Goal: Task Accomplishment & Management: Manage account settings

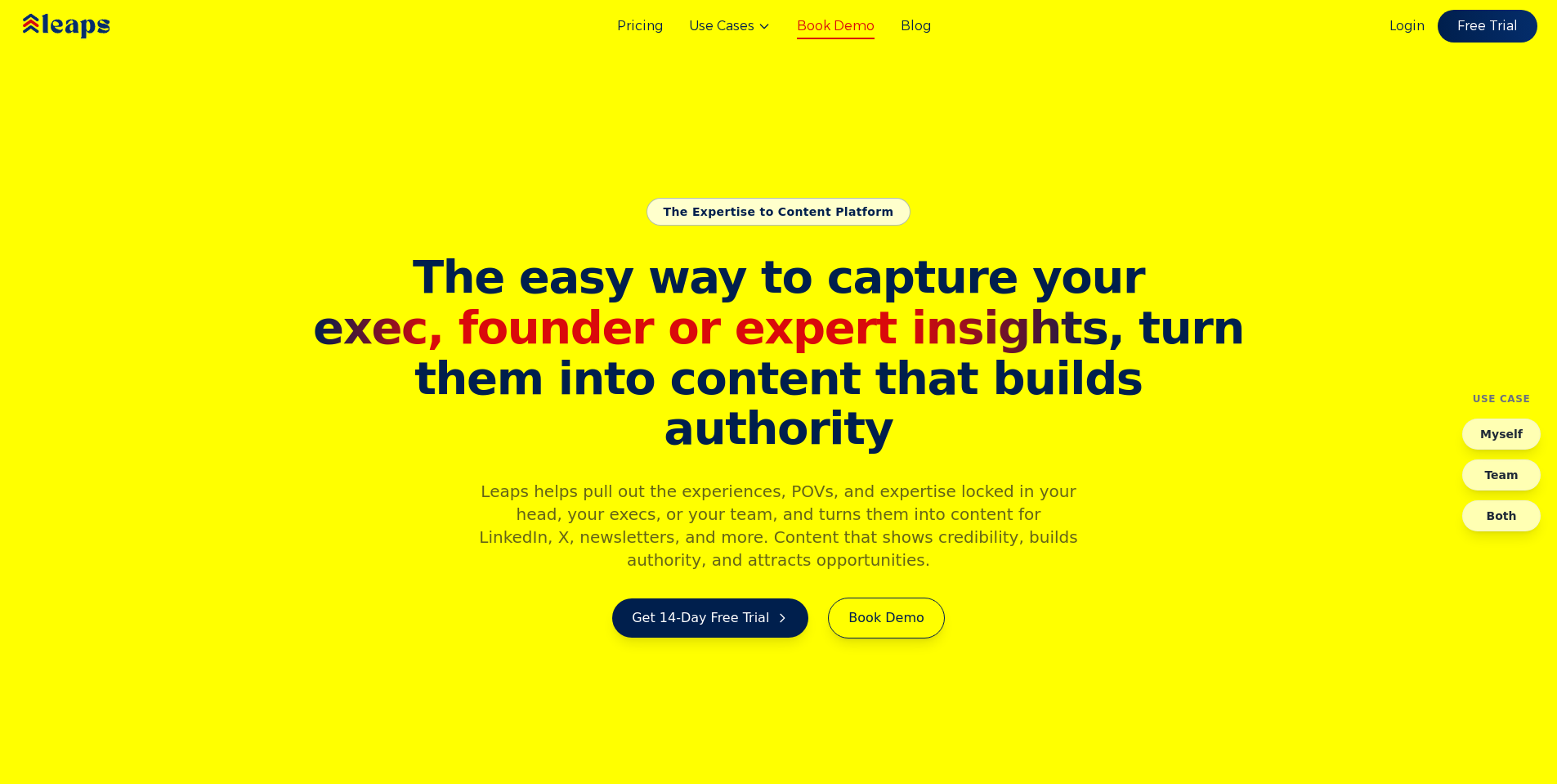
click at [865, 28] on link "Book Demo" at bounding box center [835, 25] width 77 height 20
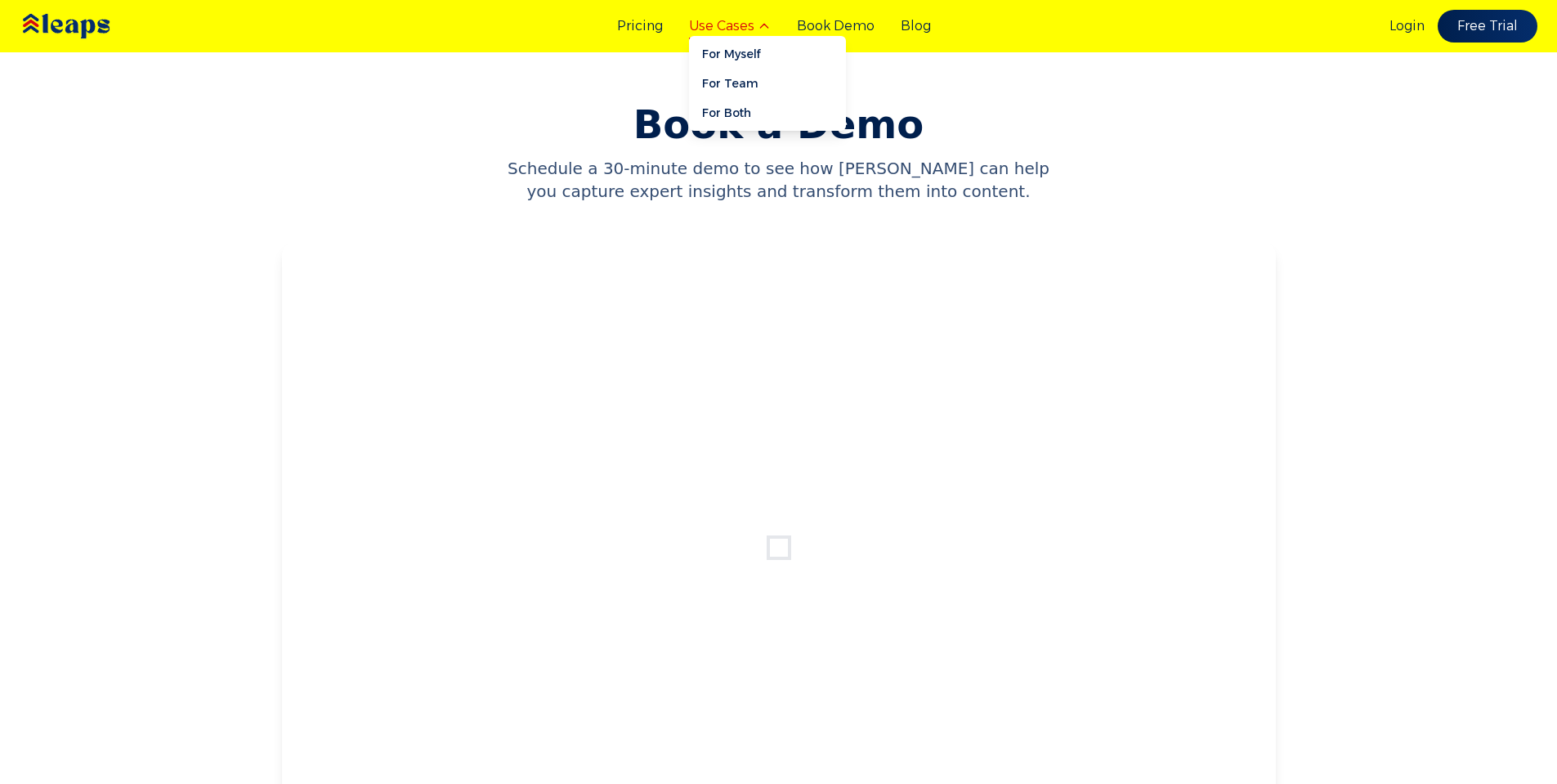
click at [743, 35] on button "Use Cases" at bounding box center [730, 25] width 81 height 20
click at [744, 64] on link "For Myself" at bounding box center [767, 53] width 157 height 30
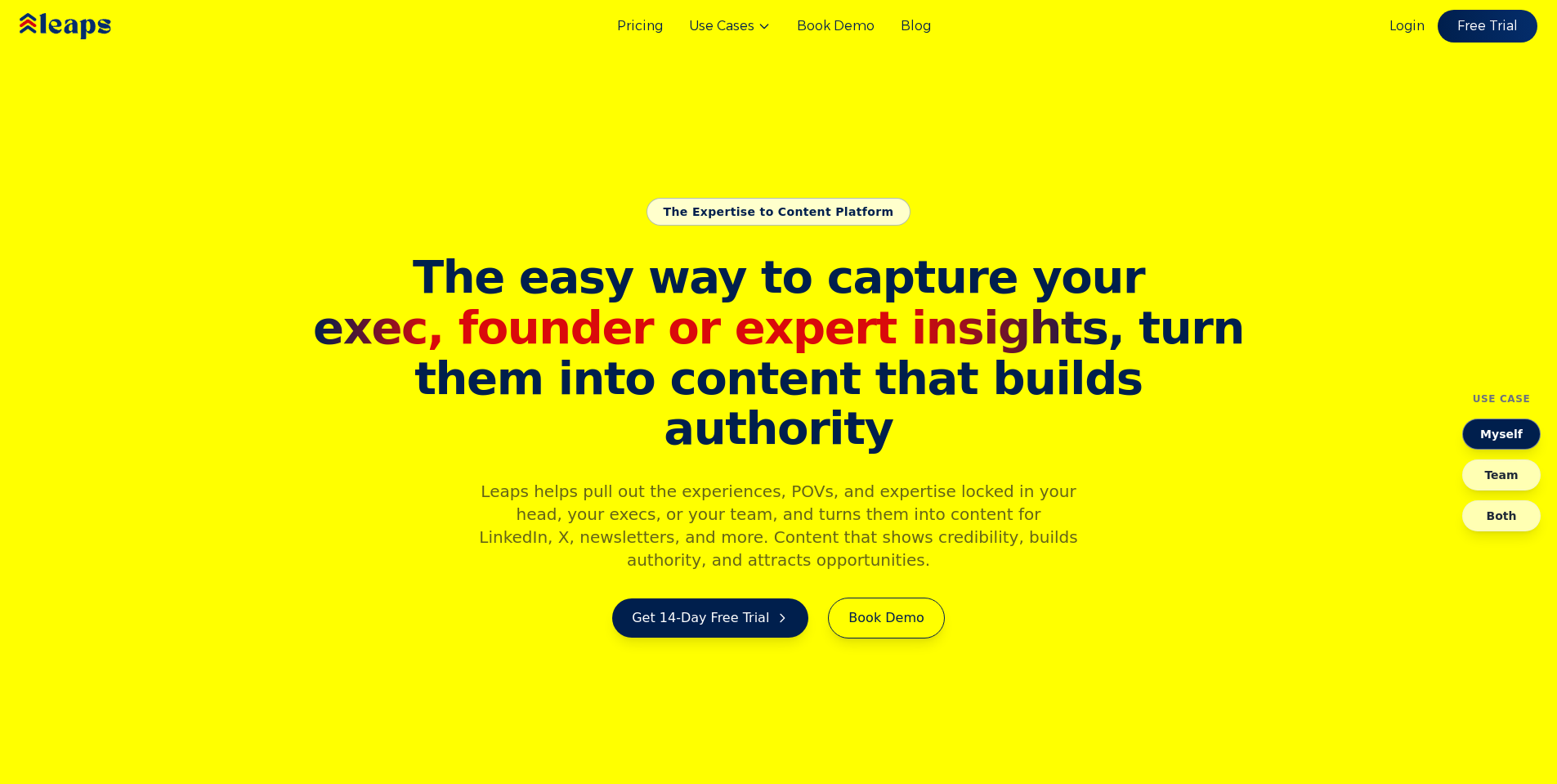
click at [29, 25] on img at bounding box center [89, 26] width 146 height 50
drag, startPoint x: 470, startPoint y: 210, endPoint x: 497, endPoint y: 204, distance: 27.7
click at [470, 210] on section "The Expertise to Content Platform The easy way to capture your exec, founder or…" at bounding box center [778, 392] width 1557 height 784
click at [903, 28] on link "Blog" at bounding box center [916, 25] width 31 height 20
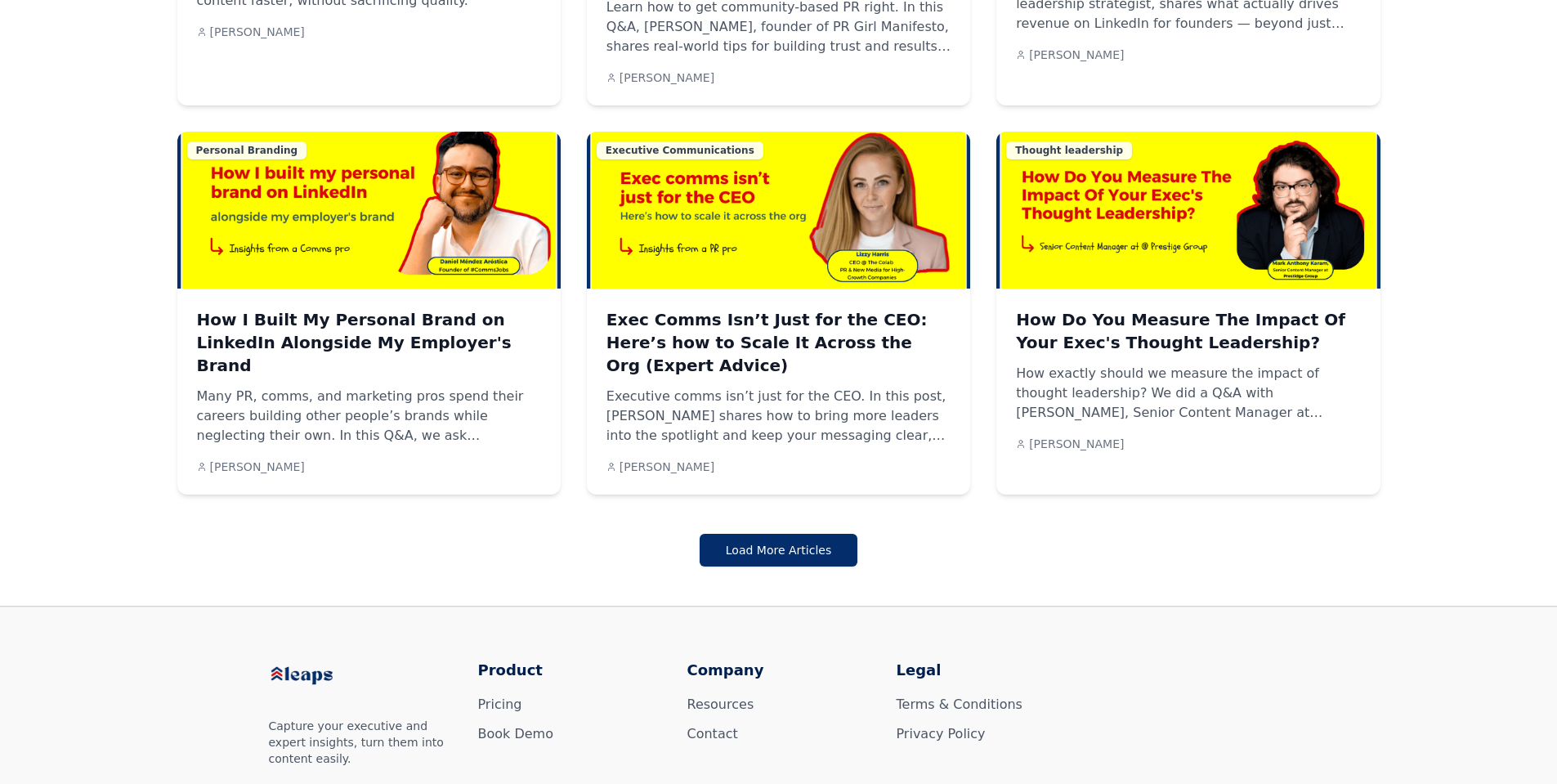
scroll to position [1308, 0]
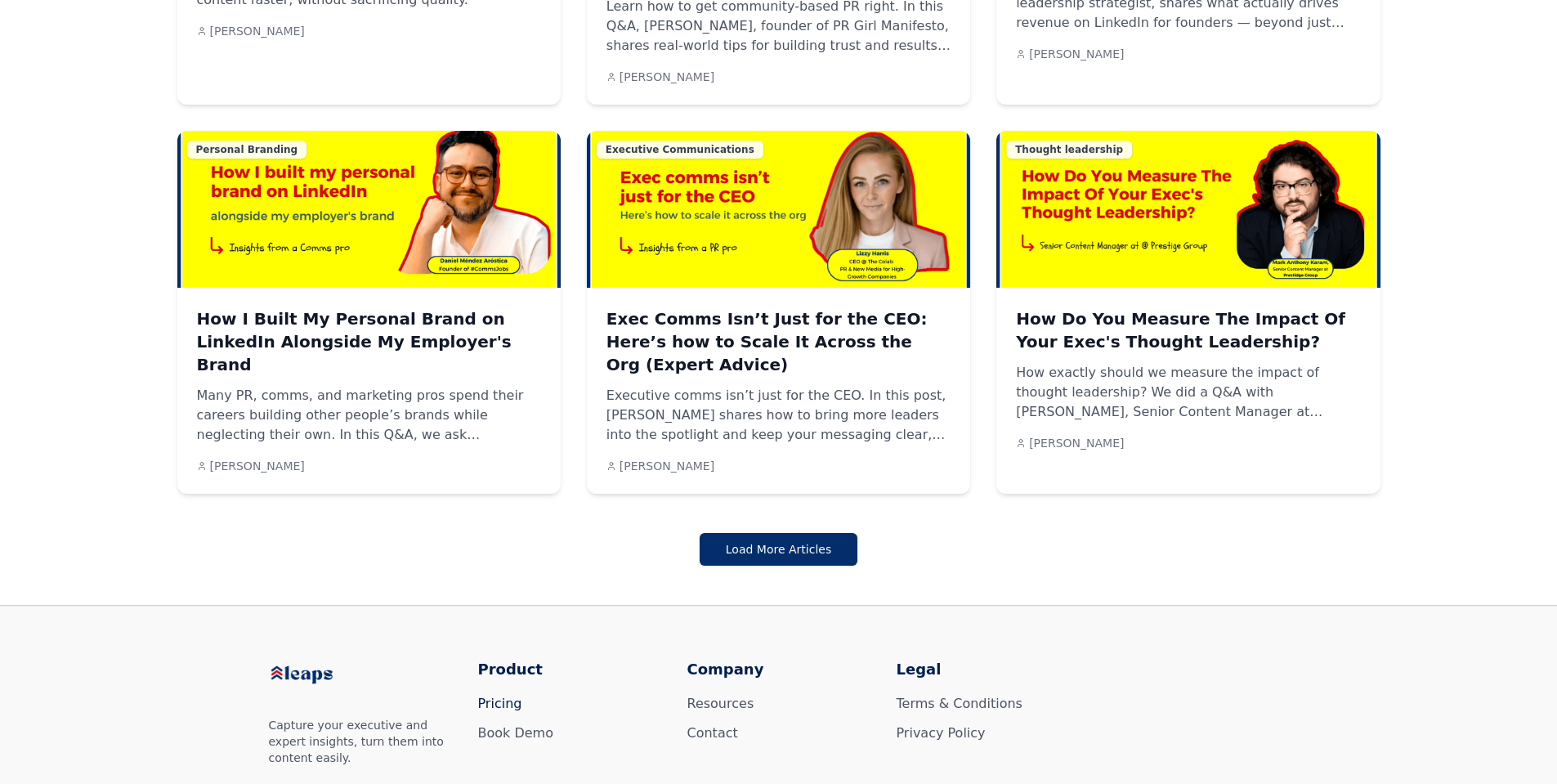
click at [496, 696] on link "Pricing" at bounding box center [500, 703] width 44 height 15
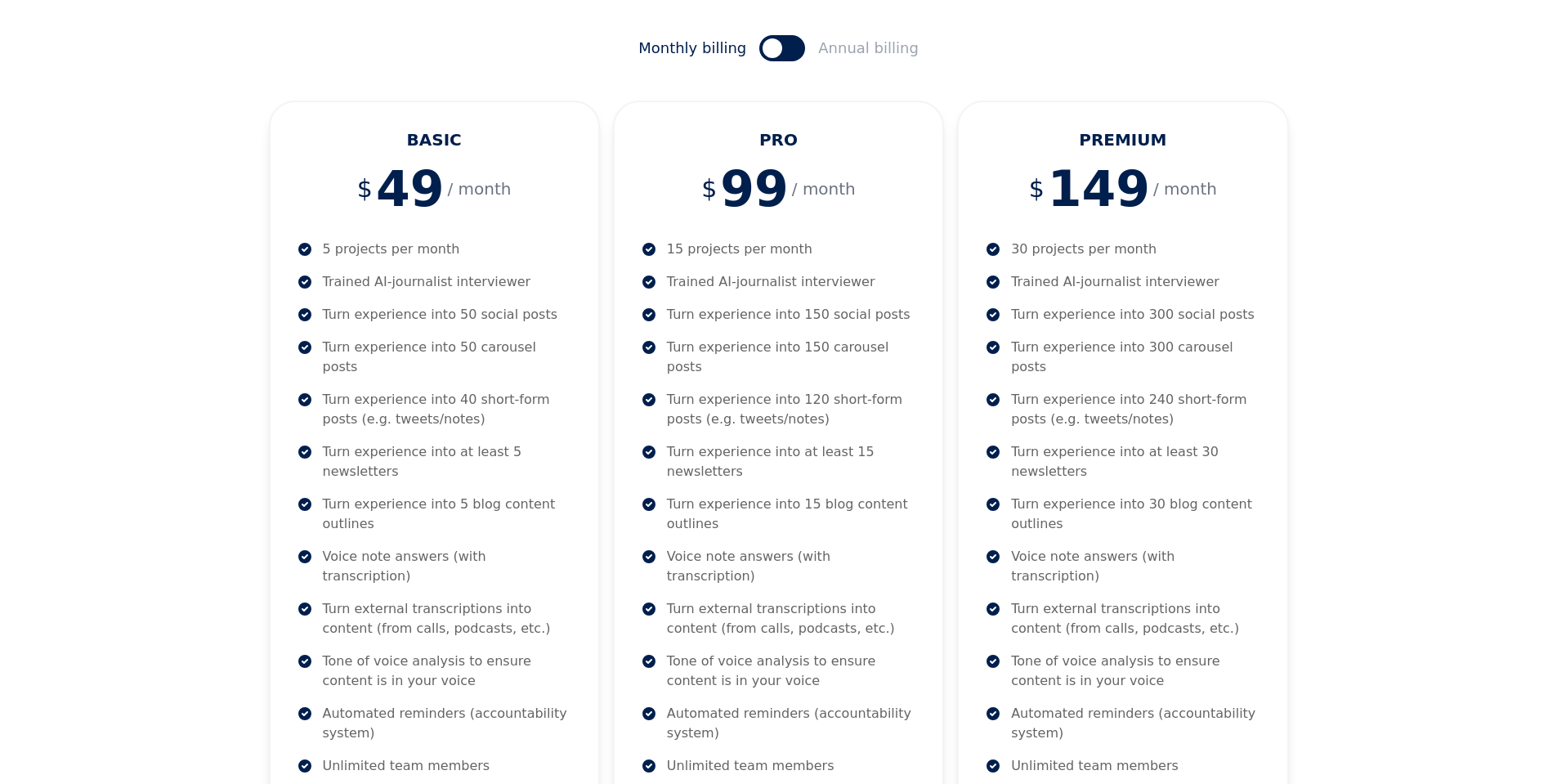
scroll to position [490, 0]
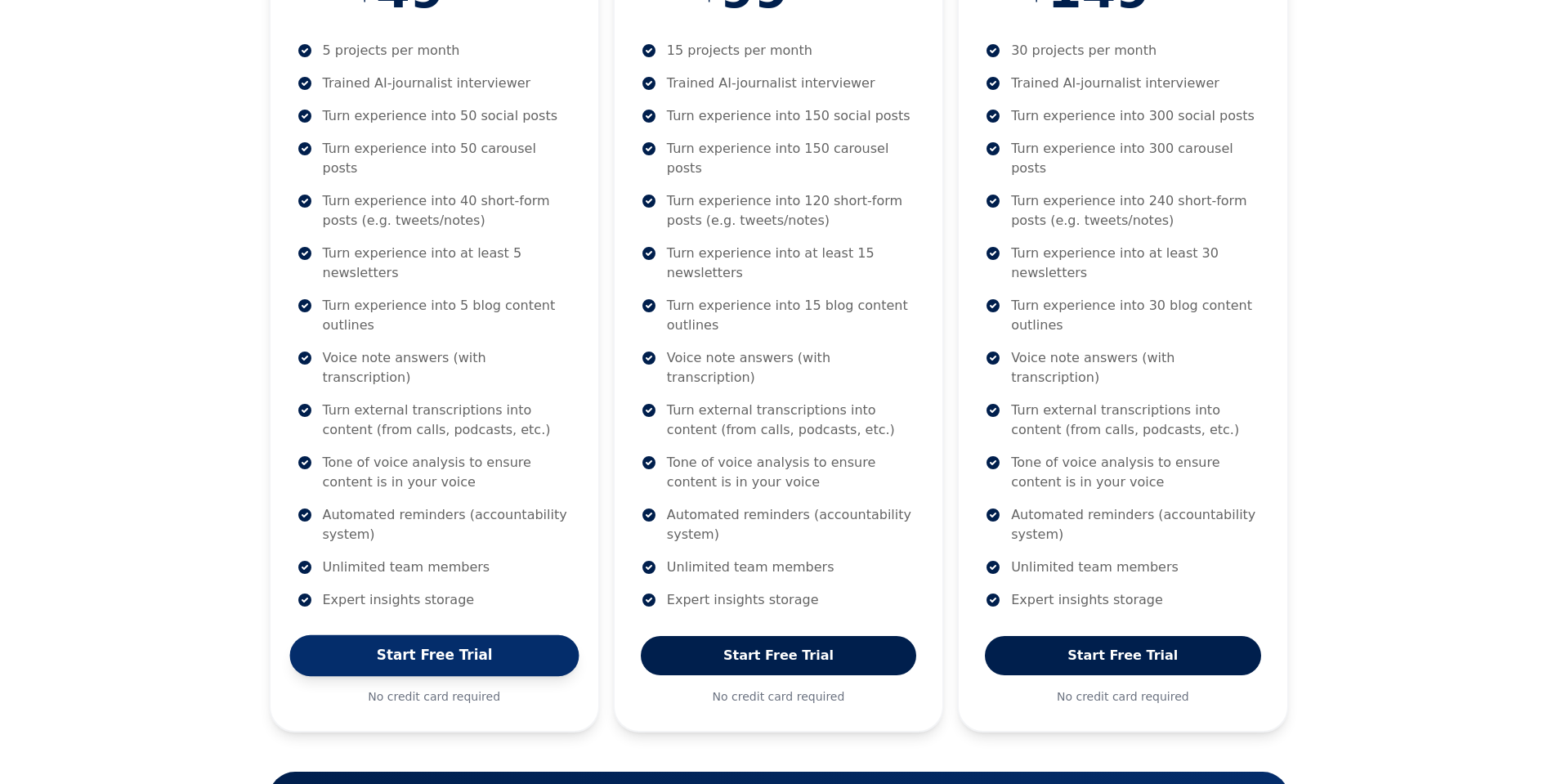
click at [484, 635] on link "Start Free Trial" at bounding box center [434, 655] width 289 height 41
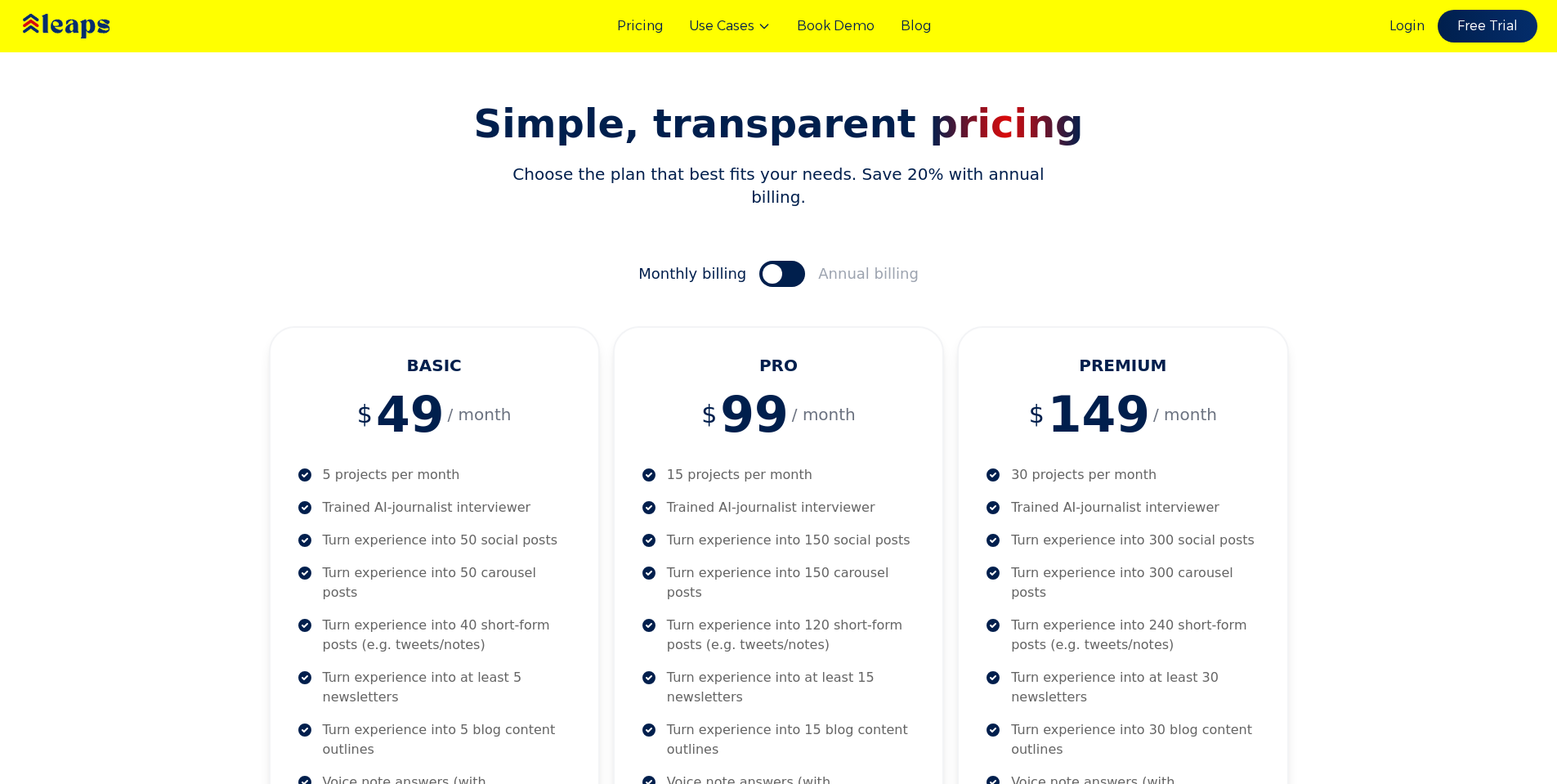
scroll to position [0, 0]
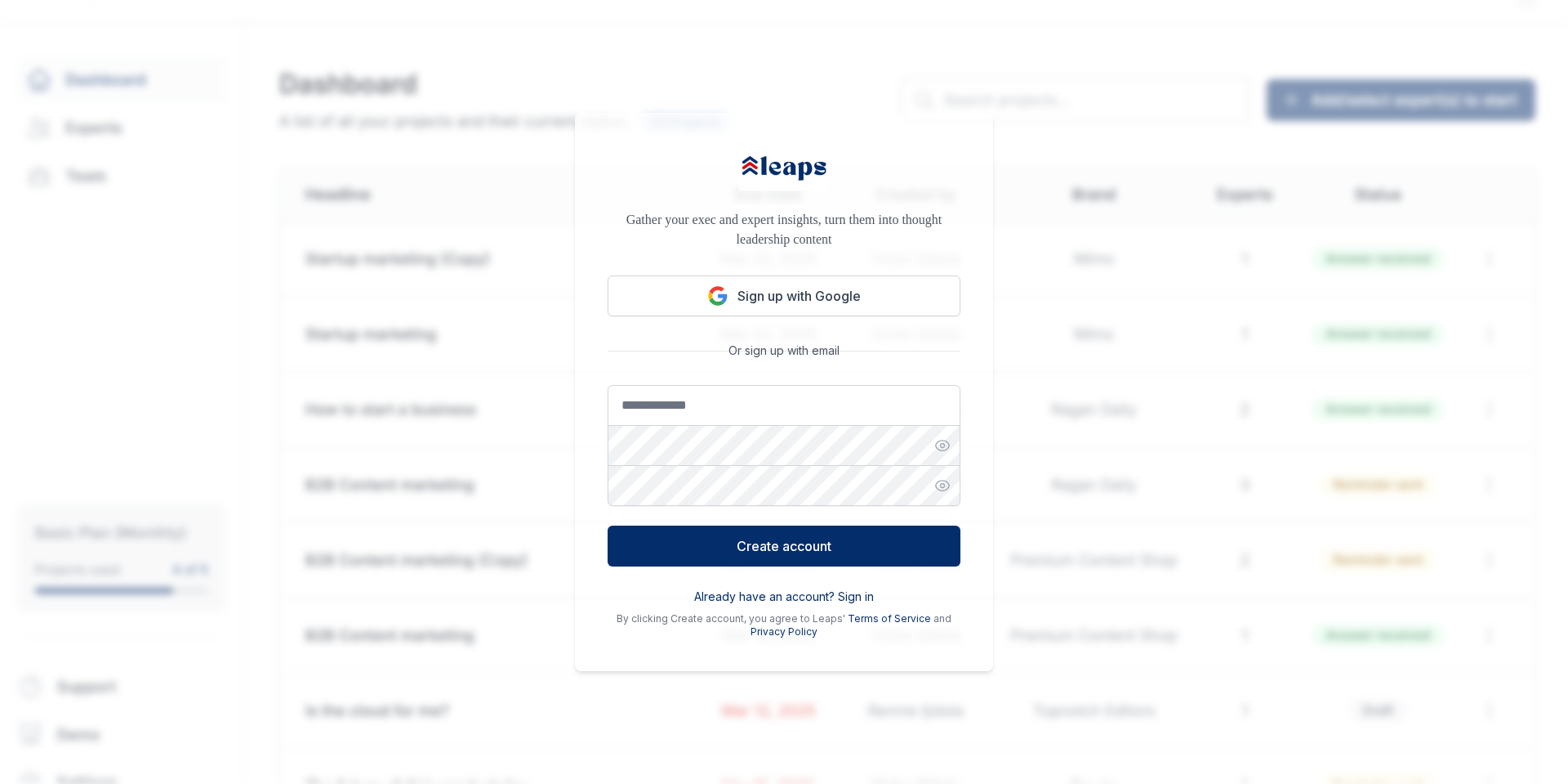
click at [870, 317] on div "Gather your exec and expert insights, turn them into thought leadership content…" at bounding box center [784, 392] width 418 height 558
click at [876, 312] on button "Sign up with Google" at bounding box center [784, 296] width 353 height 41
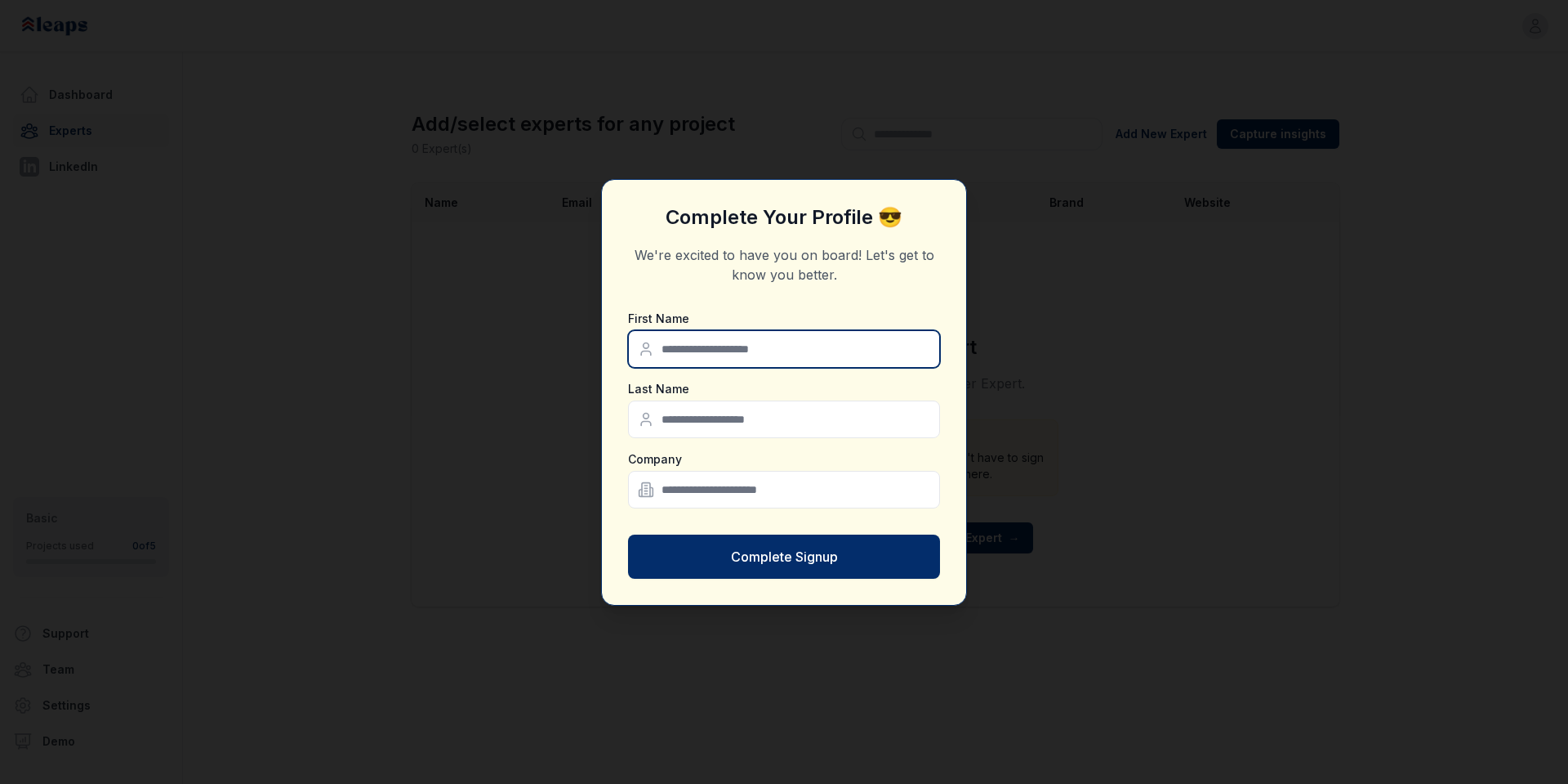
click at [707, 362] on input "text" at bounding box center [784, 349] width 312 height 37
type input "***"
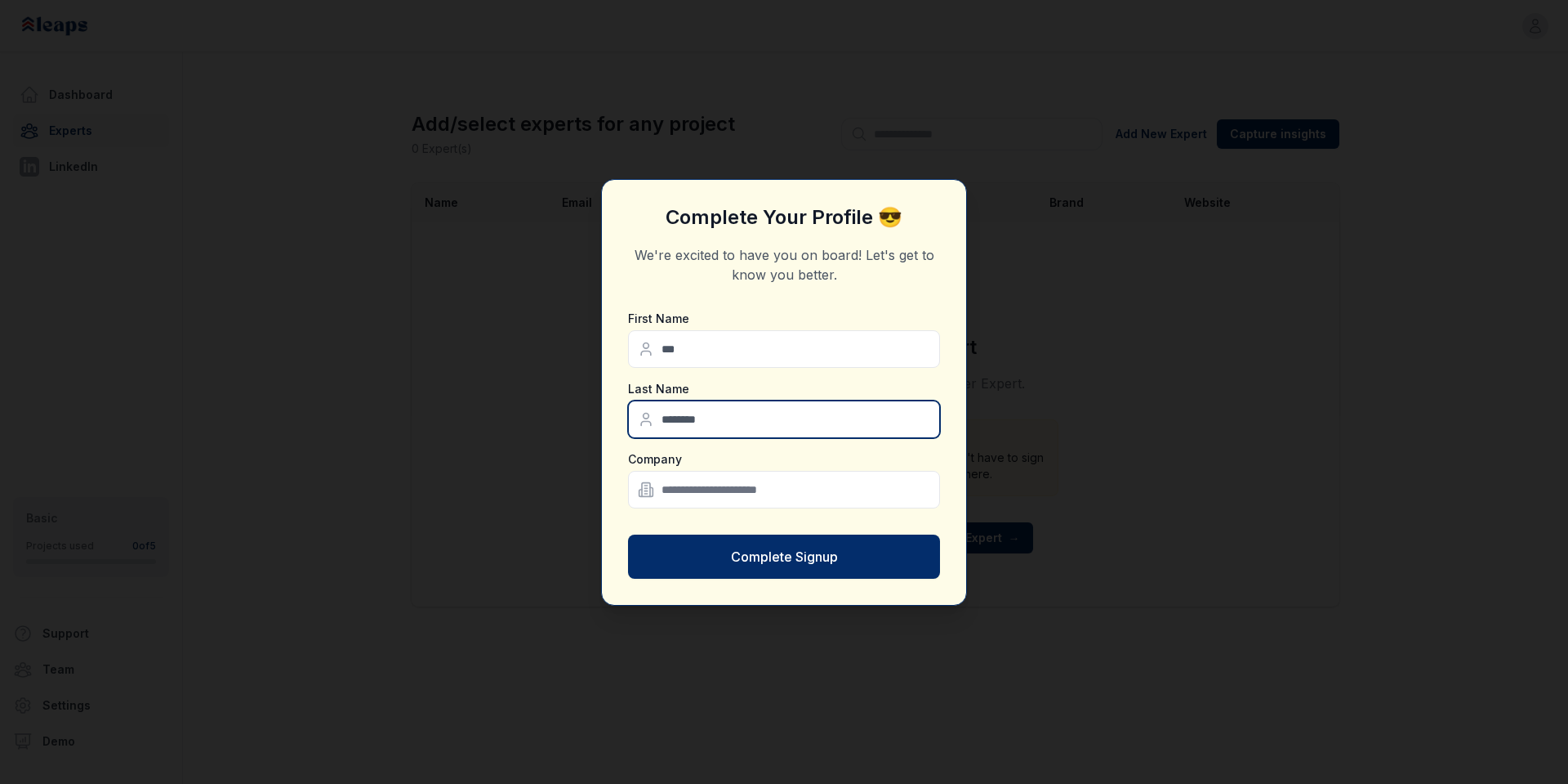
type input "********"
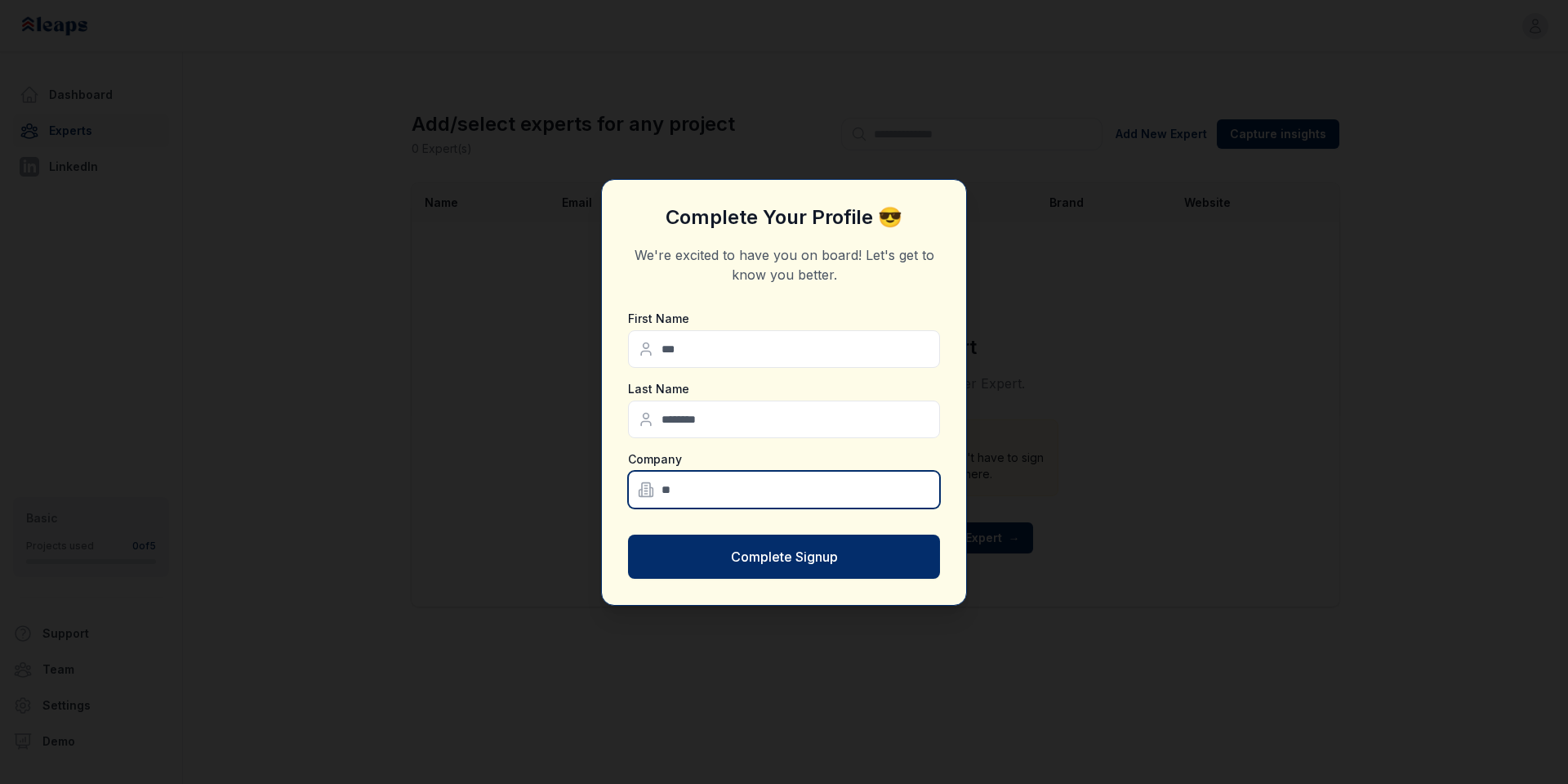
type input "*"
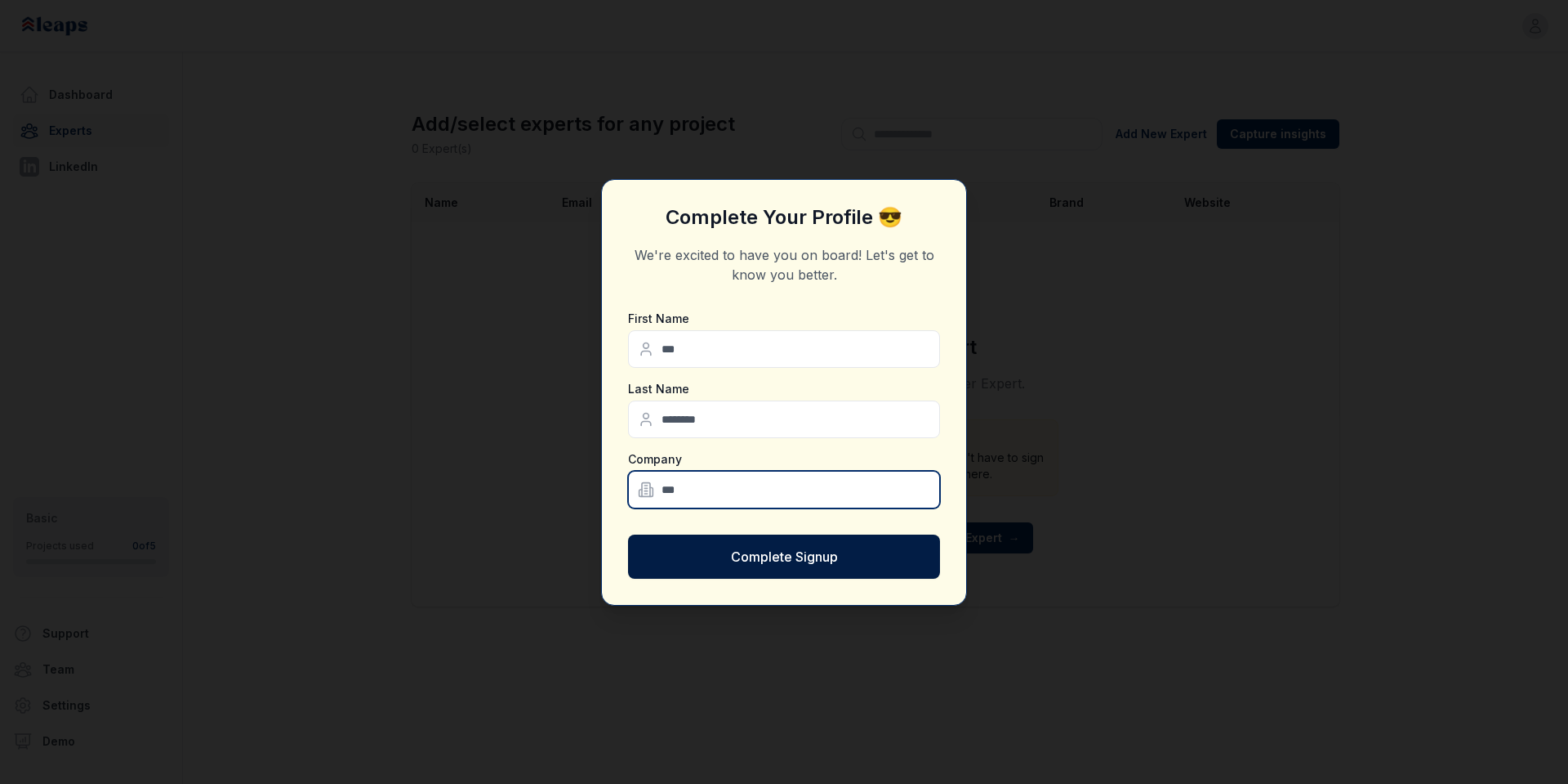
type input "***"
click at [826, 554] on button "Complete Signup" at bounding box center [784, 557] width 312 height 44
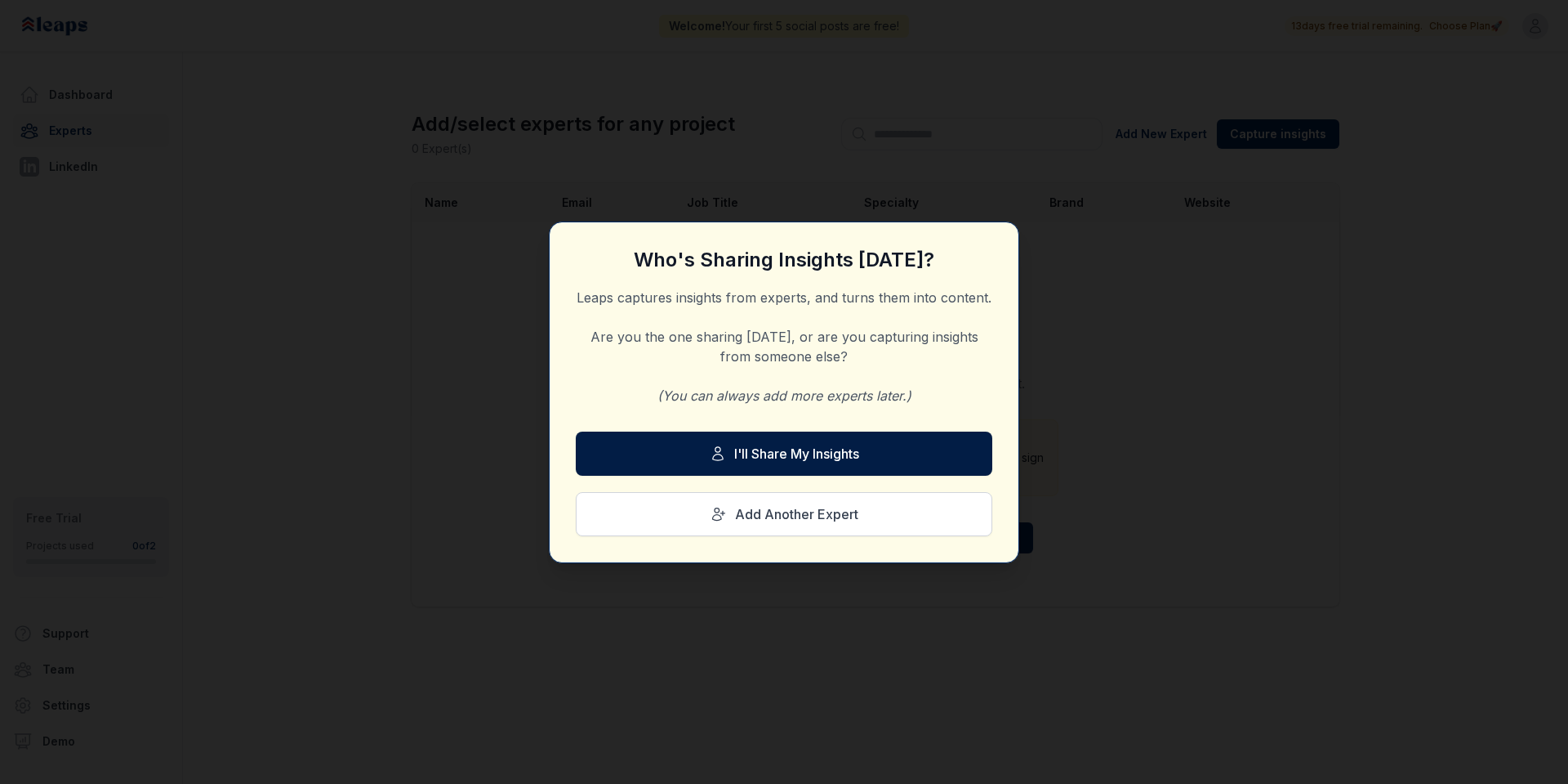
click at [933, 457] on button "I'll Share My Insights" at bounding box center [784, 453] width 416 height 44
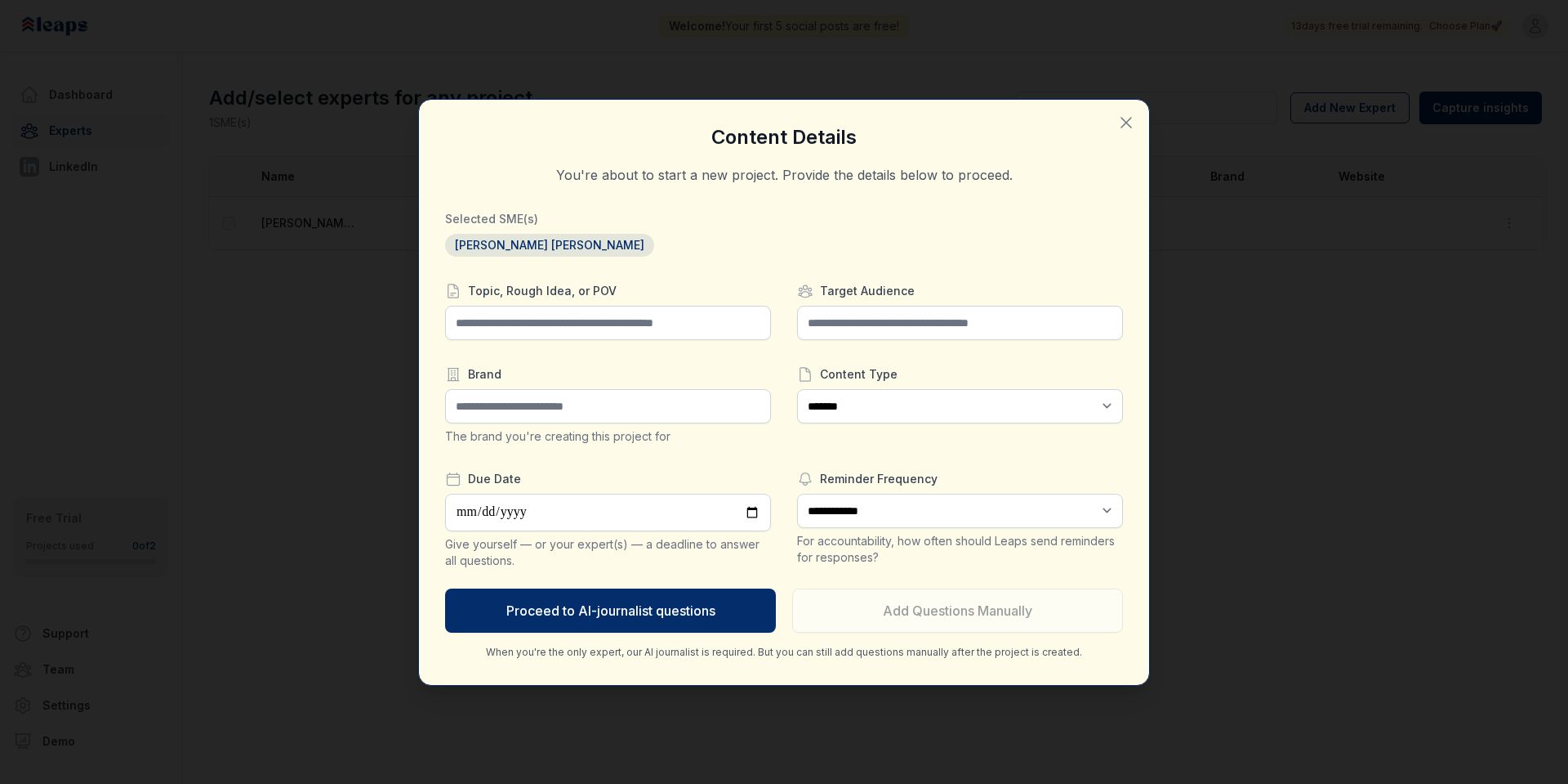
click at [1130, 117] on icon "button" at bounding box center [1125, 122] width 20 height 20
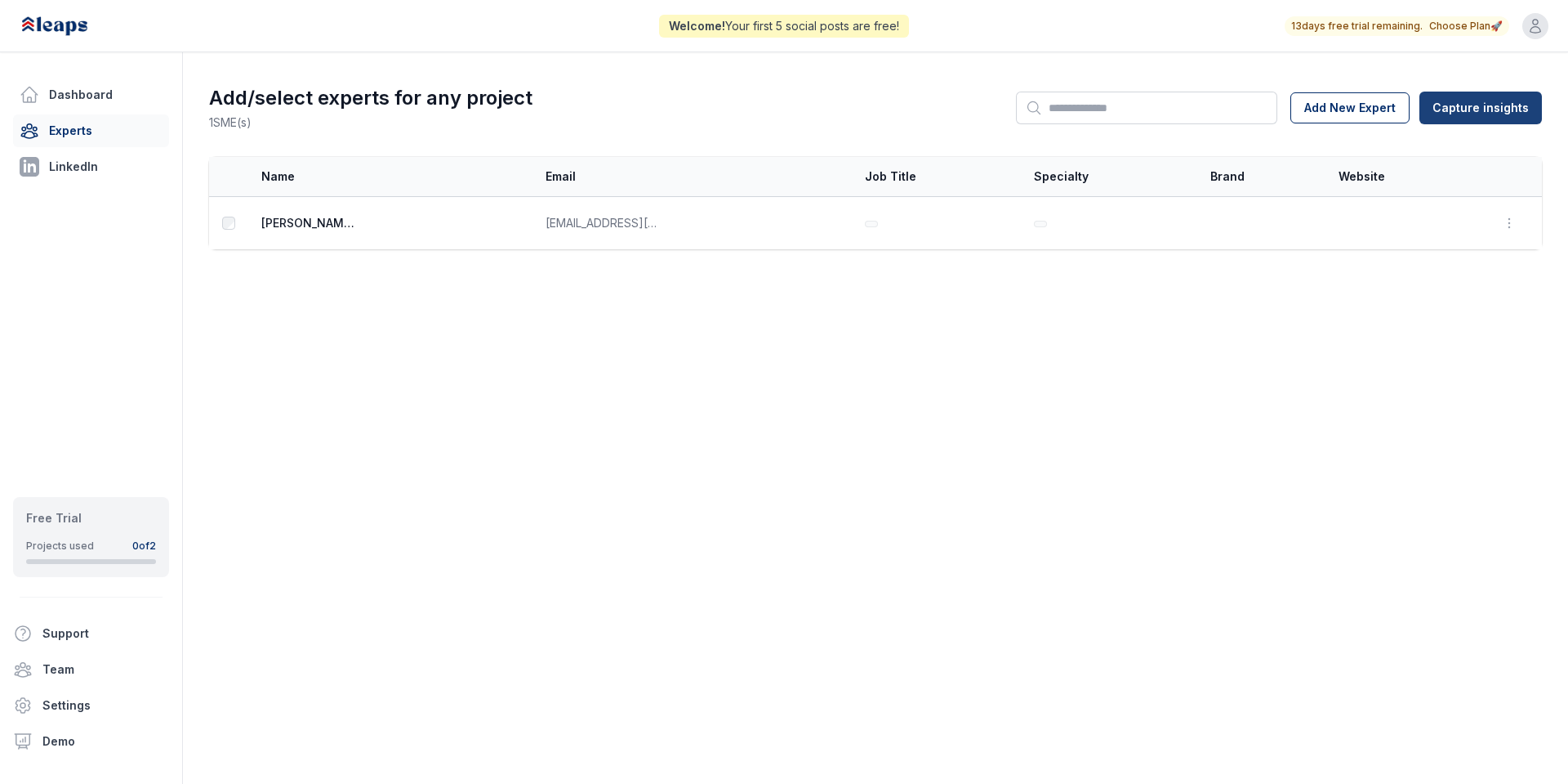
click at [1453, 114] on html "Welcome! Your first 5 social posts are free! 13 days free trial remaining. Choo…" at bounding box center [784, 392] width 1568 height 784
click at [1456, 143] on div "From Leaps Interview" at bounding box center [1482, 144] width 143 height 26
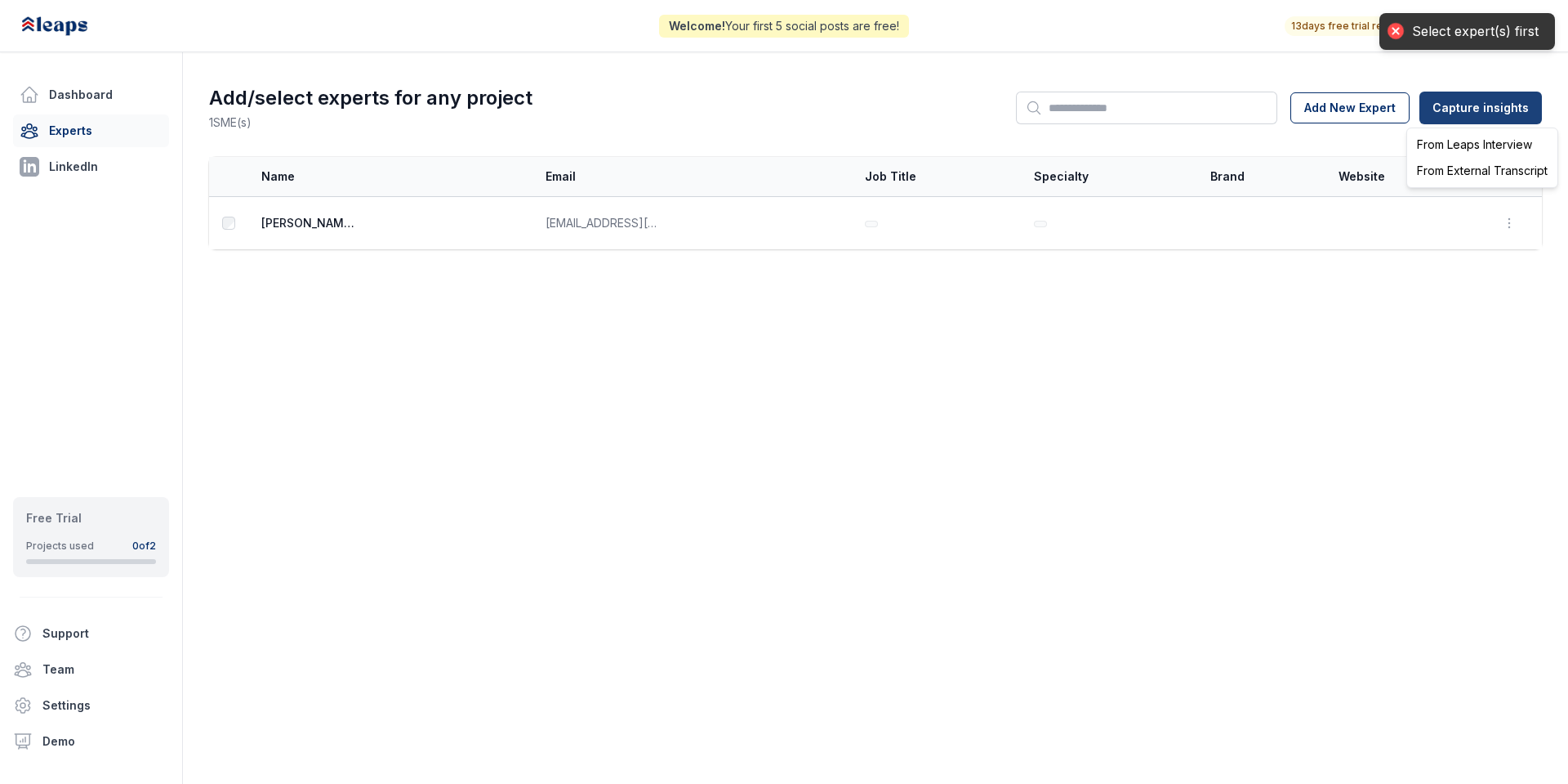
click at [1492, 105] on html "Welcome! Your first 5 social posts are free! 13 days free trial remaining. Choo…" at bounding box center [784, 392] width 1568 height 784
click at [1474, 146] on div "From Leaps Interview" at bounding box center [1482, 144] width 143 height 26
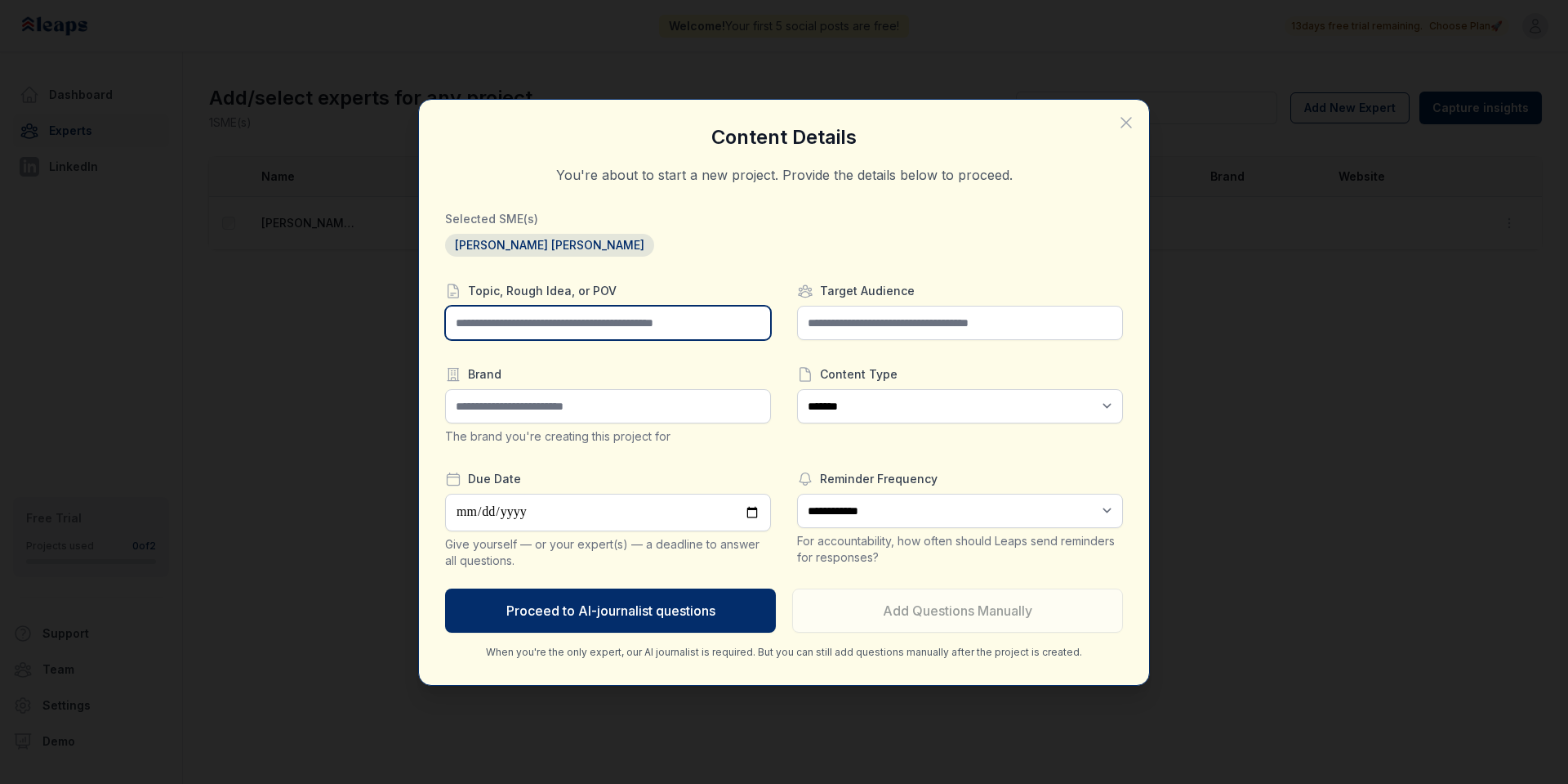
click at [618, 329] on input "text" at bounding box center [608, 322] width 326 height 34
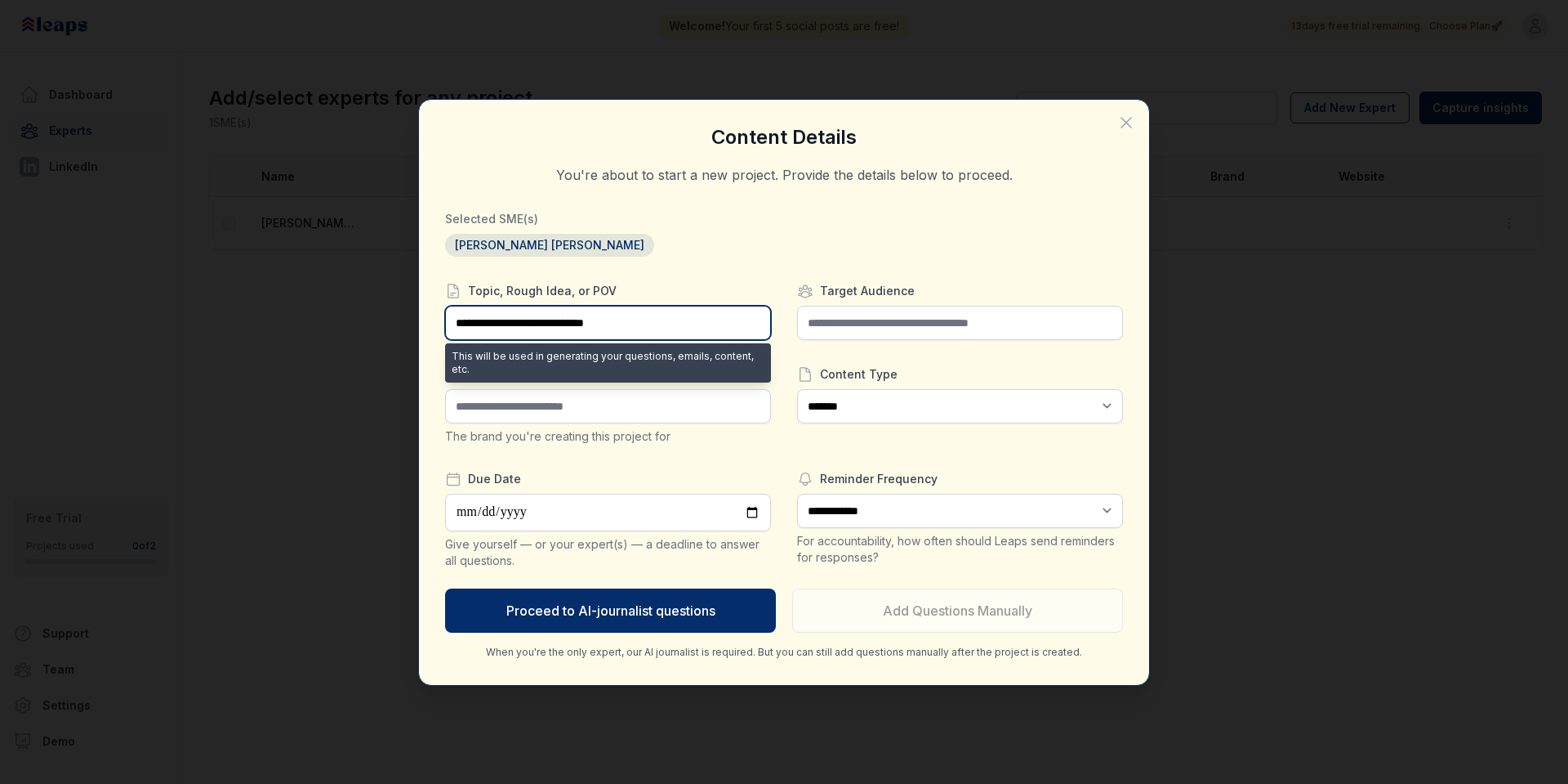
type input "**********"
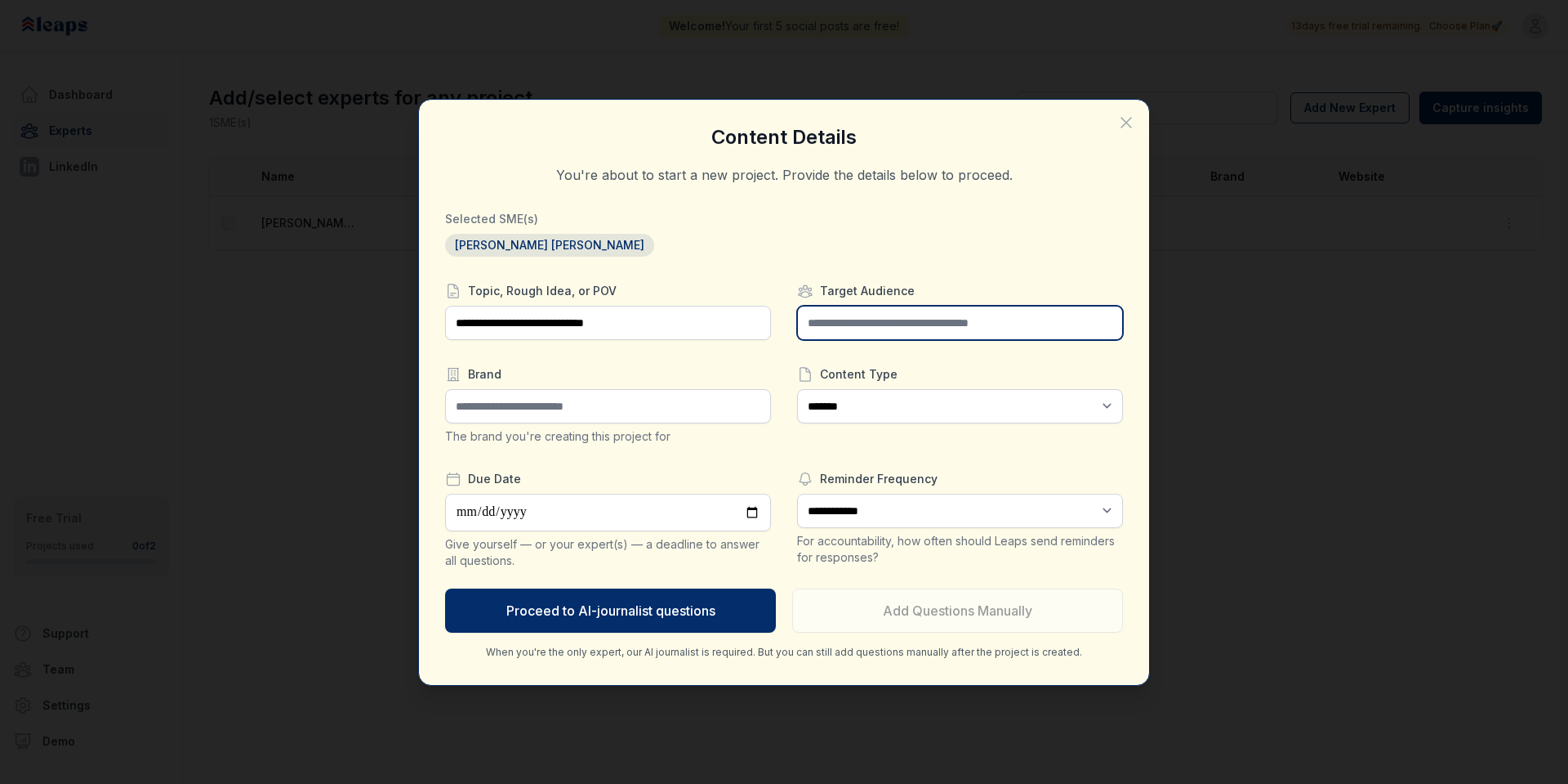
click at [824, 320] on input "text" at bounding box center [960, 322] width 326 height 34
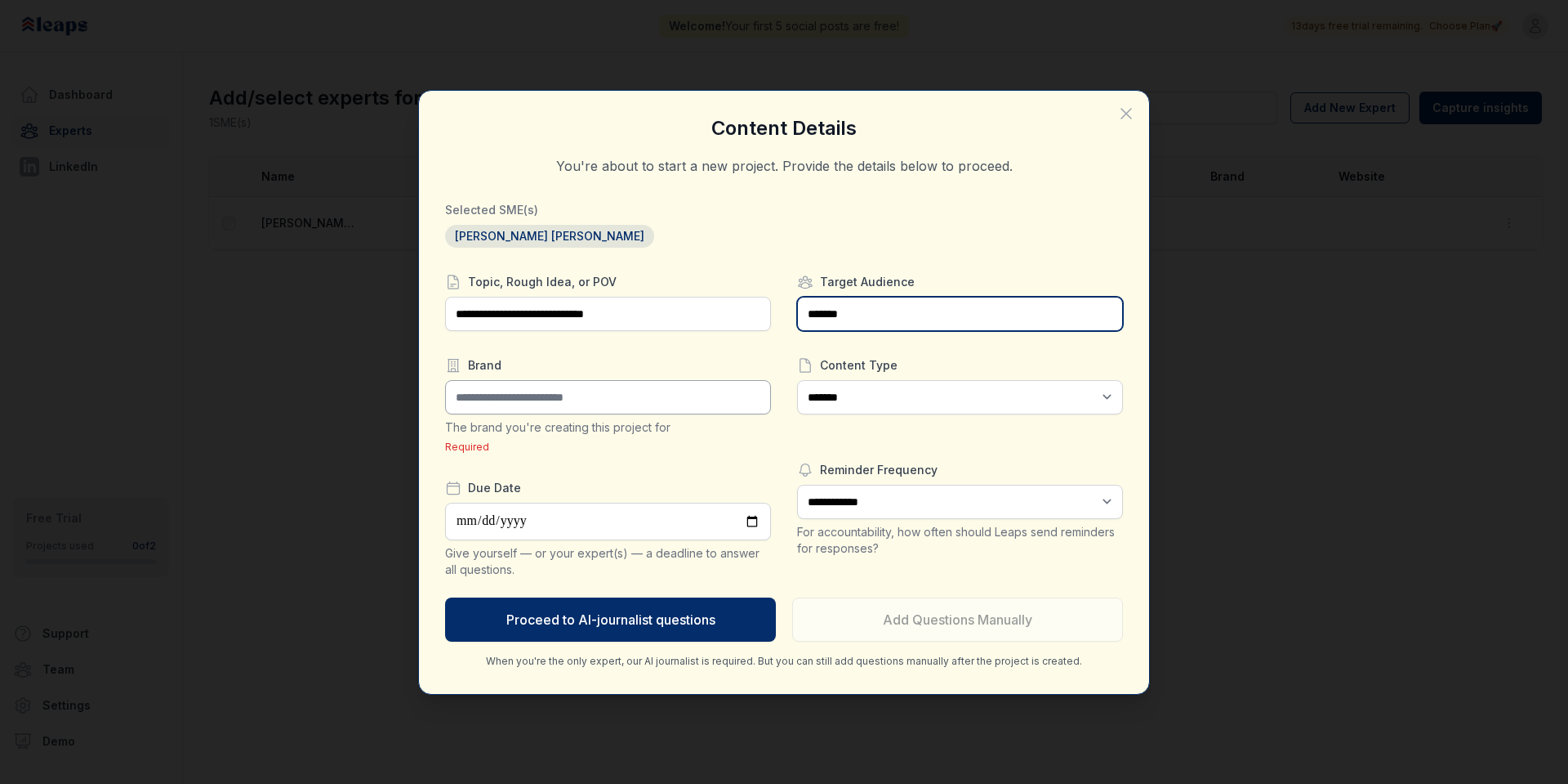
type input "*******"
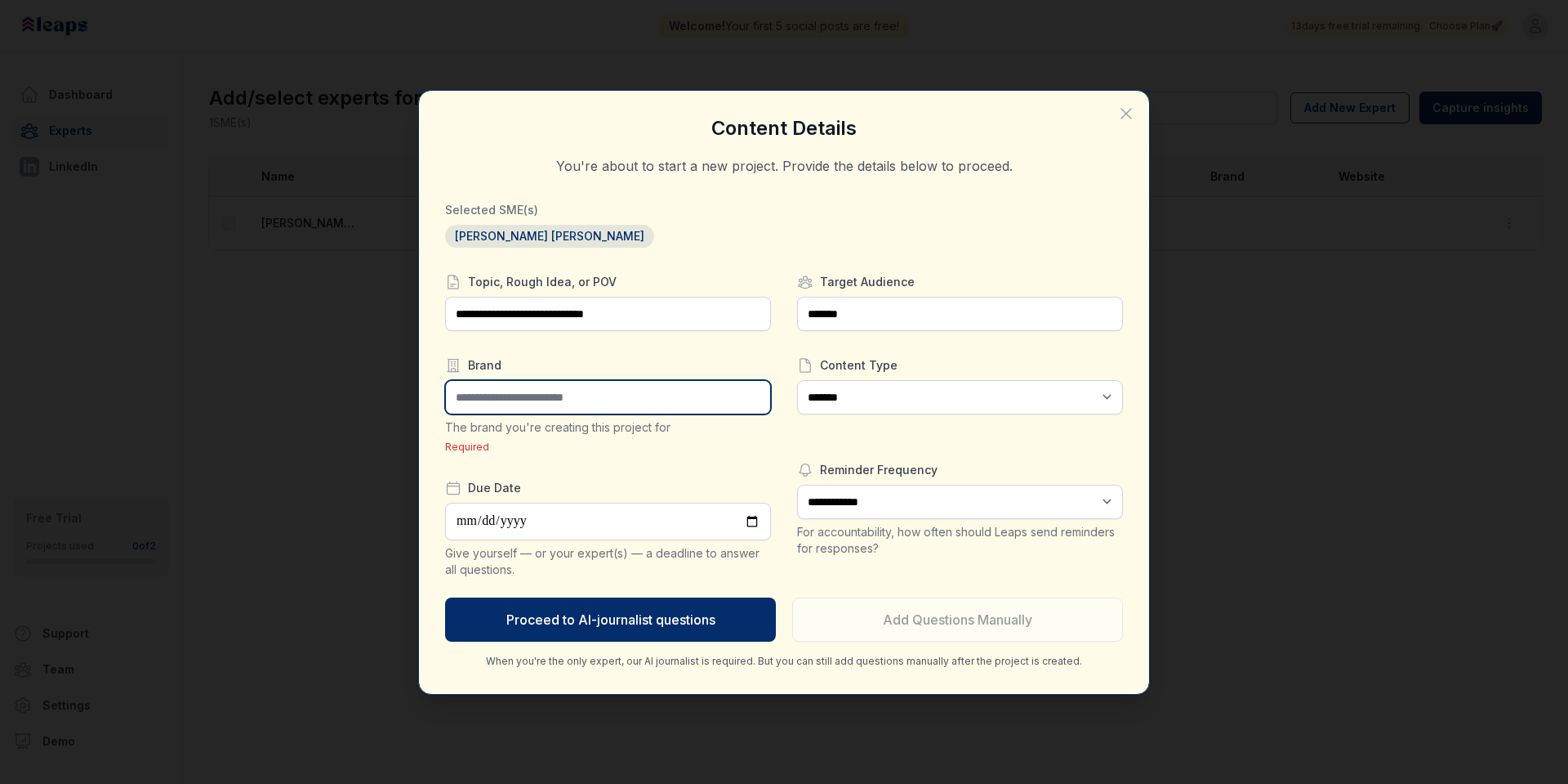
click at [625, 395] on input "text" at bounding box center [608, 397] width 326 height 34
click at [733, 472] on div "**********" at bounding box center [608, 426] width 326 height 304
click at [726, 400] on input "text" at bounding box center [608, 397] width 326 height 34
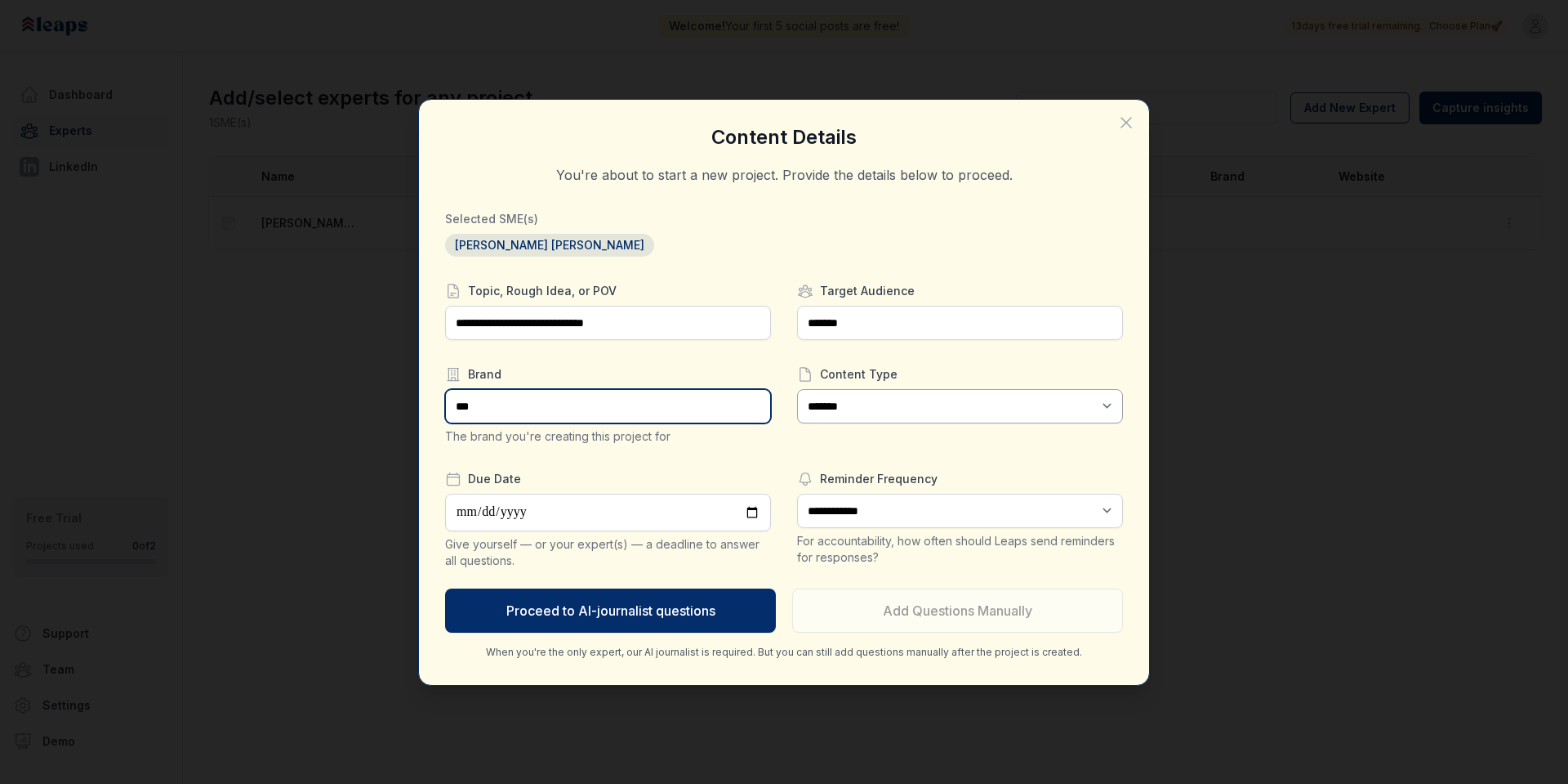
type input "***"
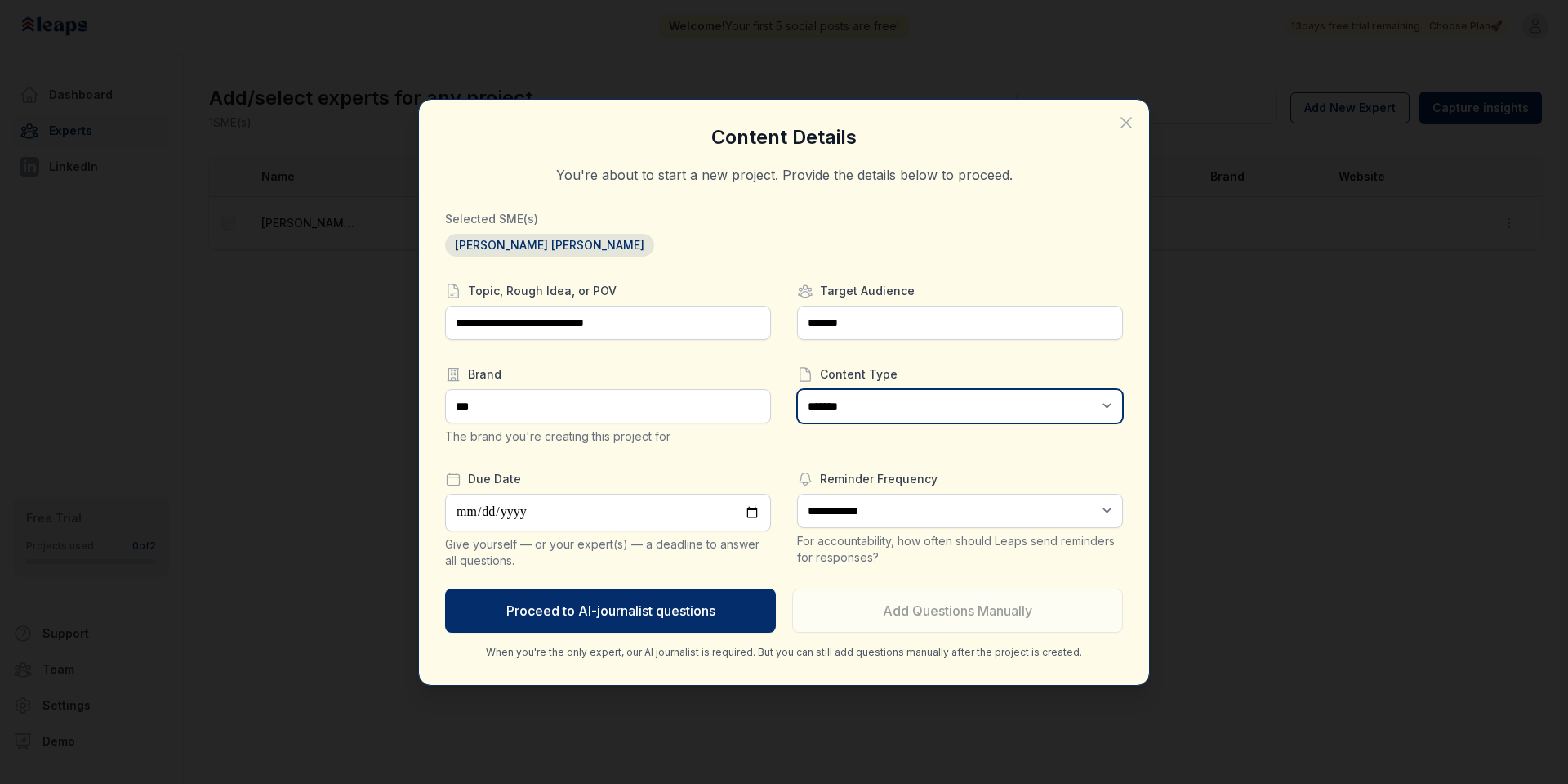
click at [873, 406] on select "**********" at bounding box center [960, 406] width 326 height 34
click at [762, 446] on div "**********" at bounding box center [608, 425] width 326 height 286
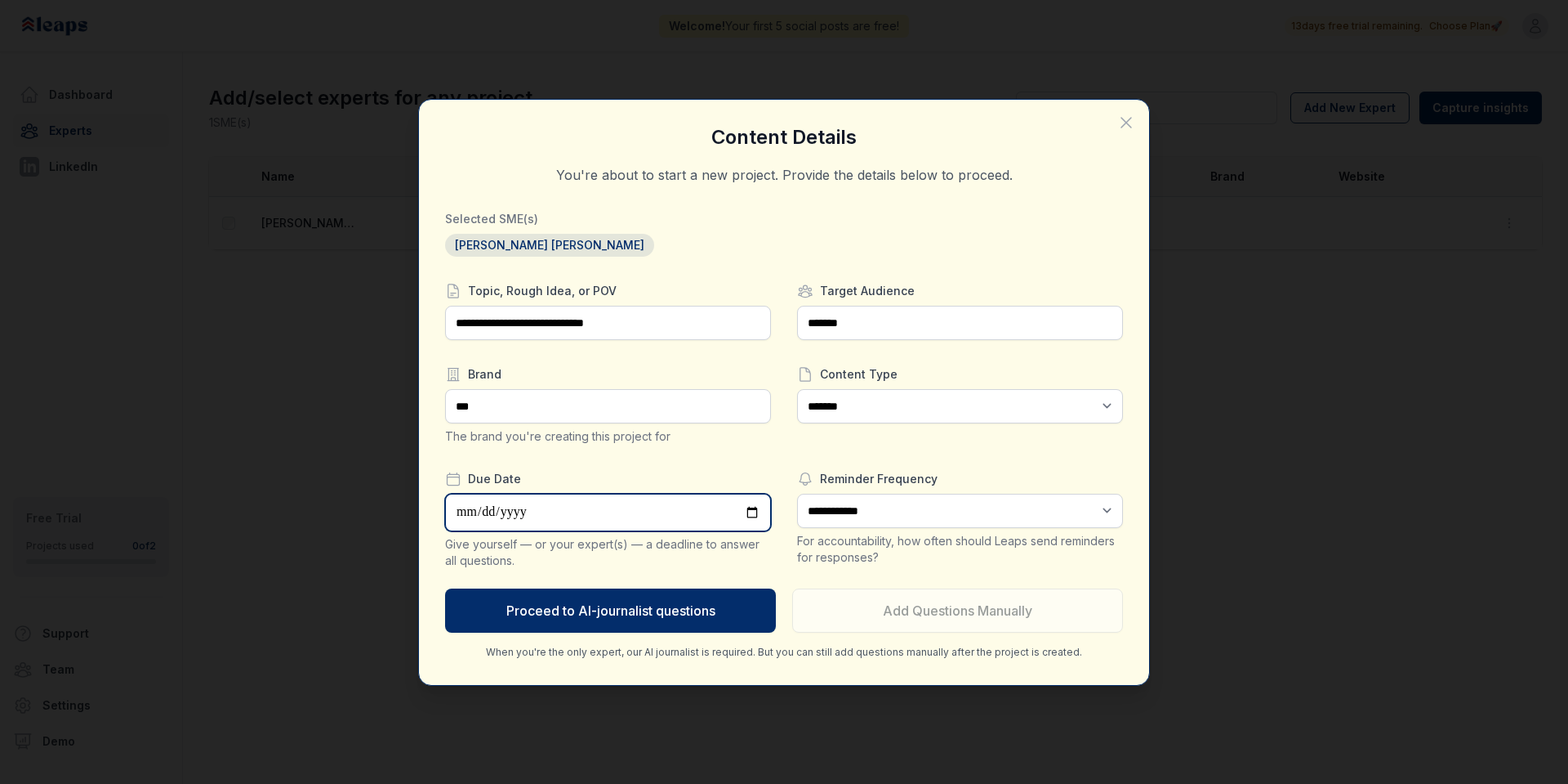
click at [684, 513] on input "date" at bounding box center [608, 512] width 326 height 37
type input "**********"
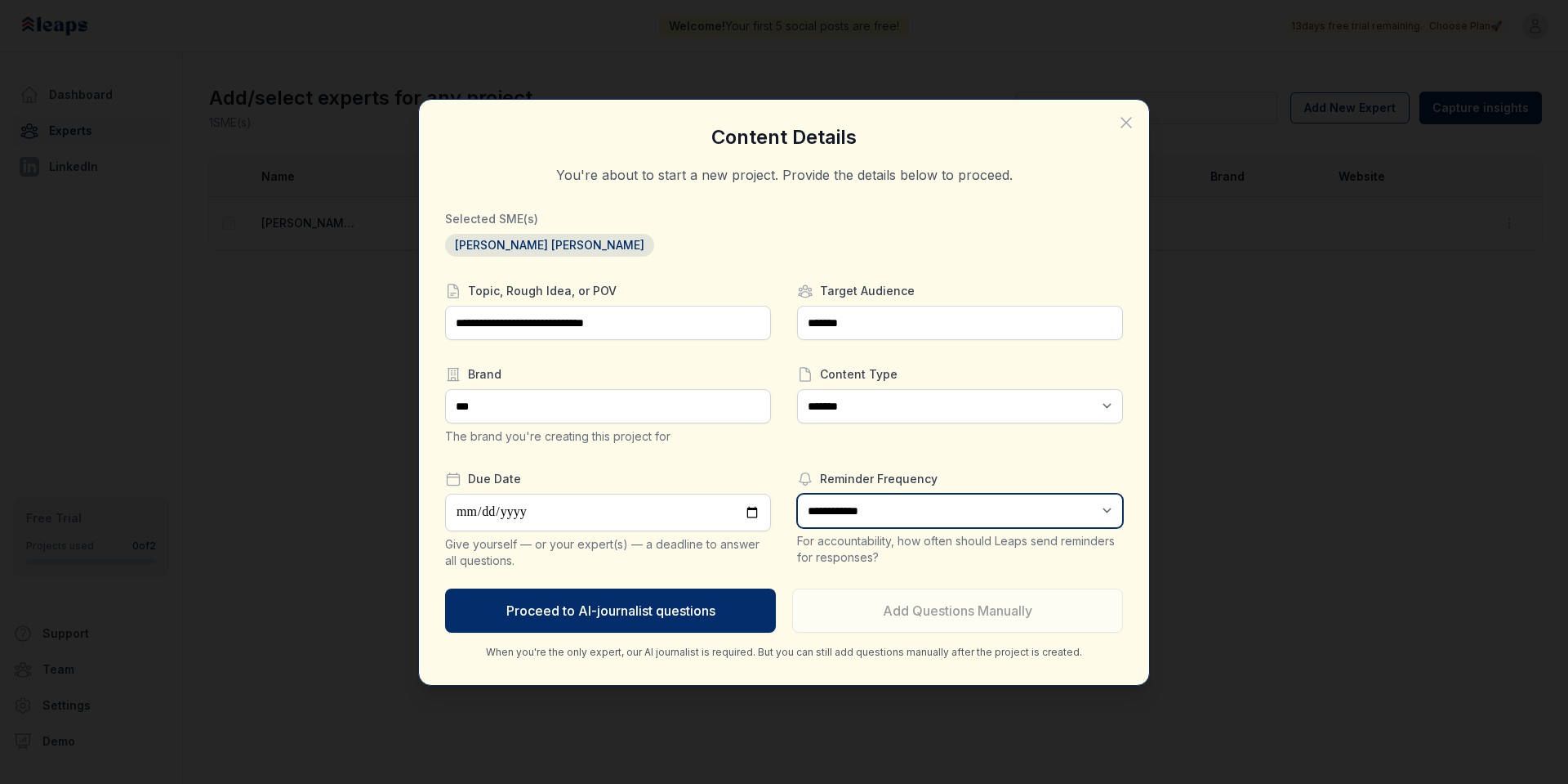
click at [991, 512] on select "**********" at bounding box center [960, 511] width 326 height 34
click at [1019, 432] on div "**********" at bounding box center [960, 416] width 326 height 55
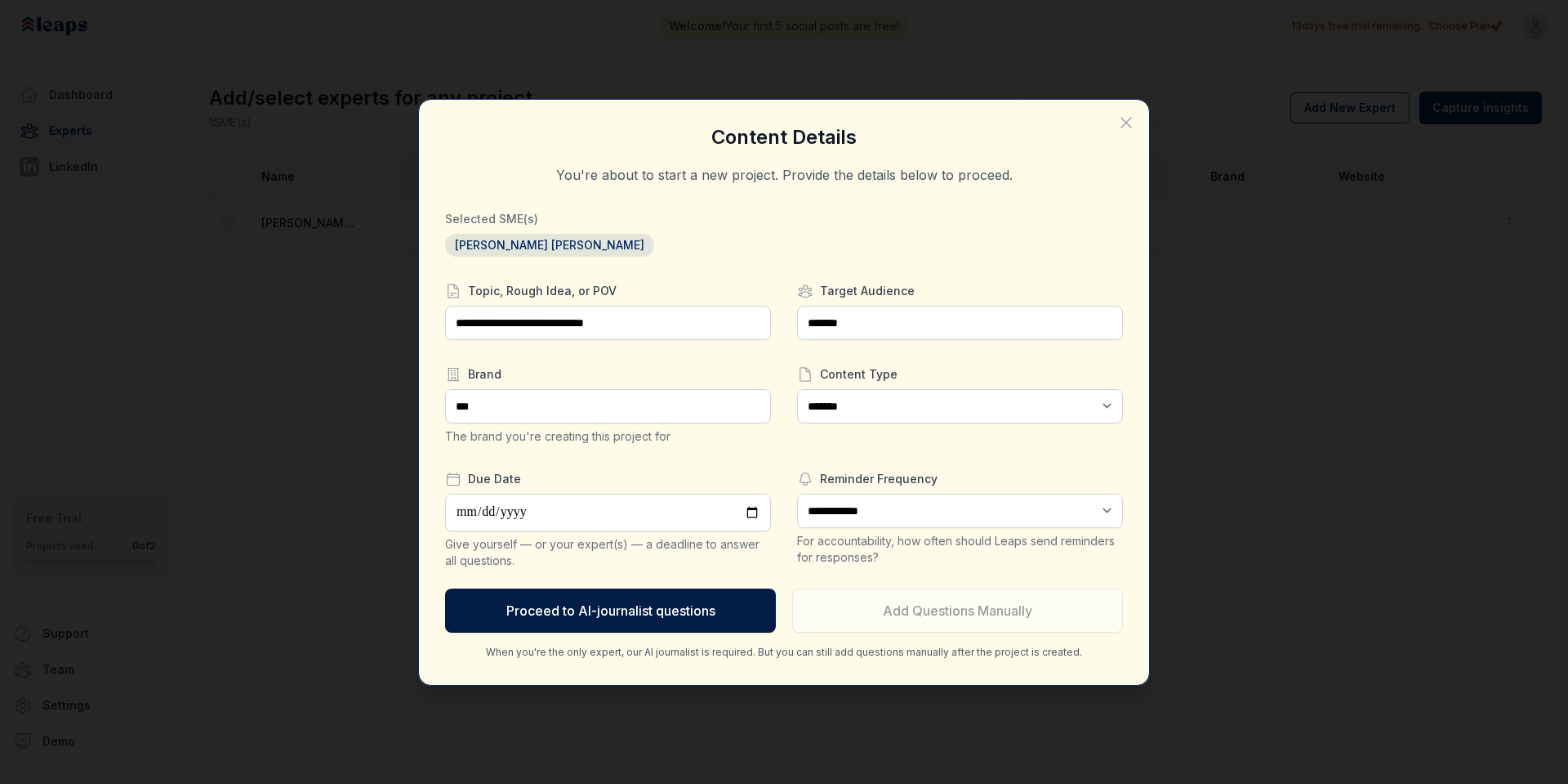
click at [653, 605] on button "Proceed to AI-journalist questions" at bounding box center [611, 610] width 331 height 44
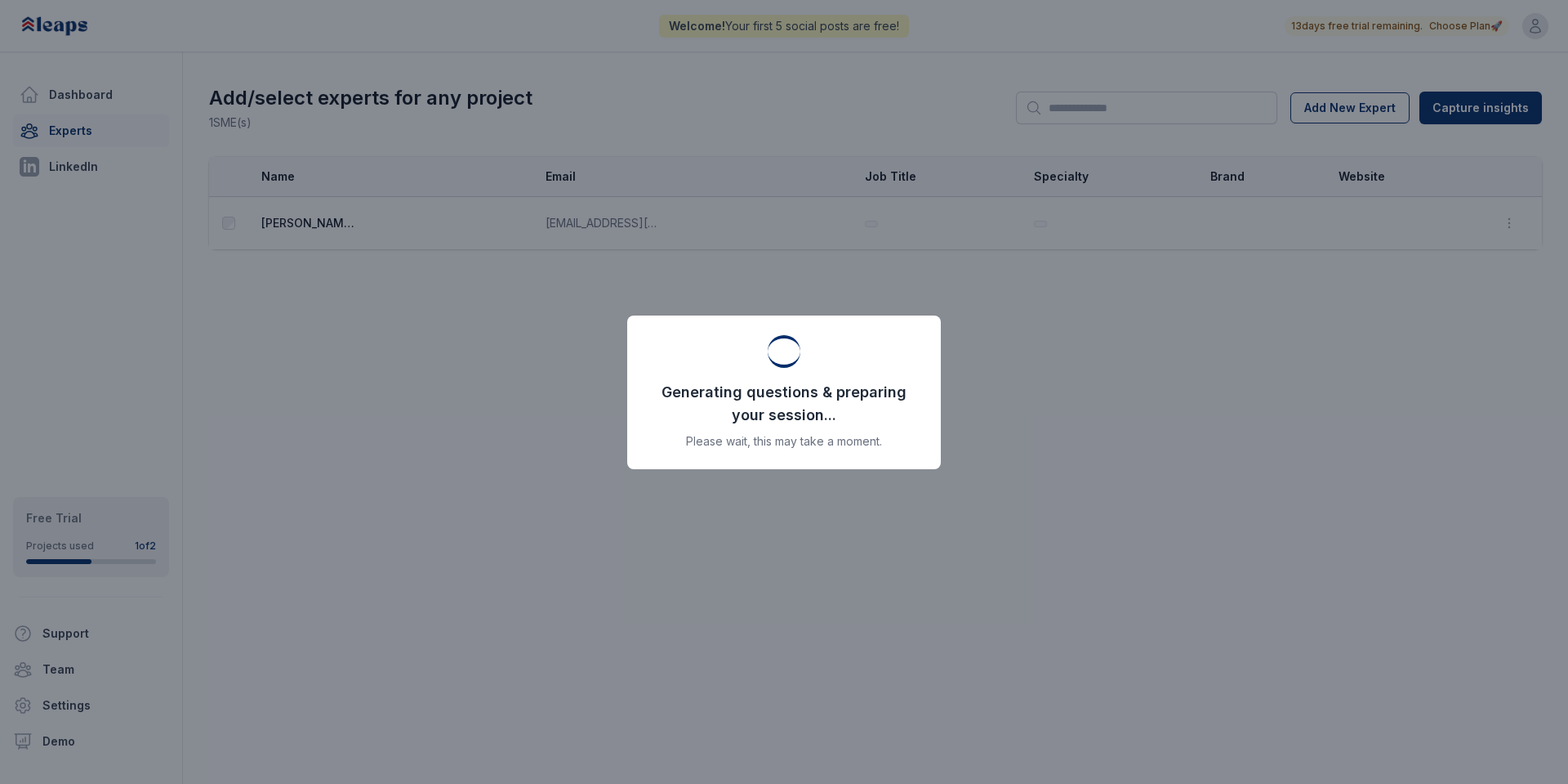
click at [804, 407] on p "Generating questions & preparing your session..." at bounding box center [784, 404] width 275 height 46
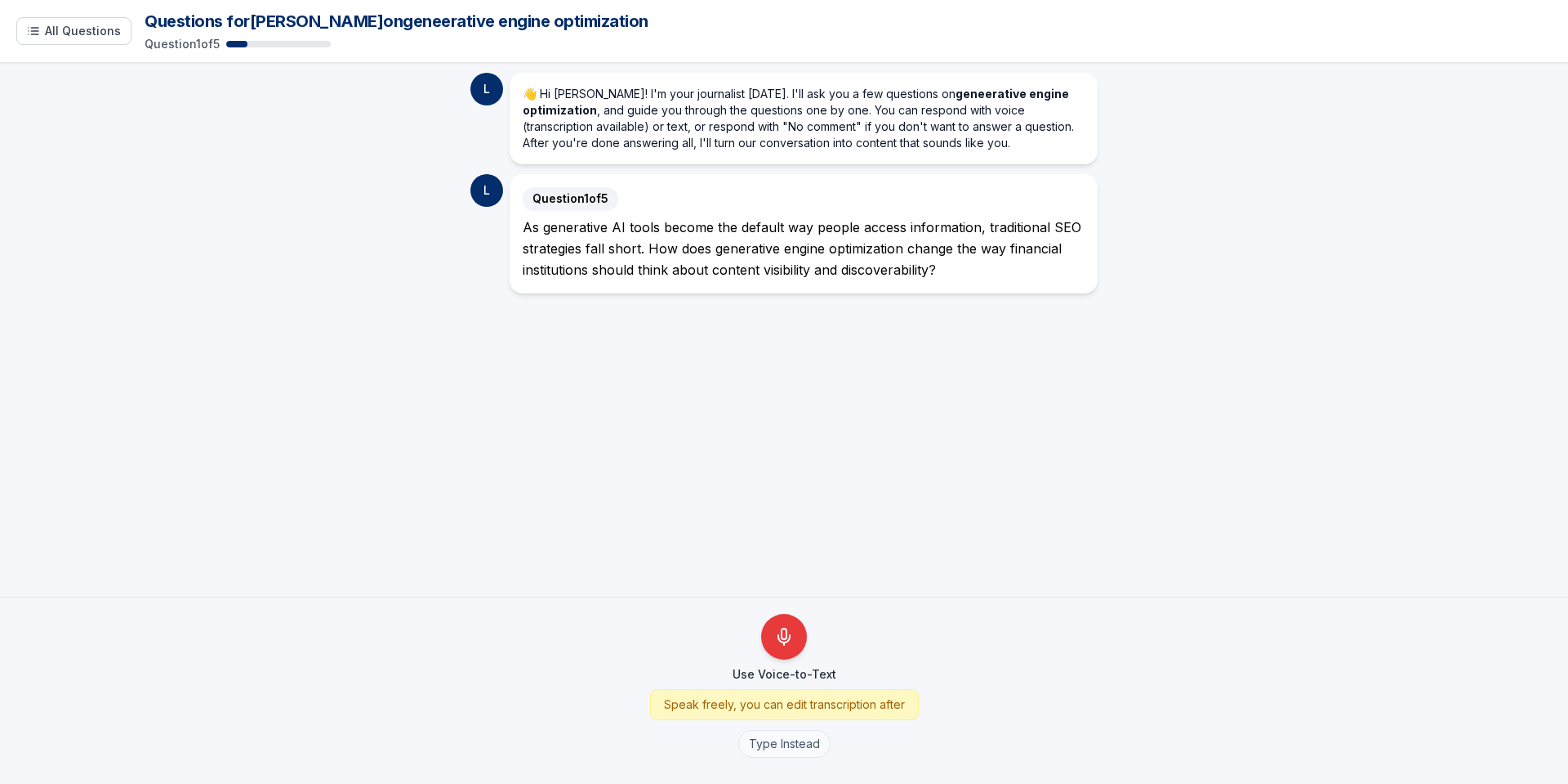
click at [811, 746] on button "Type Instead" at bounding box center [784, 743] width 92 height 28
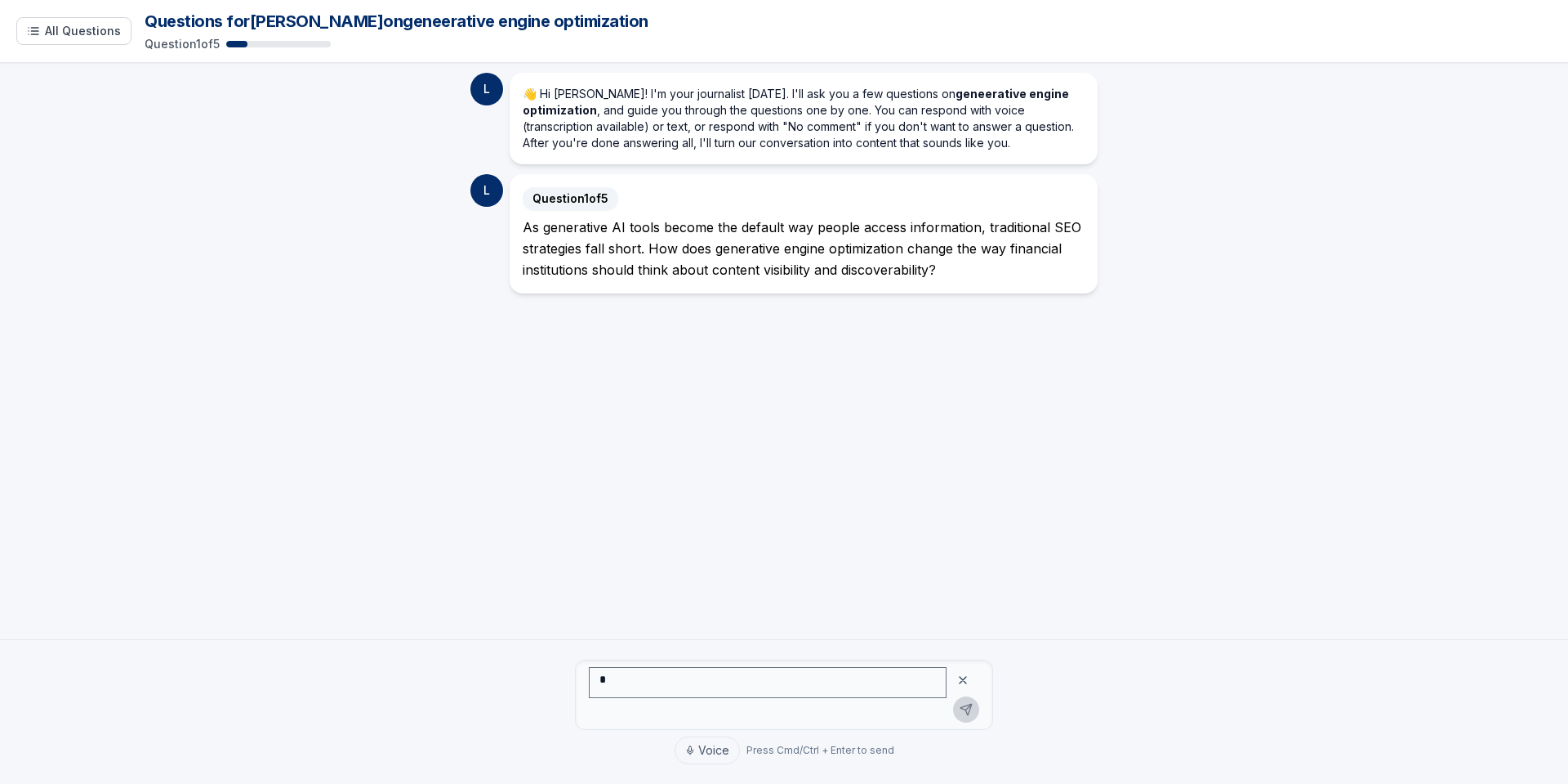
click at [963, 680] on icon at bounding box center [963, 680] width 13 height 13
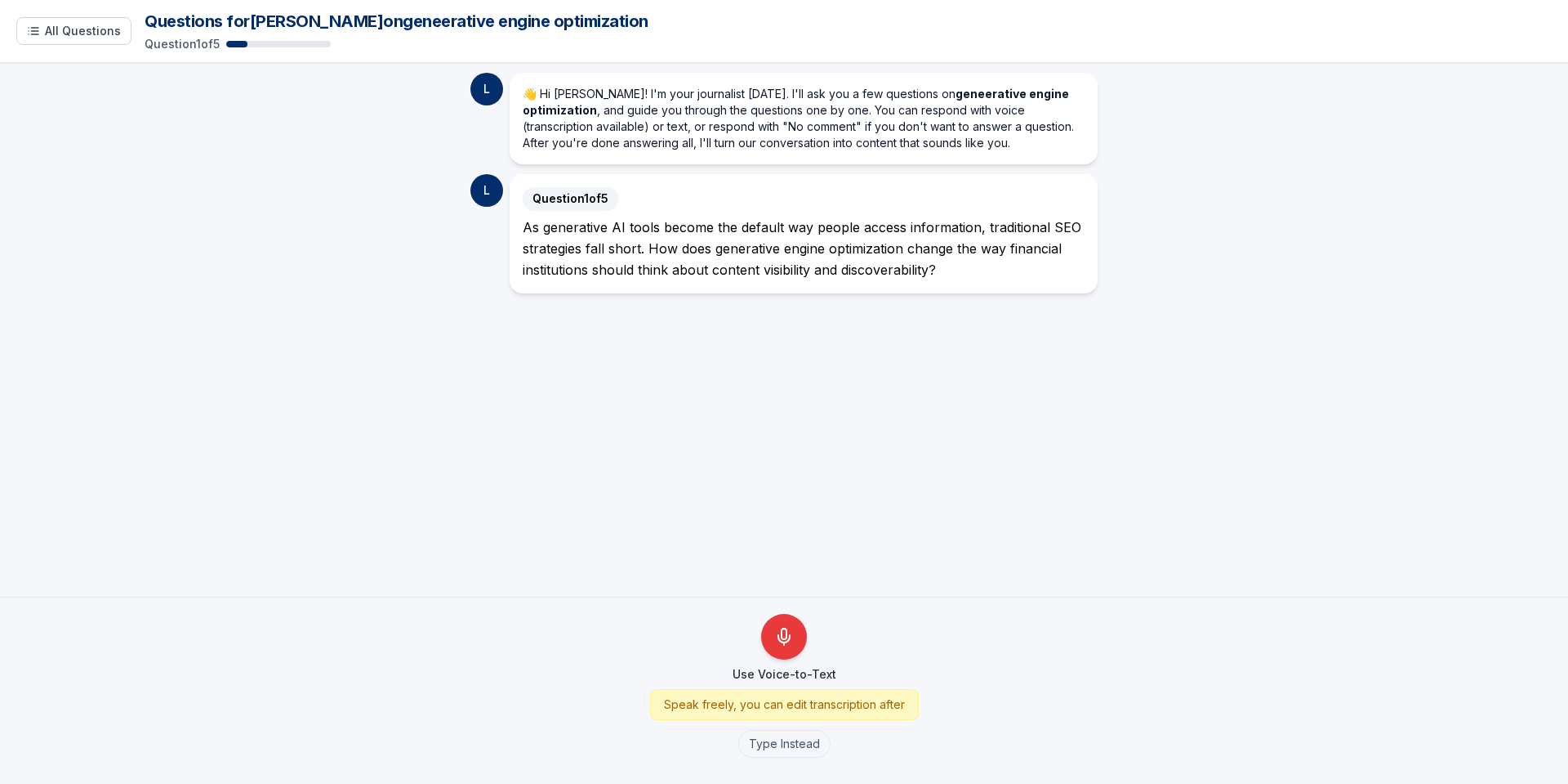
drag, startPoint x: 343, startPoint y: 62, endPoint x: 282, endPoint y: 48, distance: 62.6
click at [342, 61] on div "Loading... All Questions Questions for ken on geneerative engine optimization Q…" at bounding box center [784, 392] width 1568 height 784
click at [89, 28] on span "All Questions" at bounding box center [83, 31] width 76 height 16
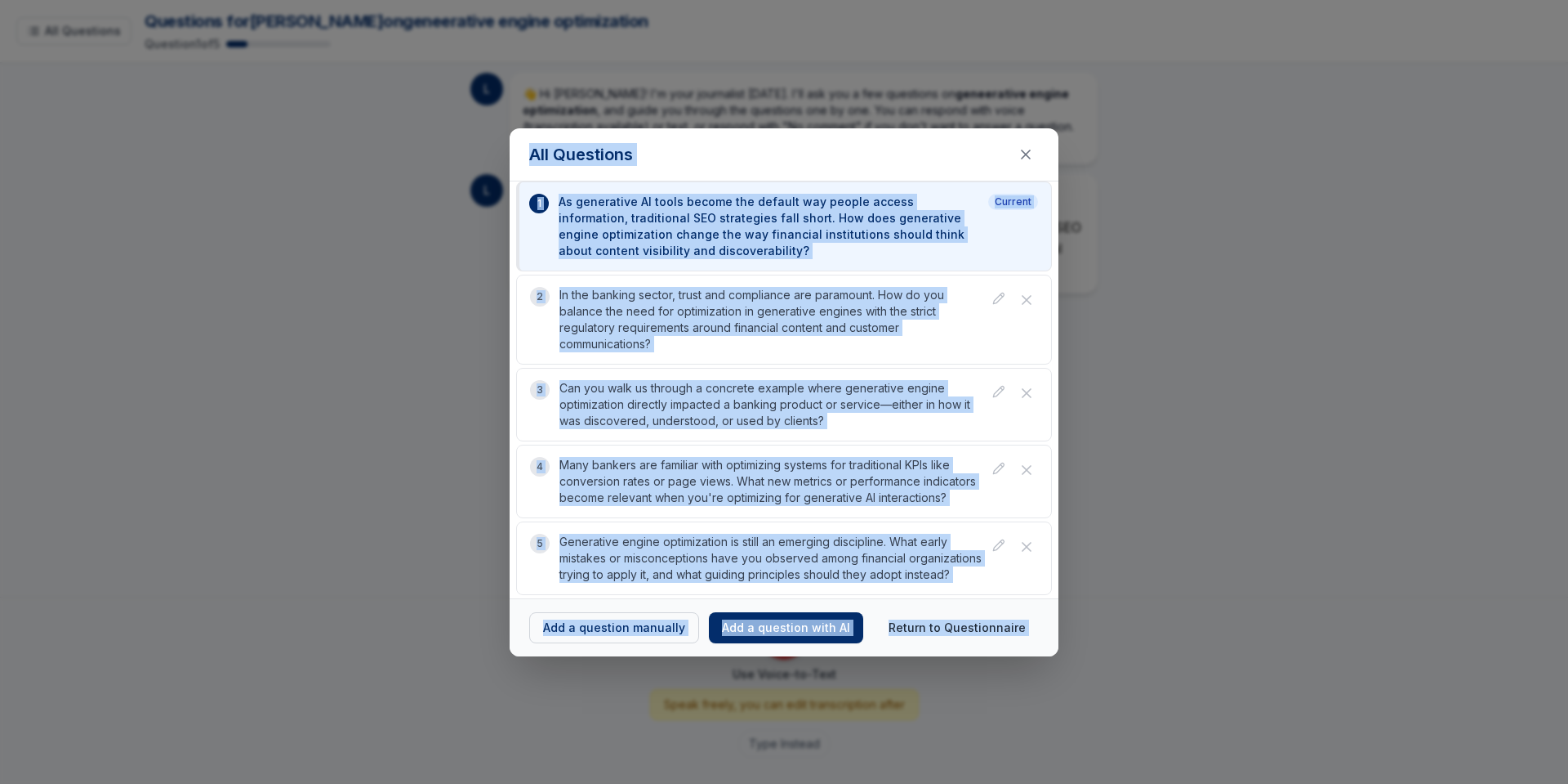
click at [1002, 632] on button "Return to Questionnaire" at bounding box center [957, 627] width 164 height 30
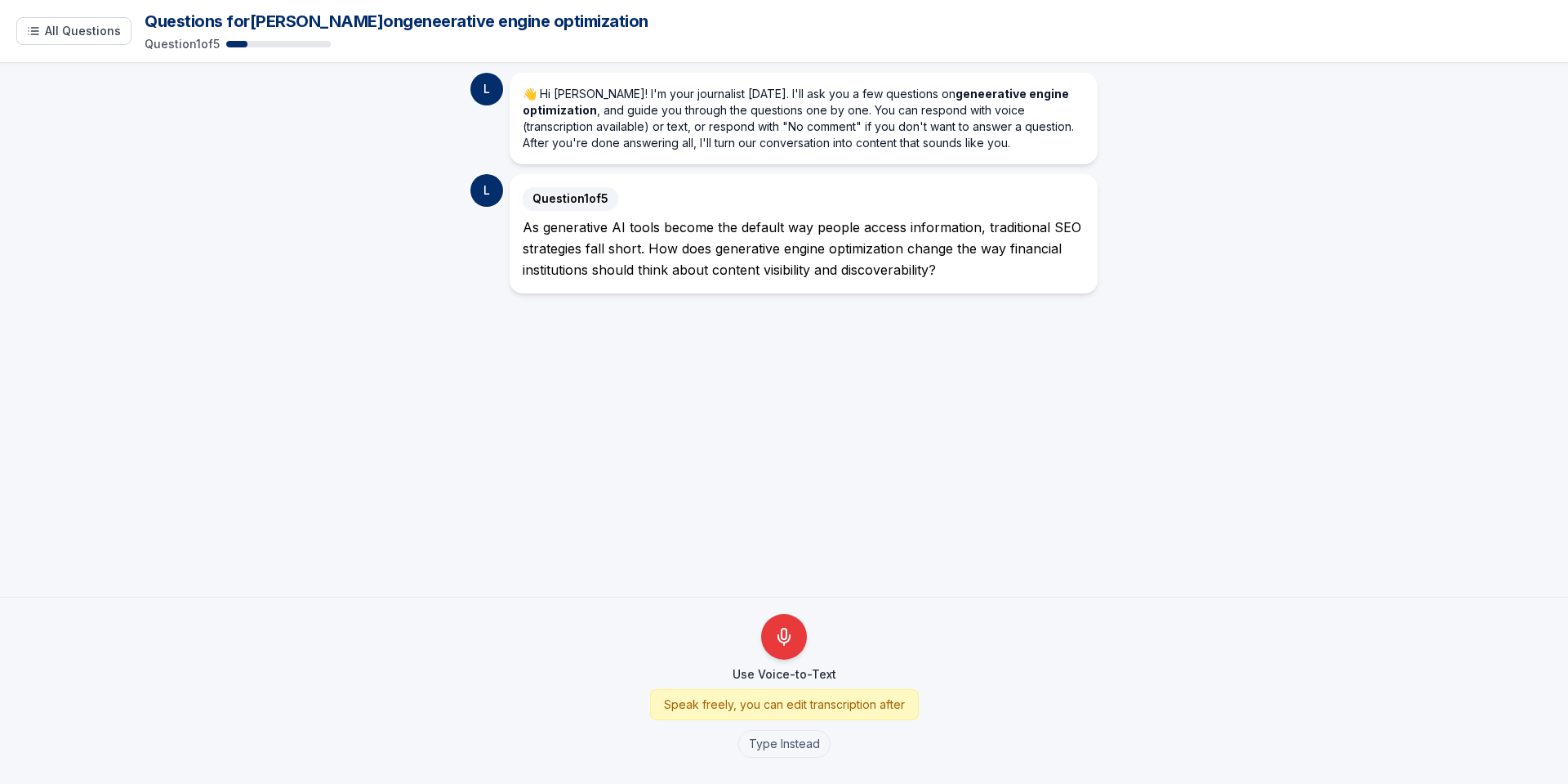
click at [1548, 6] on header "All Questions Questions for ken on geneerative engine optimization Question 1 o…" at bounding box center [784, 31] width 1568 height 63
click at [396, 389] on main "L 👋 Hi ken! I'm your journalist today. I'll ask you a few questions on geneerat…" at bounding box center [784, 329] width 1568 height 534
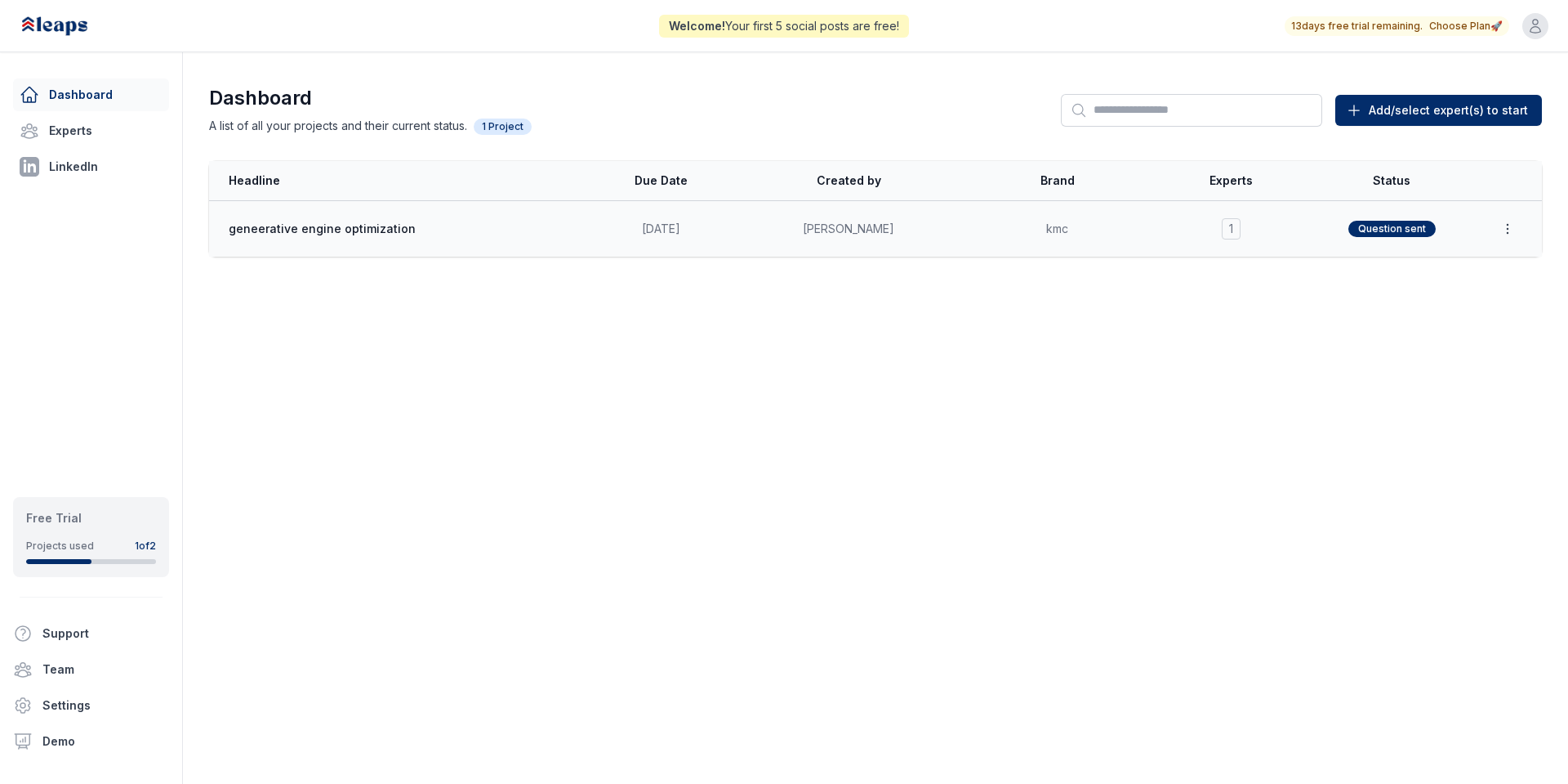
click at [1515, 223] on icon "button" at bounding box center [1507, 228] width 16 height 16
click at [1502, 188] on button "Delete" at bounding box center [1470, 189] width 104 height 30
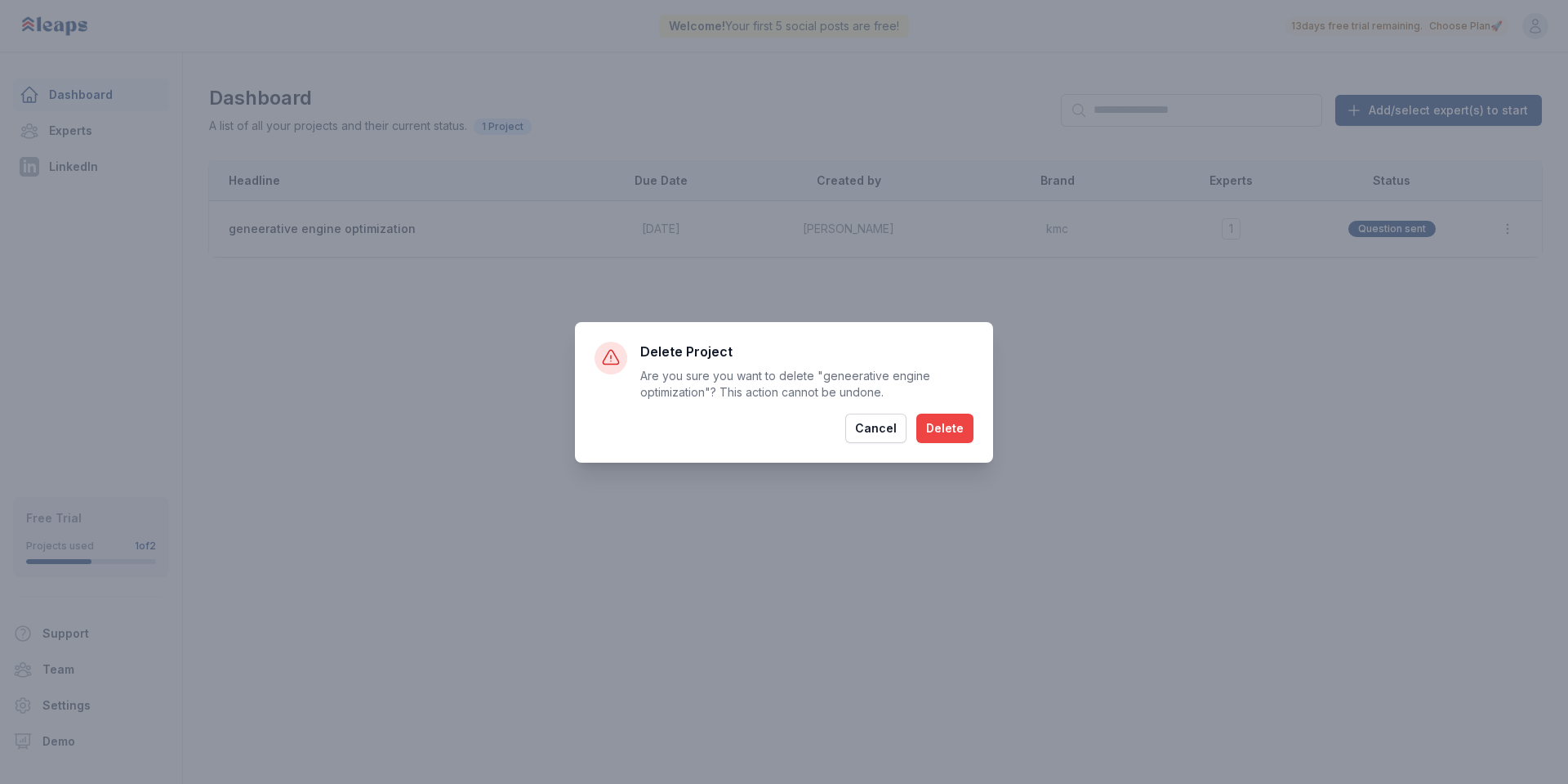
click at [935, 426] on button "Delete" at bounding box center [944, 428] width 57 height 30
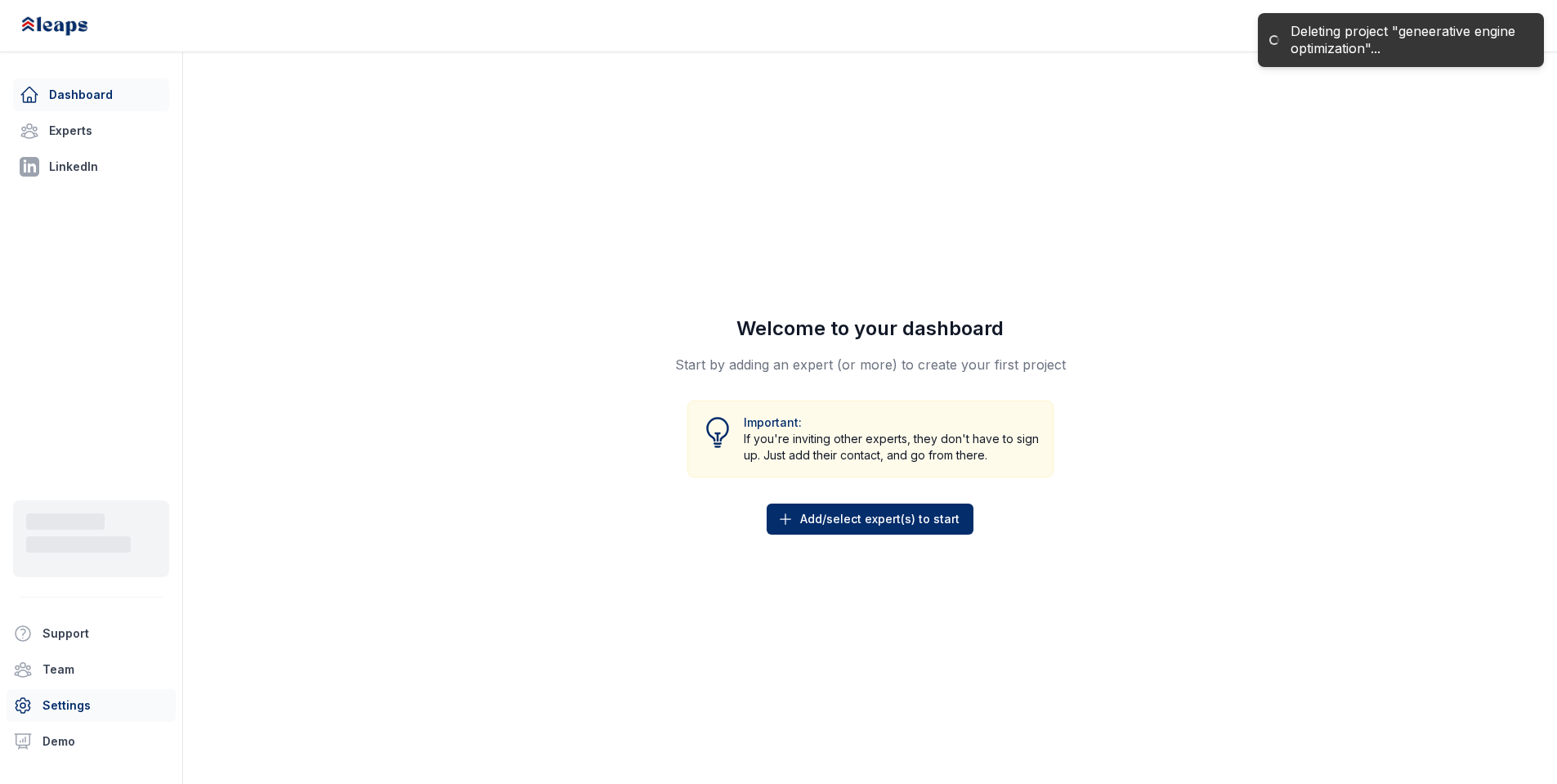
click at [76, 714] on link "Settings" at bounding box center [91, 705] width 169 height 33
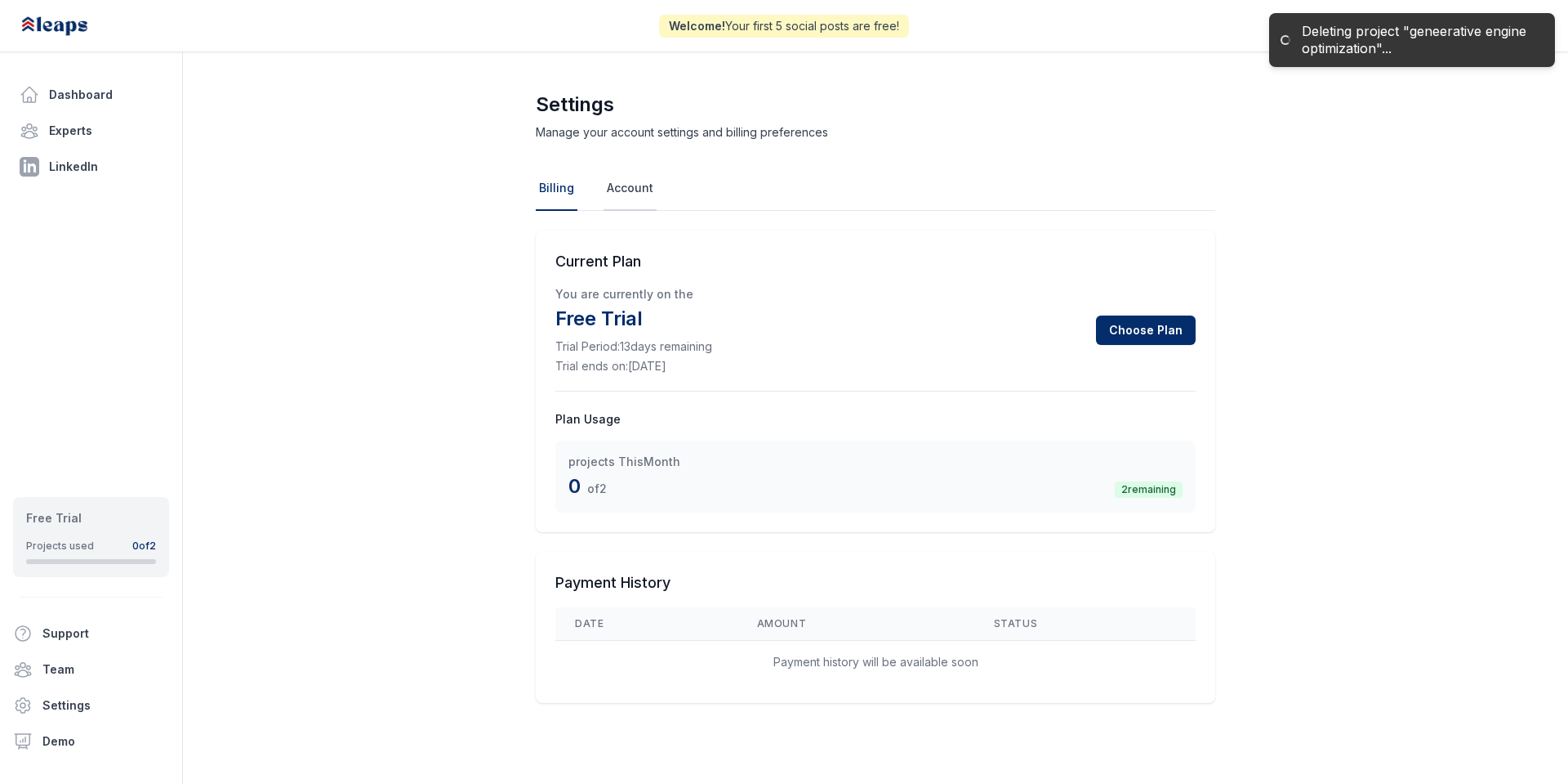
click at [652, 188] on link "Account" at bounding box center [630, 188] width 53 height 44
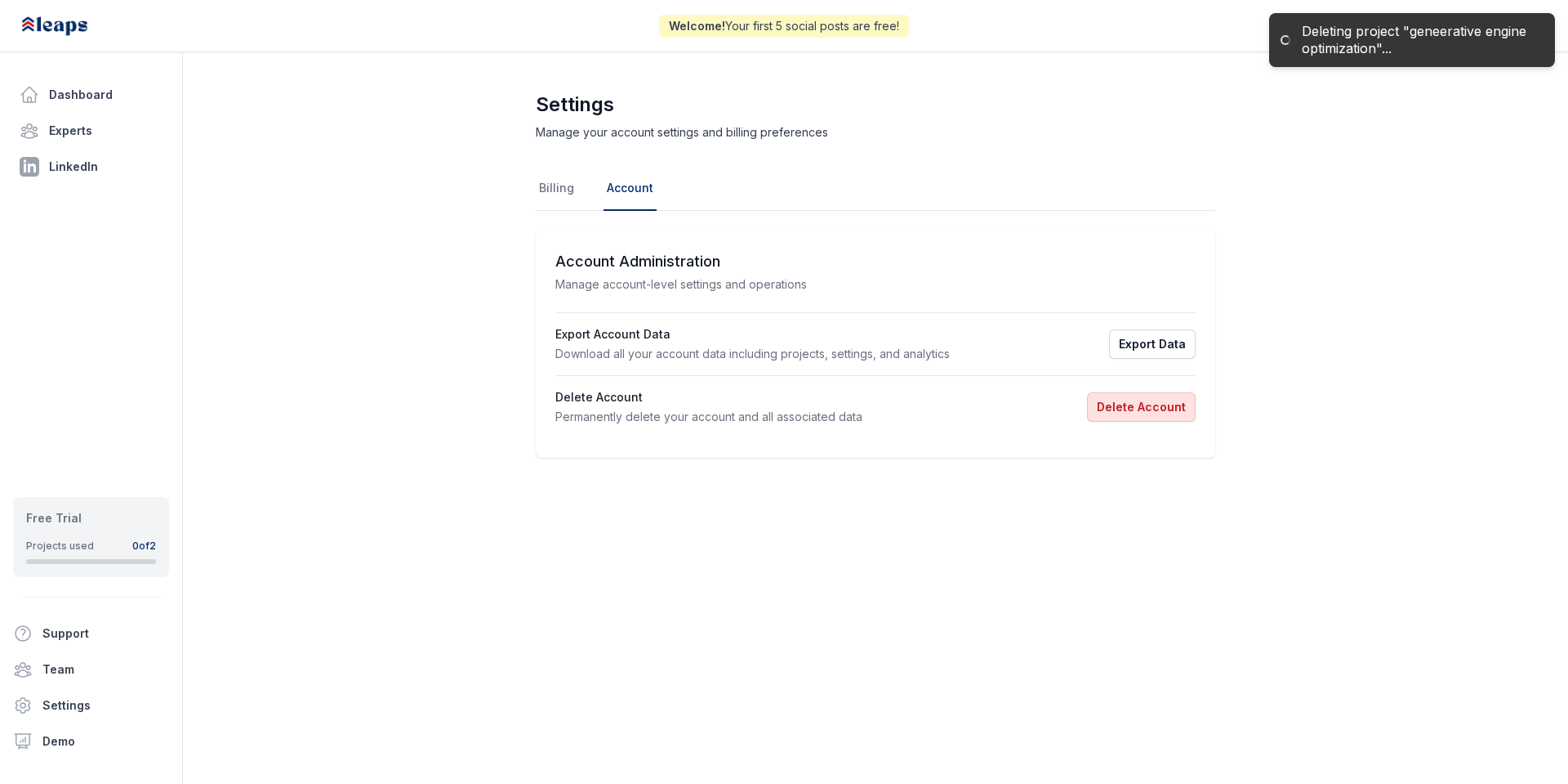
click at [1163, 411] on button "Delete Account" at bounding box center [1141, 406] width 109 height 30
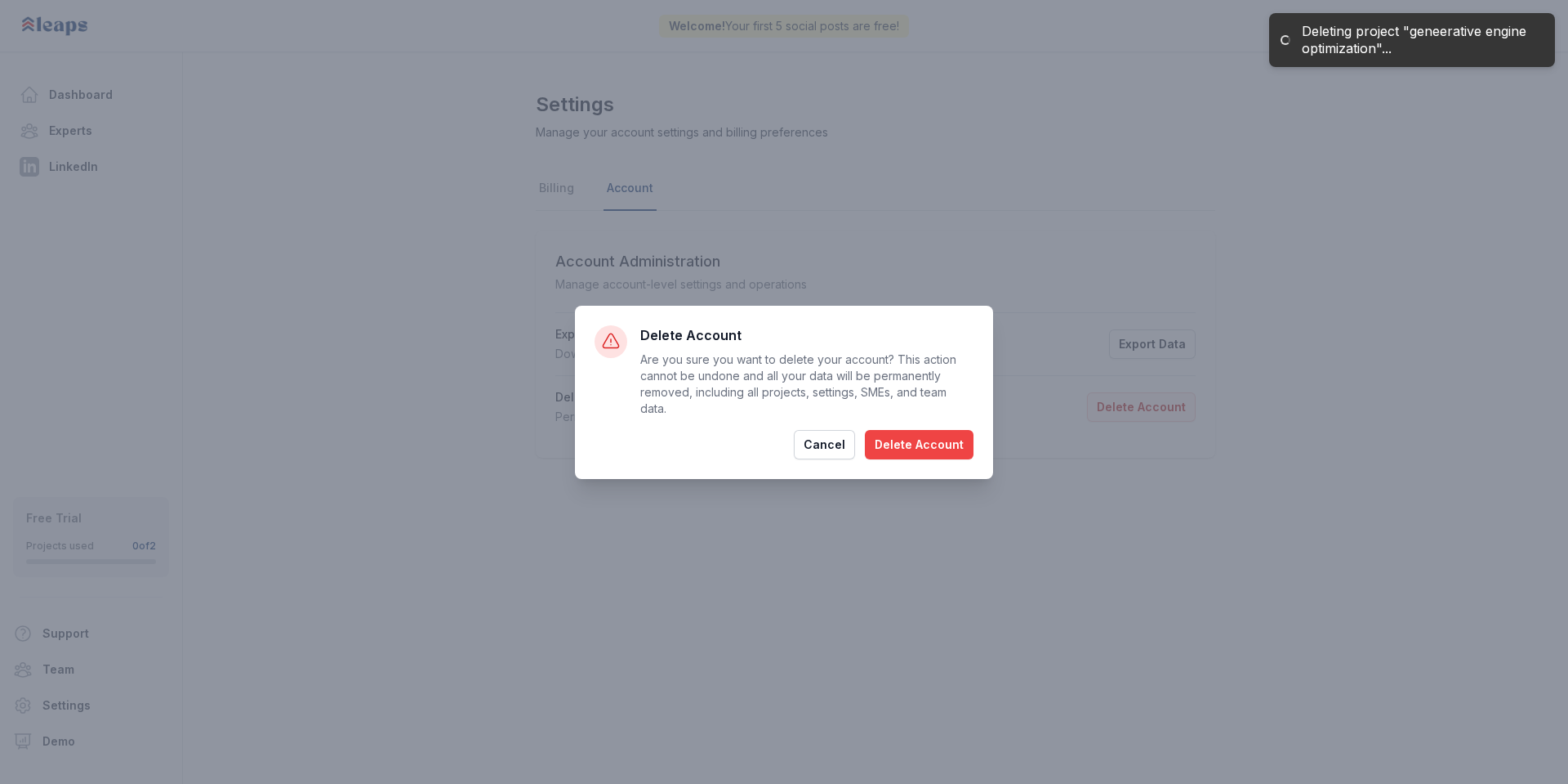
click at [973, 434] on button "Delete Account" at bounding box center [919, 445] width 109 height 30
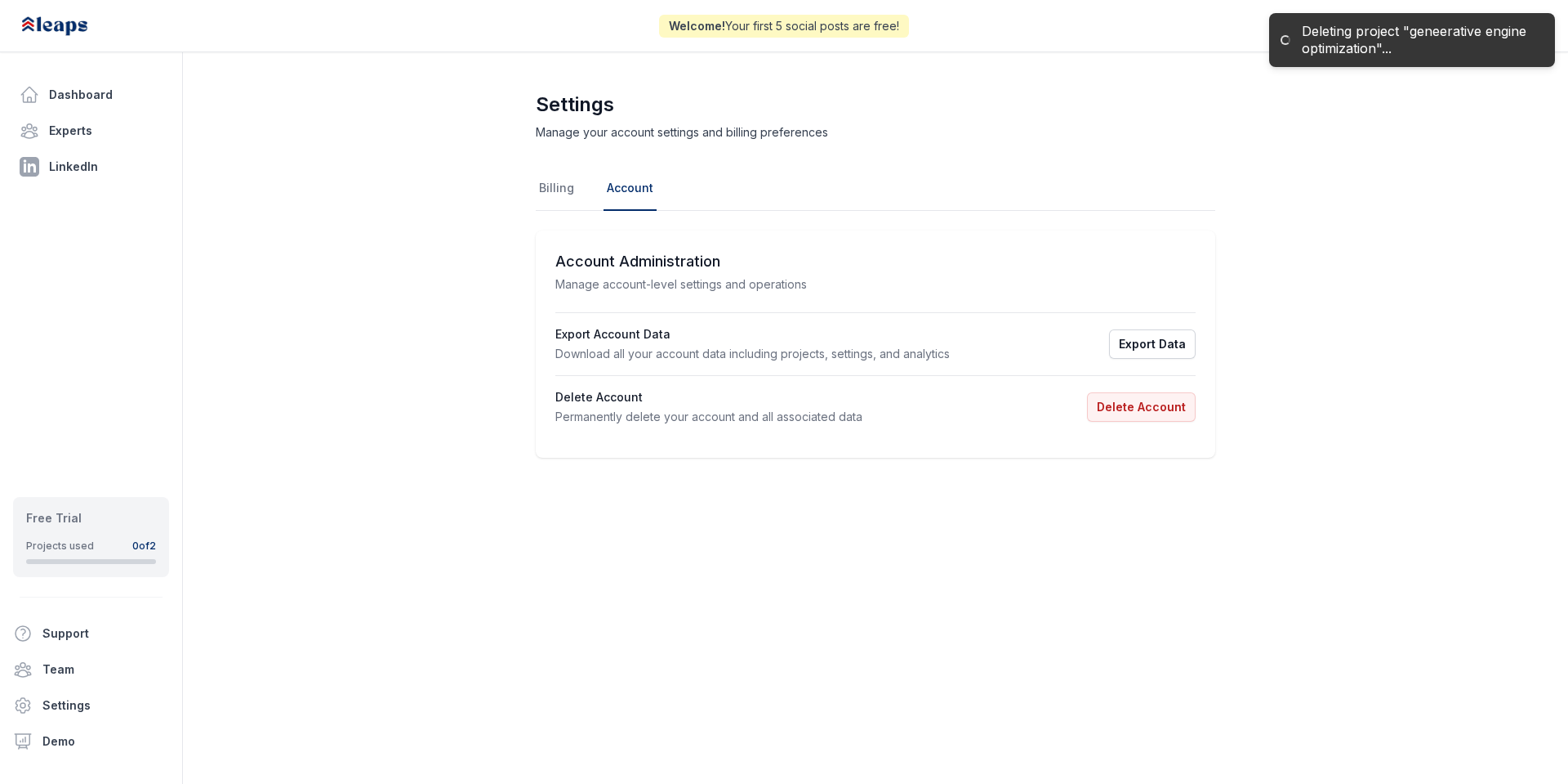
click at [1532, 292] on div "Settings Manage your account settings and billing preferences Billing Account A…" at bounding box center [875, 284] width 1385 height 386
click at [145, 92] on link "Dashboard" at bounding box center [91, 94] width 156 height 33
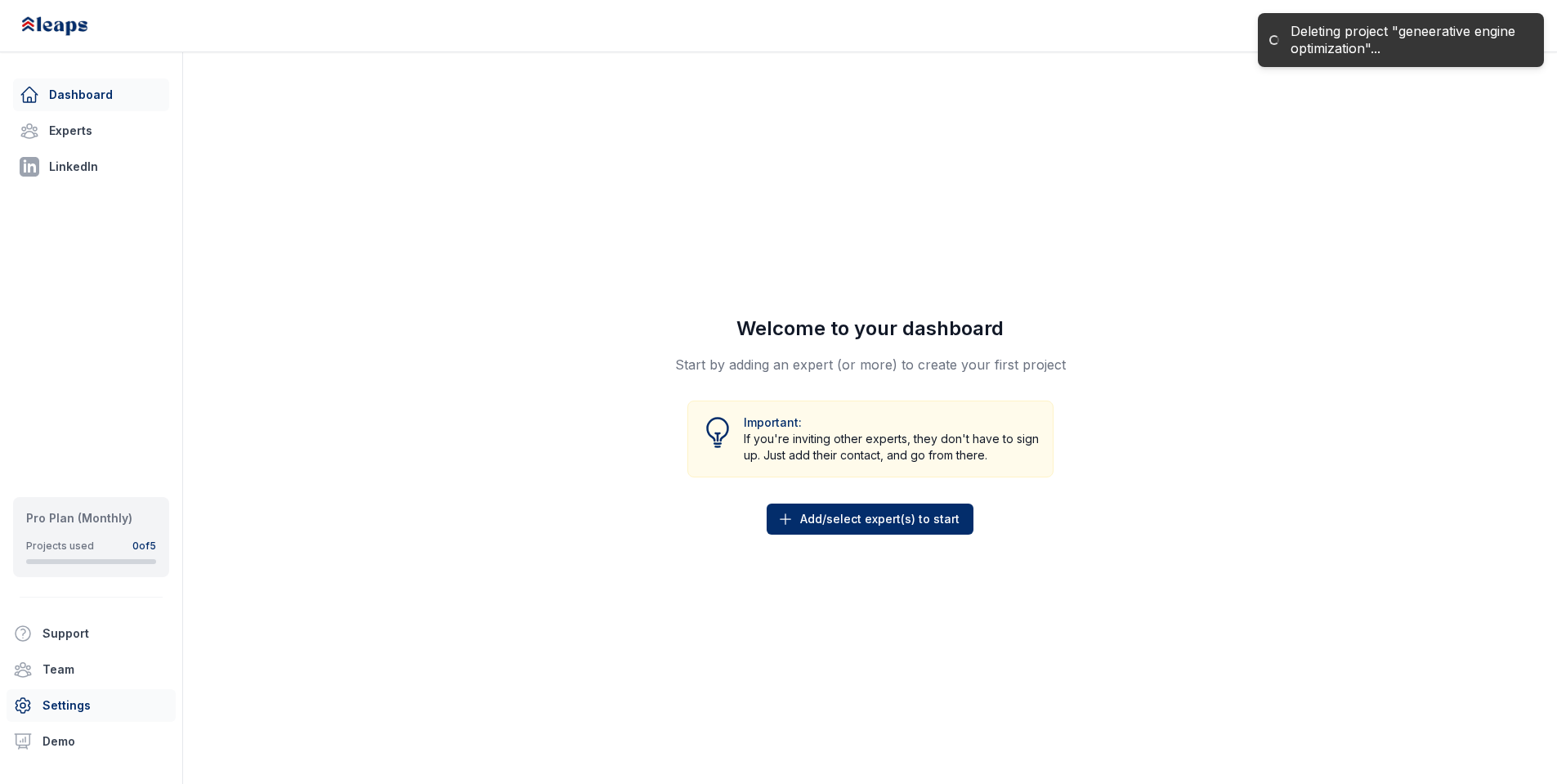
click at [116, 708] on link "Settings" at bounding box center [91, 705] width 169 height 33
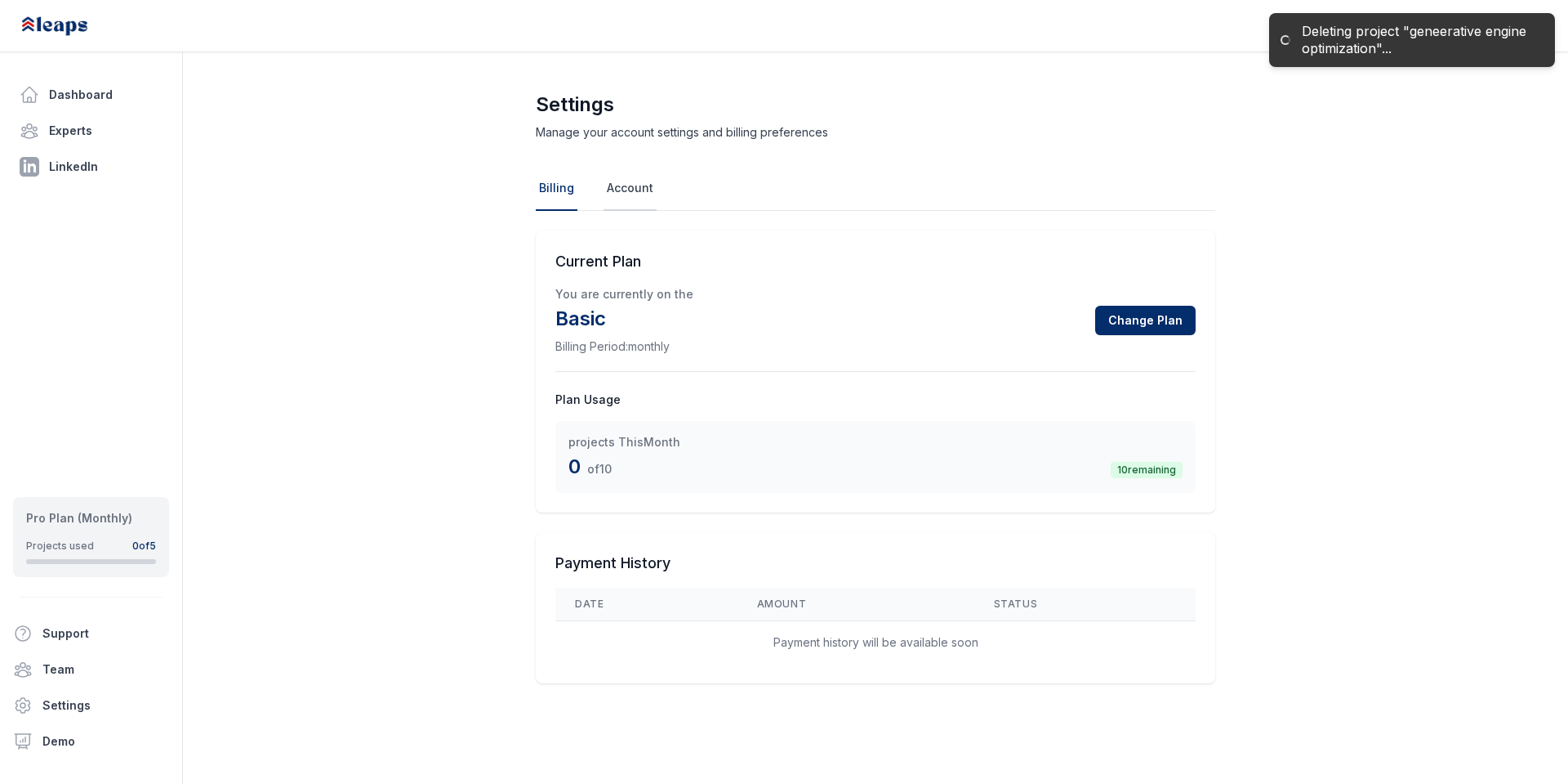
click at [633, 199] on link "Account" at bounding box center [630, 188] width 53 height 44
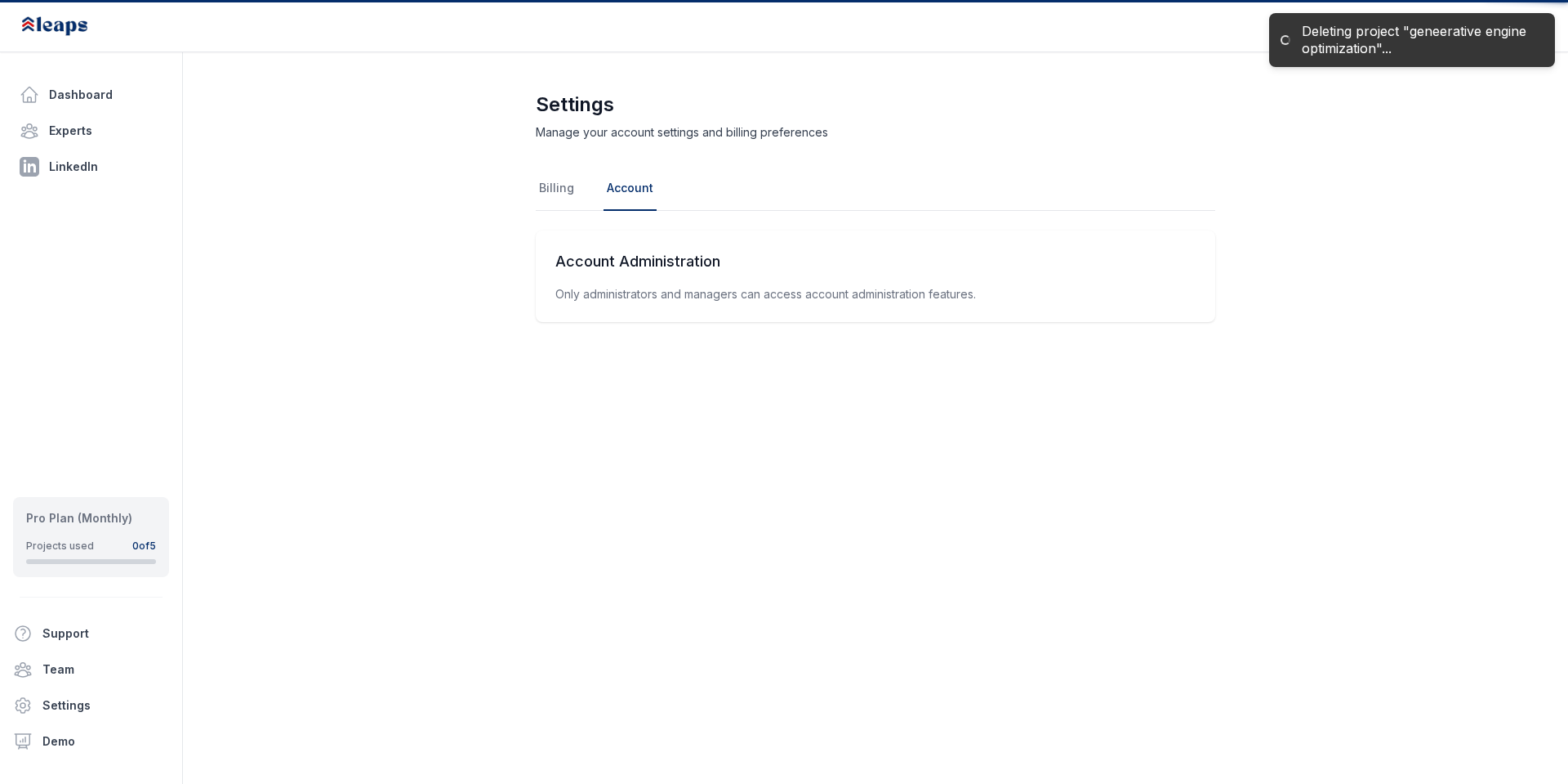
click at [633, 199] on link "Account" at bounding box center [630, 188] width 53 height 44
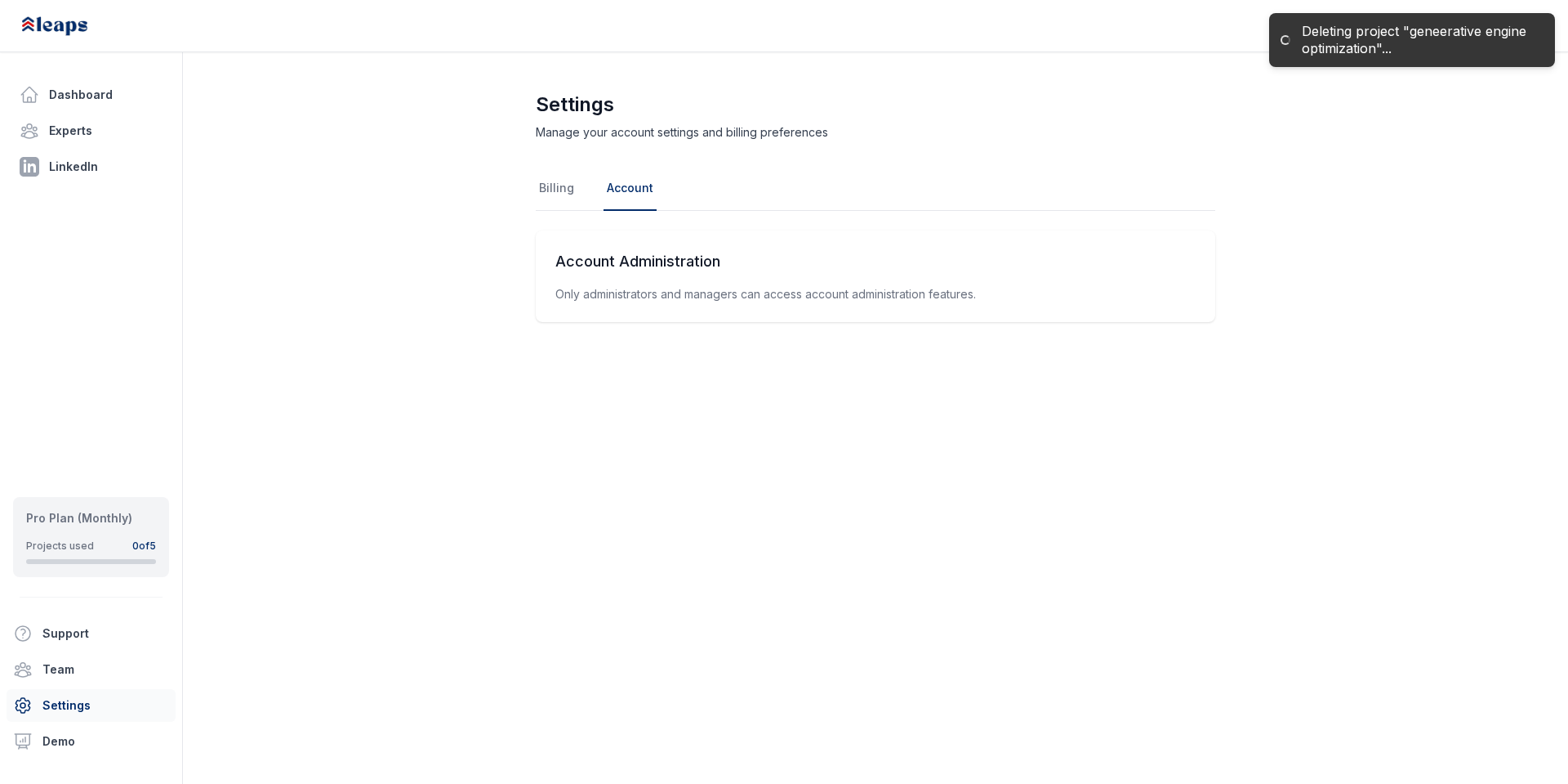
click at [73, 699] on link "Settings" at bounding box center [91, 705] width 169 height 33
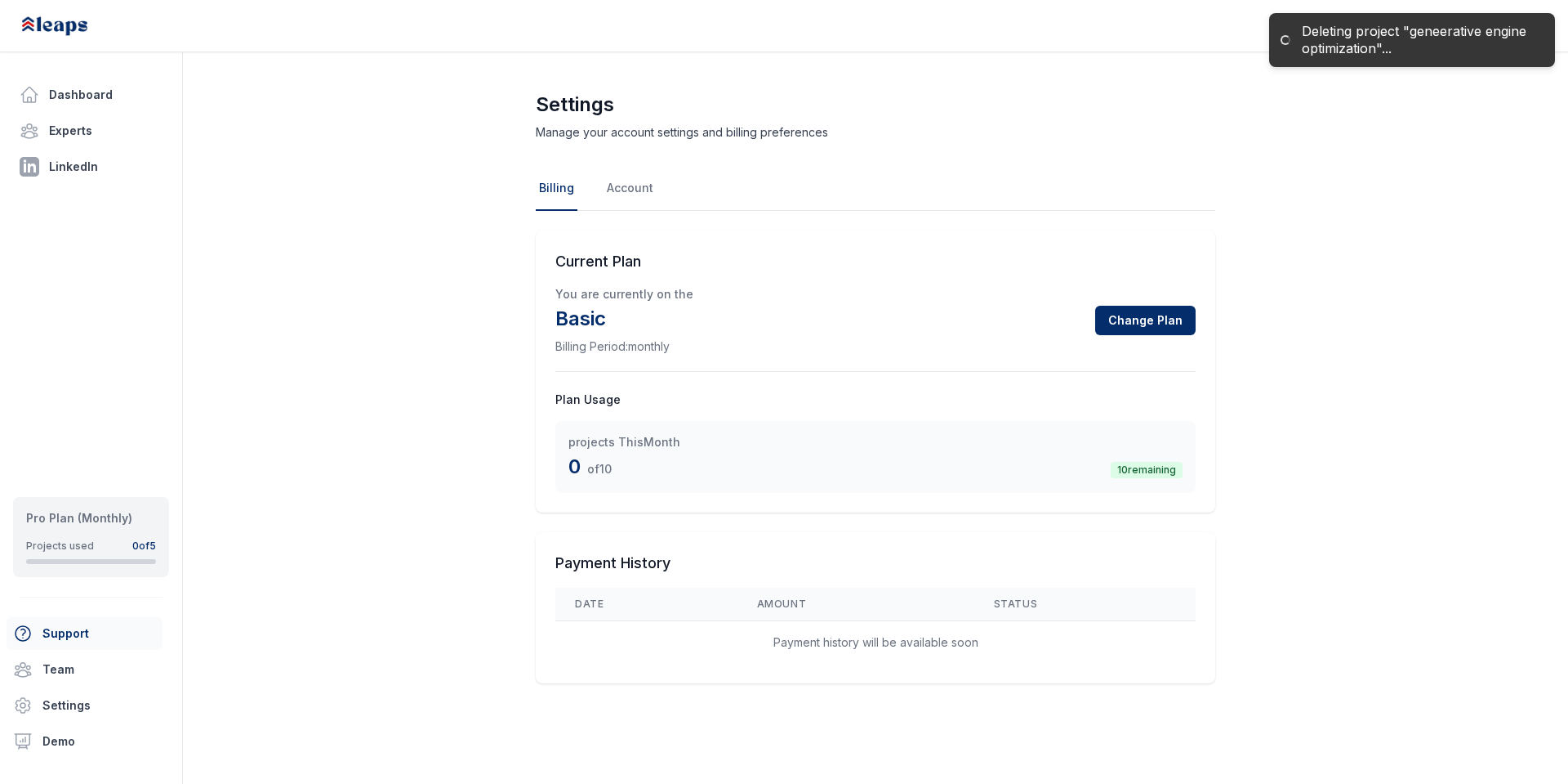
click at [90, 648] on button "Support" at bounding box center [85, 633] width 156 height 33
click at [75, 672] on link "Team" at bounding box center [91, 669] width 169 height 33
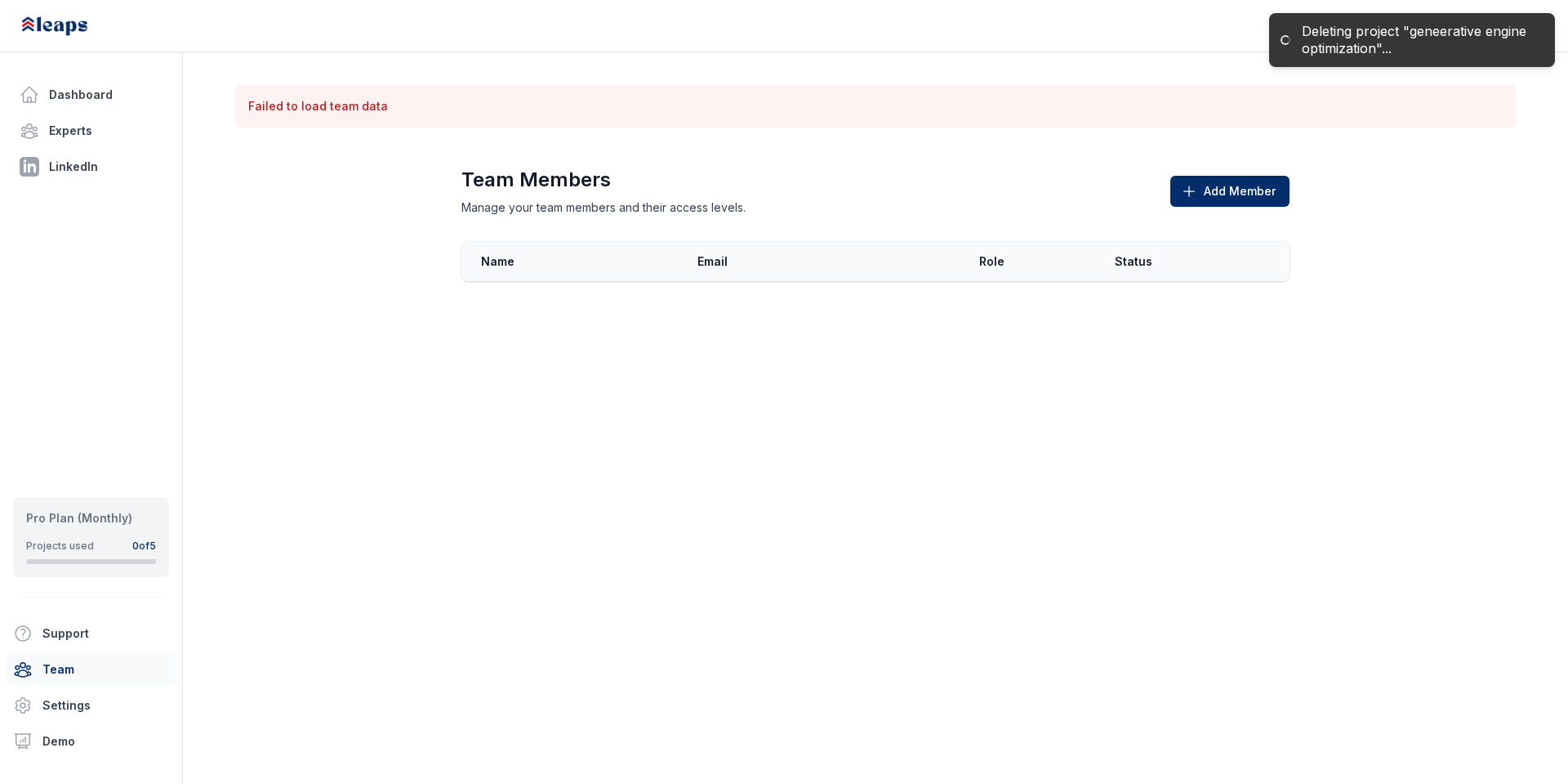
click at [1482, 73] on main "Failed to load team data Team Members Manage your team members and their access…" at bounding box center [784, 196] width 1568 height 288
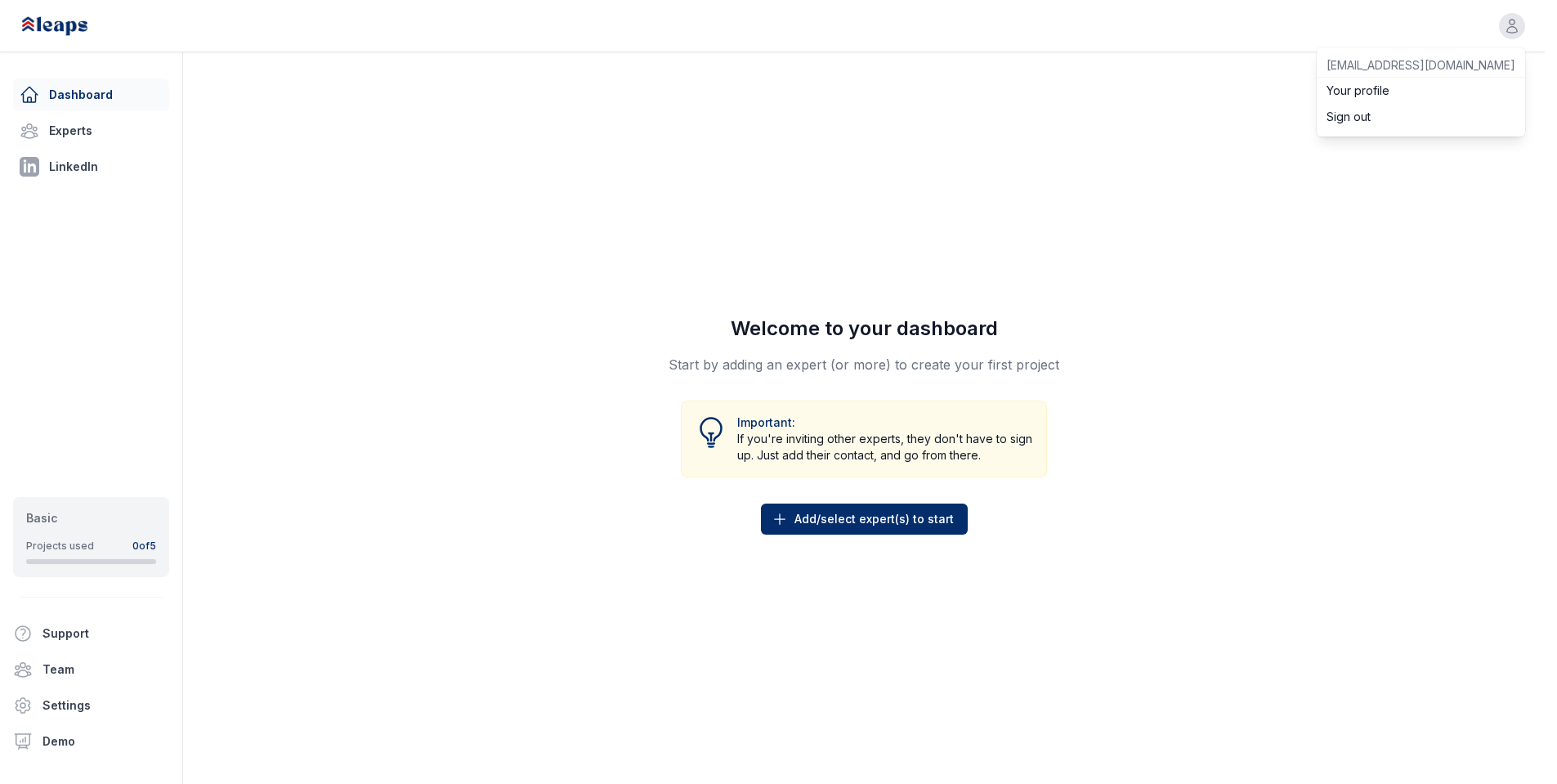
click at [1534, 27] on div "Open user menu [EMAIL_ADDRESS][DOMAIN_NAME] Your profile Sign out" at bounding box center [772, 26] width 1544 height 53
click at [78, 703] on div "Open user menu [EMAIL_ADDRESS][DOMAIN_NAME] Your profile Sign out Dashboard Exp…" at bounding box center [778, 398] width 1557 height 797
click at [53, 703] on link "Settings" at bounding box center [91, 705] width 169 height 33
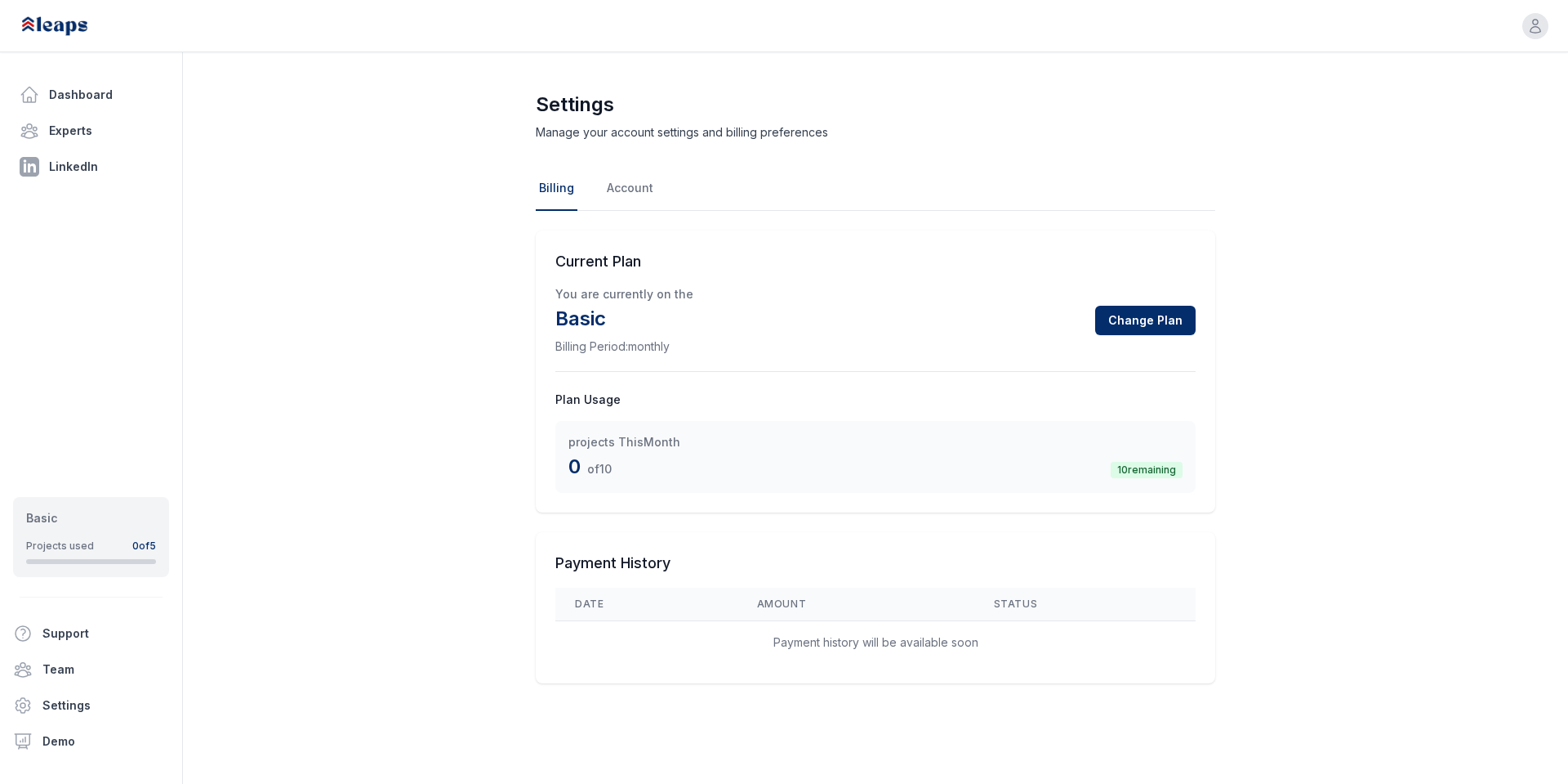
click at [656, 195] on nav "Billing Account" at bounding box center [875, 188] width 679 height 44
click at [644, 187] on link "Account" at bounding box center [630, 188] width 53 height 44
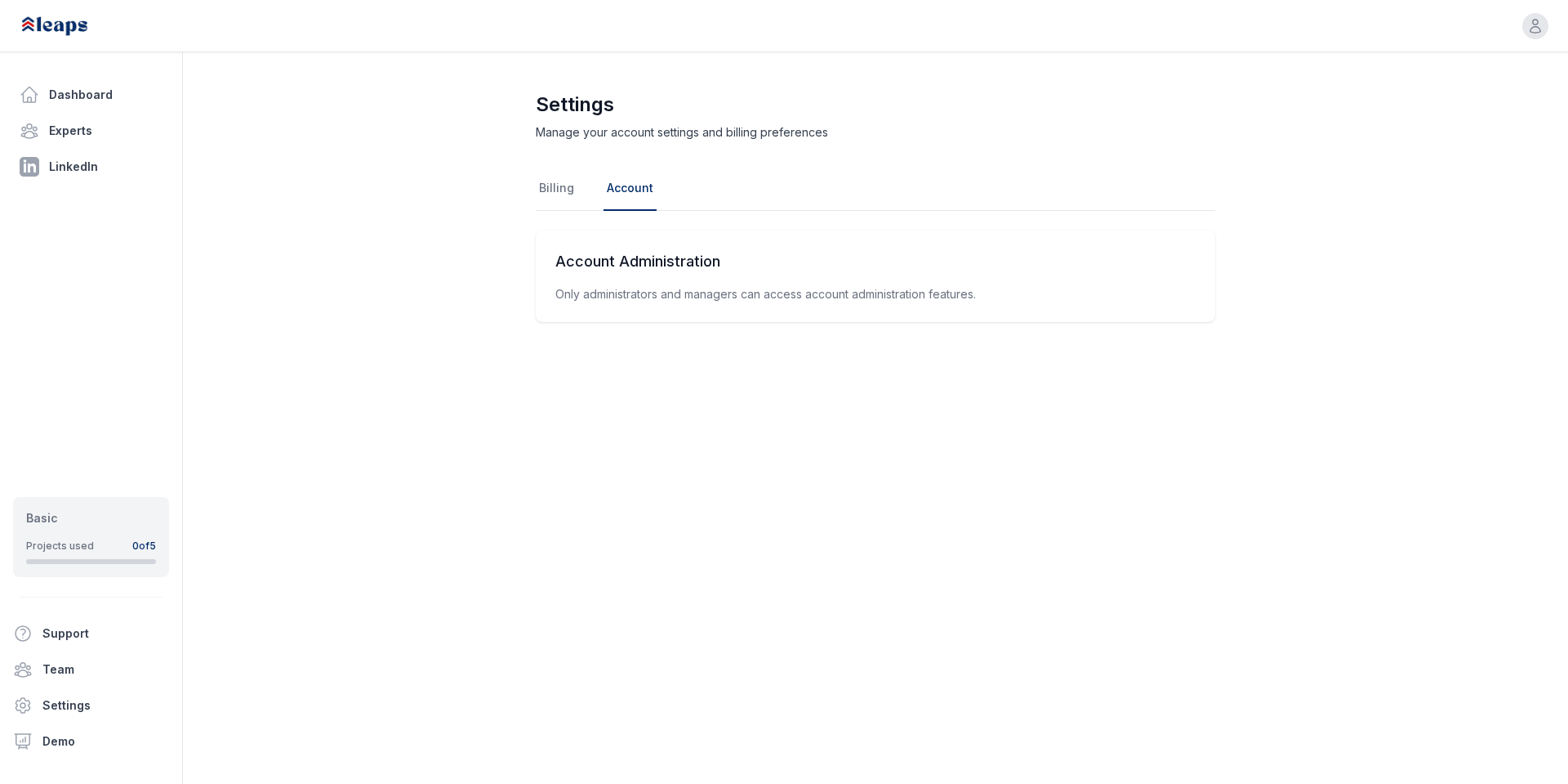
click at [1539, 26] on icon "button" at bounding box center [1535, 25] width 16 height 16
click at [1476, 118] on button "Sign out" at bounding box center [1444, 116] width 209 height 26
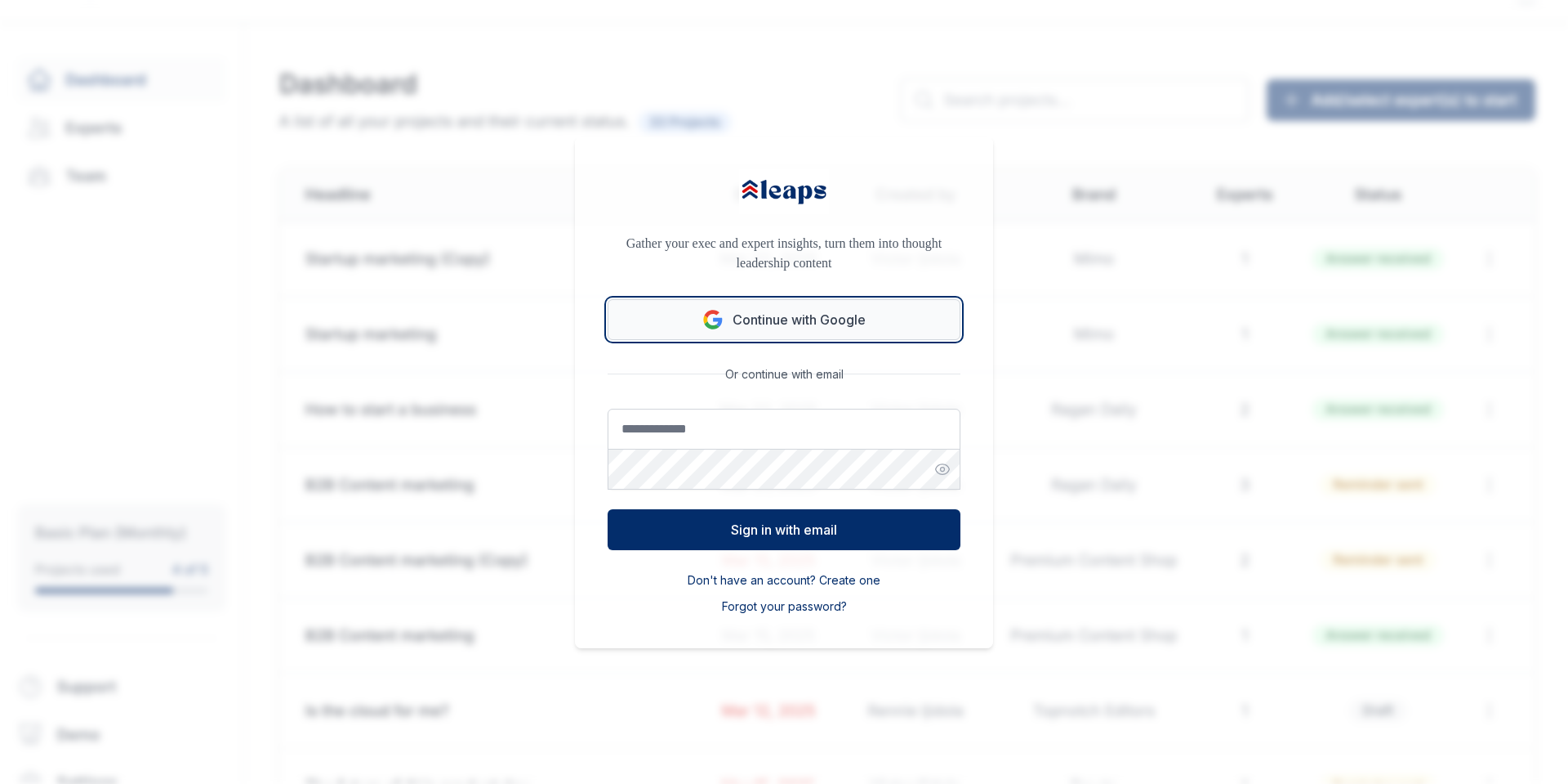
click at [857, 328] on button "Continue with Google" at bounding box center [784, 319] width 353 height 41
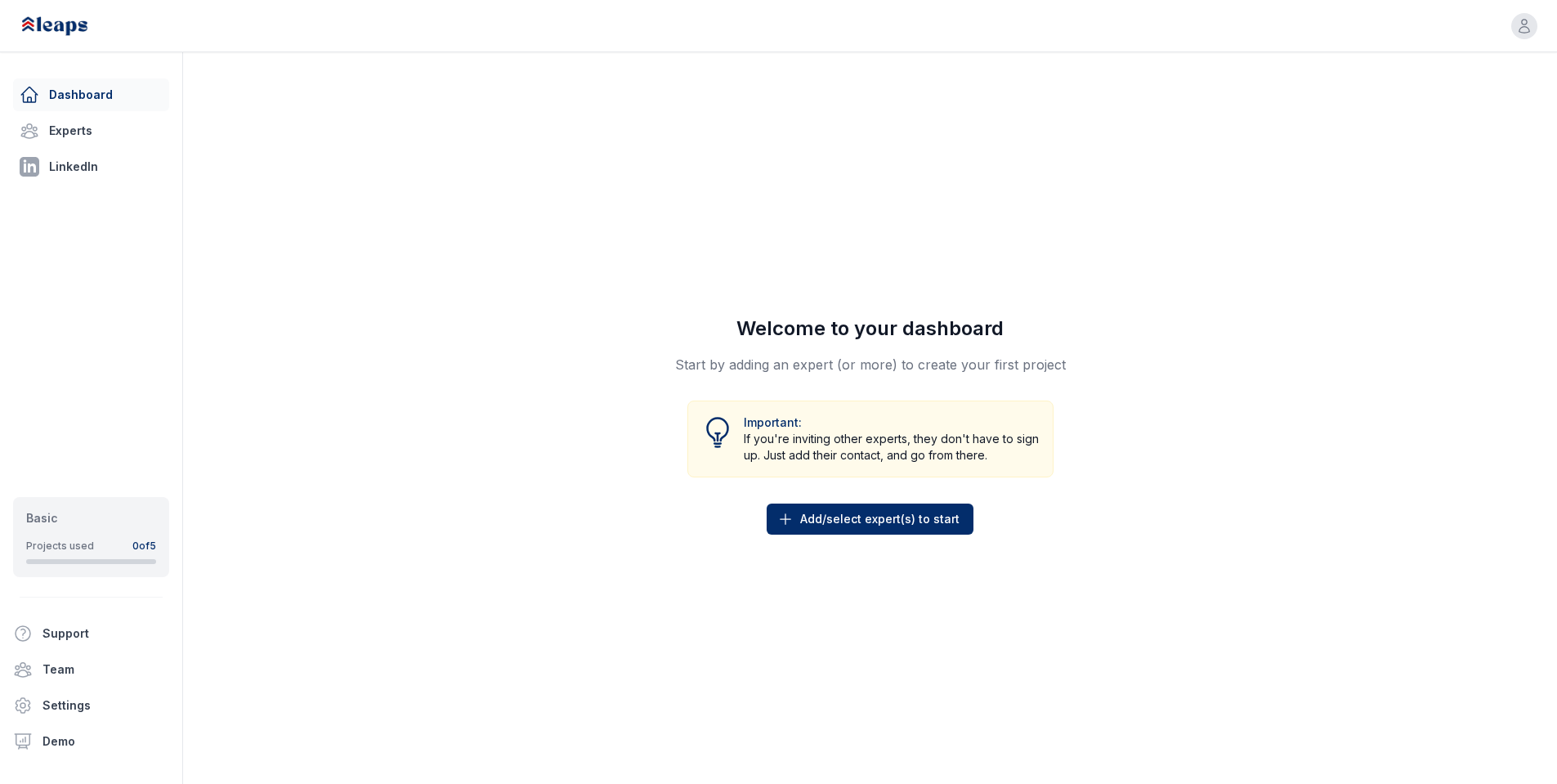
click at [1495, 34] on div "Open user menu" at bounding box center [1291, 25] width 493 height 26
click at [1511, 31] on button "Open user menu" at bounding box center [1524, 26] width 36 height 36
click at [1397, 81] on link "Your profile" at bounding box center [1433, 90] width 209 height 26
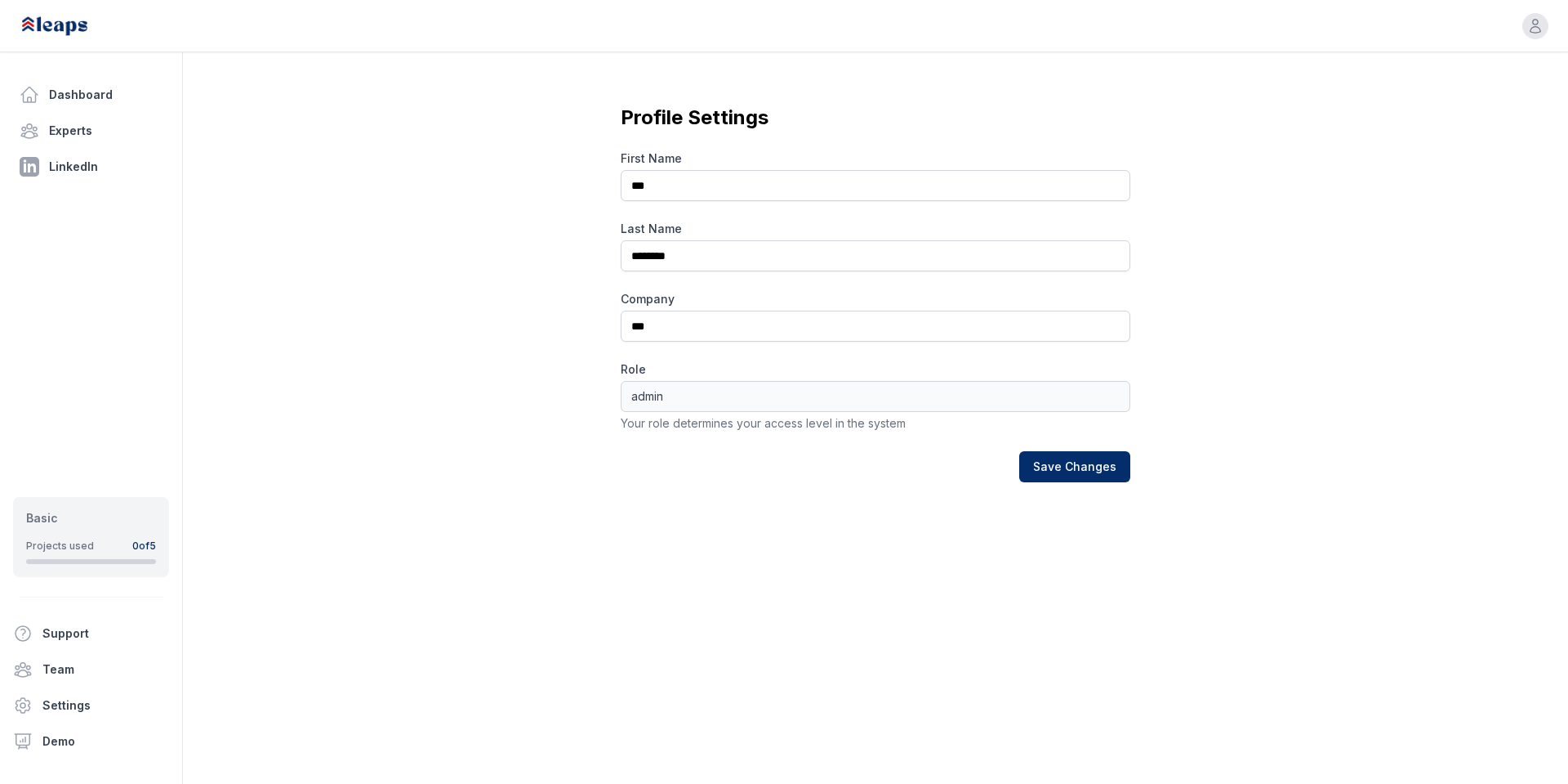
click at [868, 395] on div "admin" at bounding box center [875, 396] width 510 height 31
click at [62, 717] on link "Settings" at bounding box center [91, 705] width 169 height 33
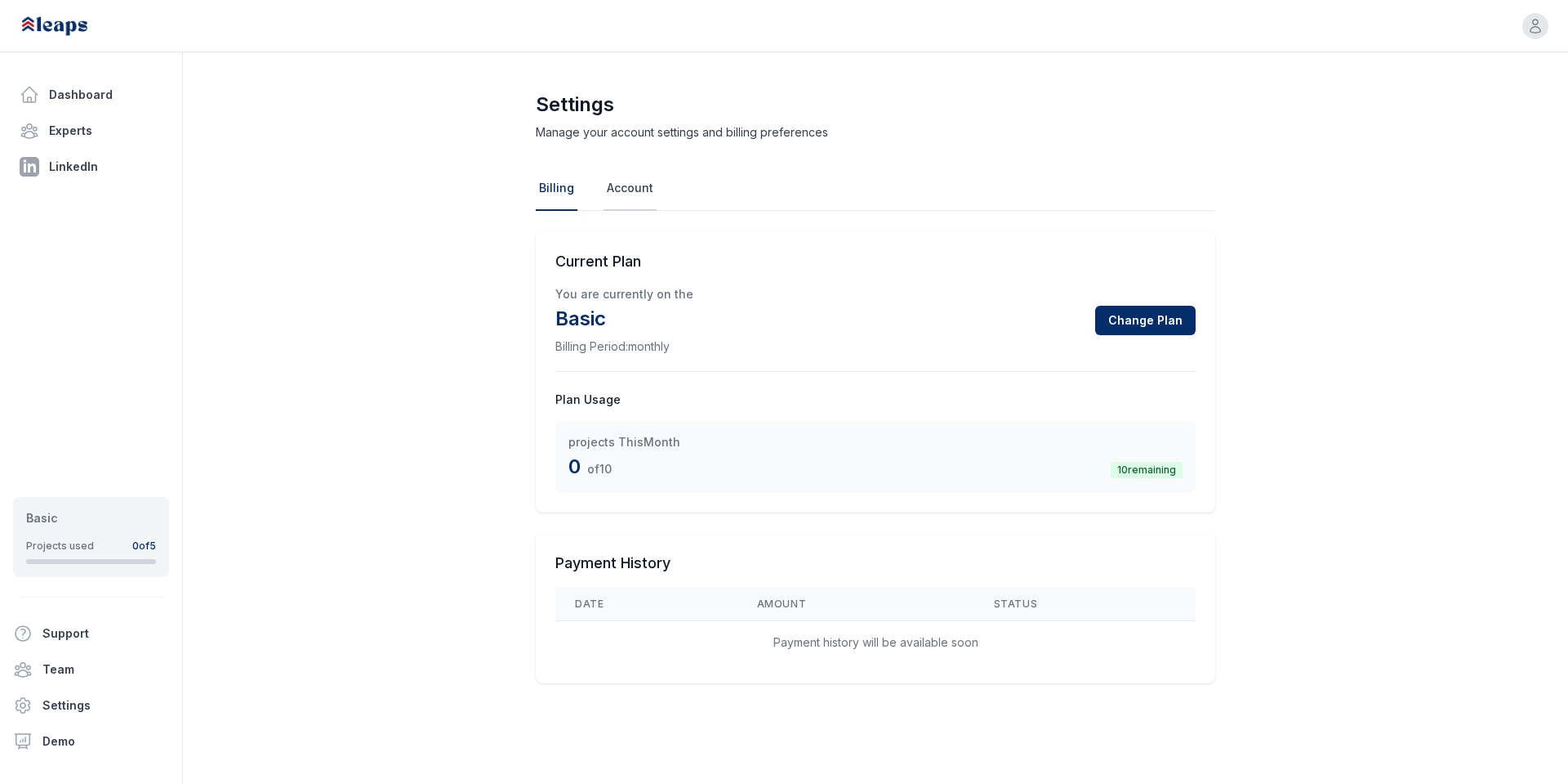
click at [635, 173] on link "Account" at bounding box center [630, 188] width 53 height 44
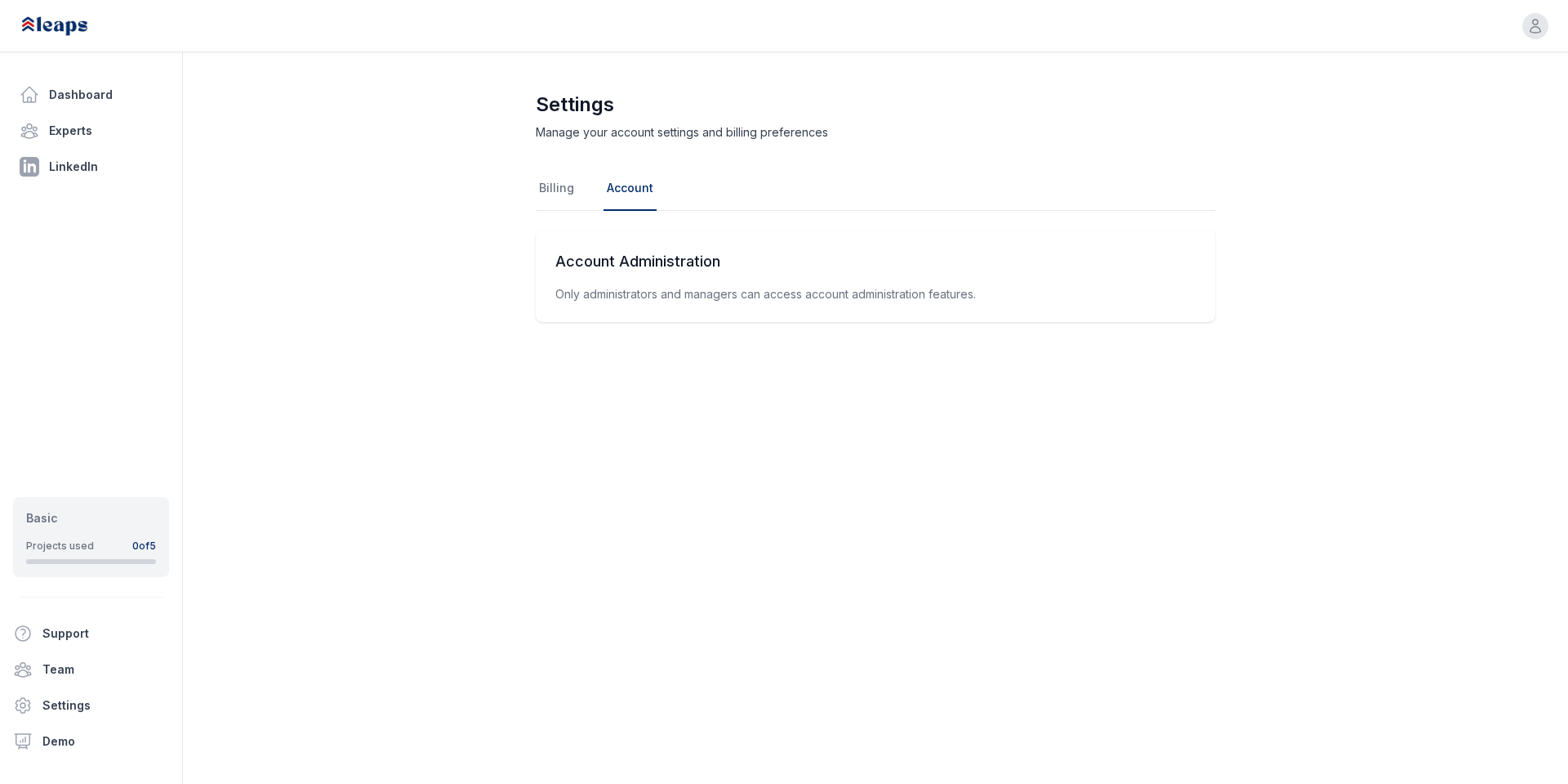
click at [767, 267] on h2 "Account Administration" at bounding box center [875, 261] width 640 height 23
click at [73, 668] on link "Team" at bounding box center [91, 669] width 169 height 33
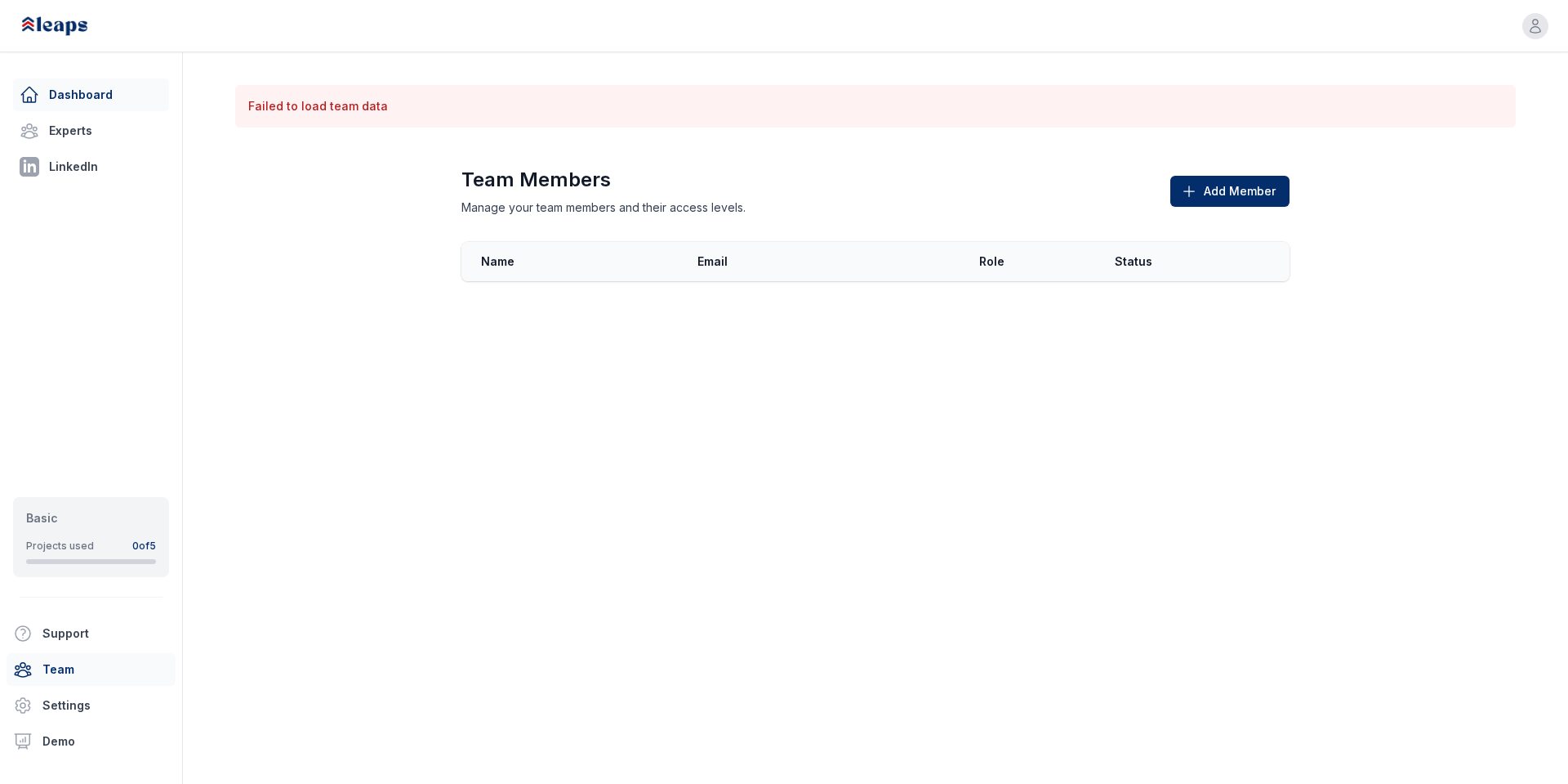
click at [103, 91] on link "Dashboard" at bounding box center [91, 94] width 156 height 33
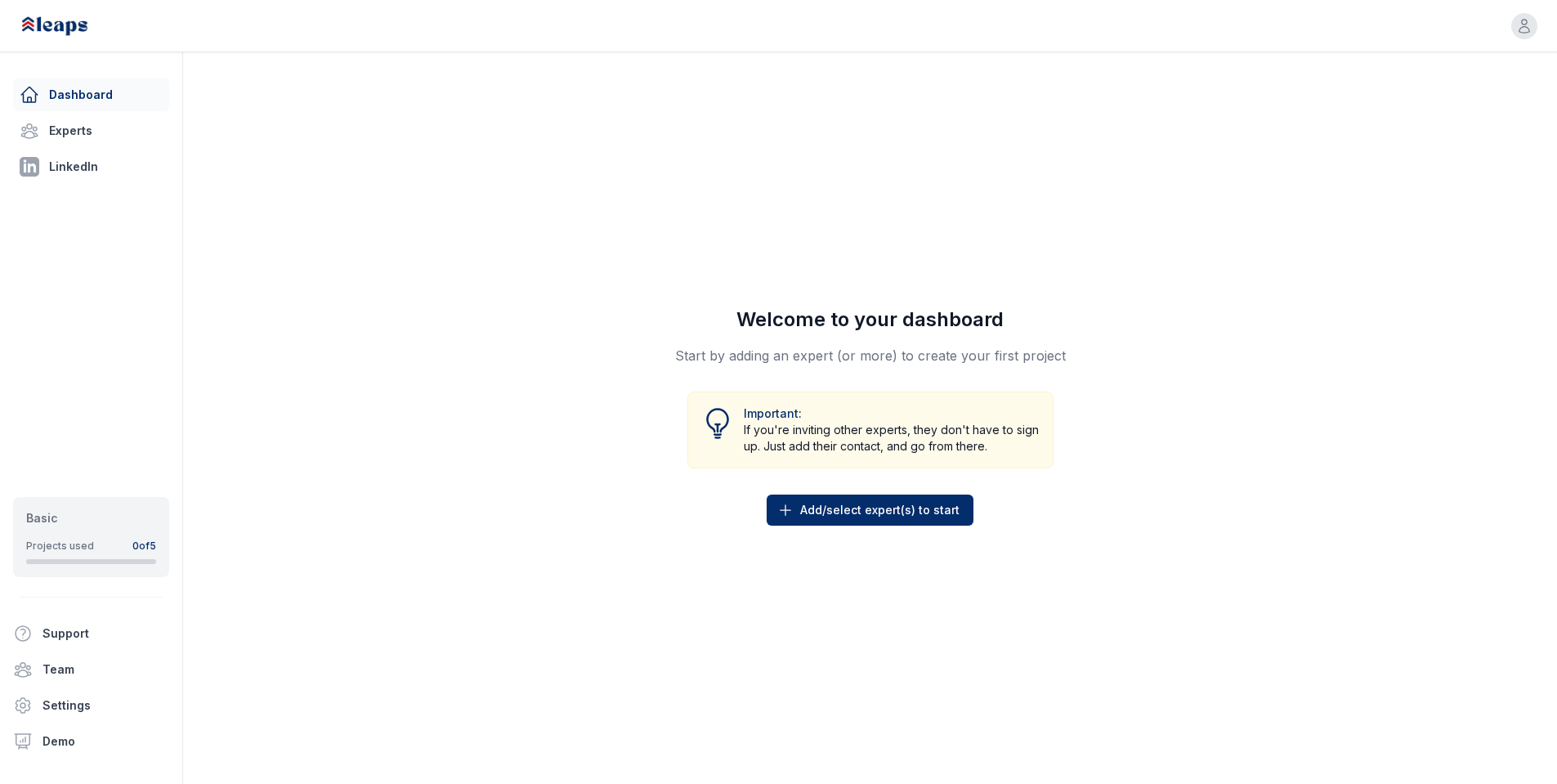
scroll to position [13, 0]
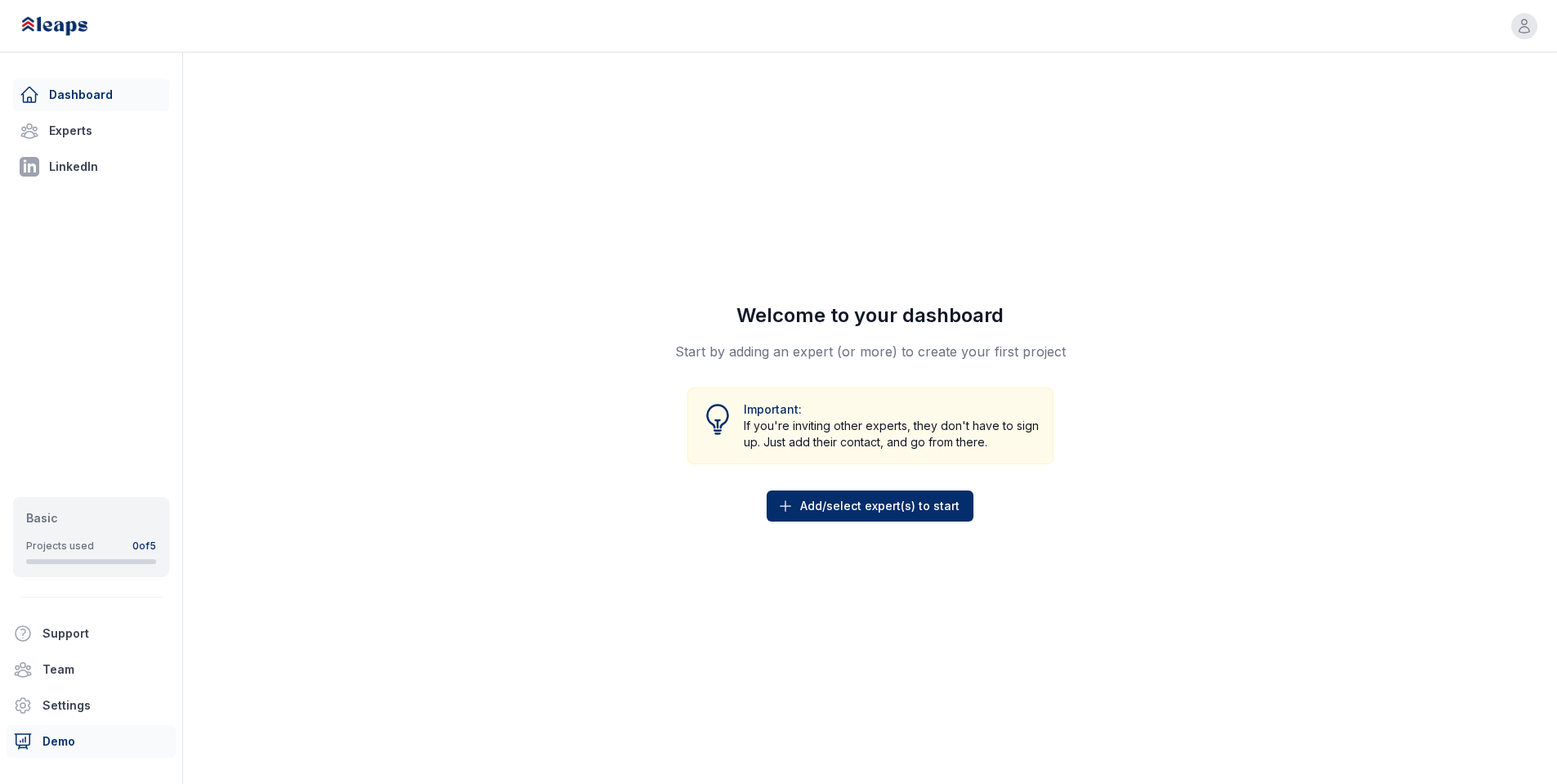
click at [113, 745] on link "Demo" at bounding box center [91, 741] width 169 height 33
click at [73, 698] on link "Settings" at bounding box center [91, 705] width 169 height 33
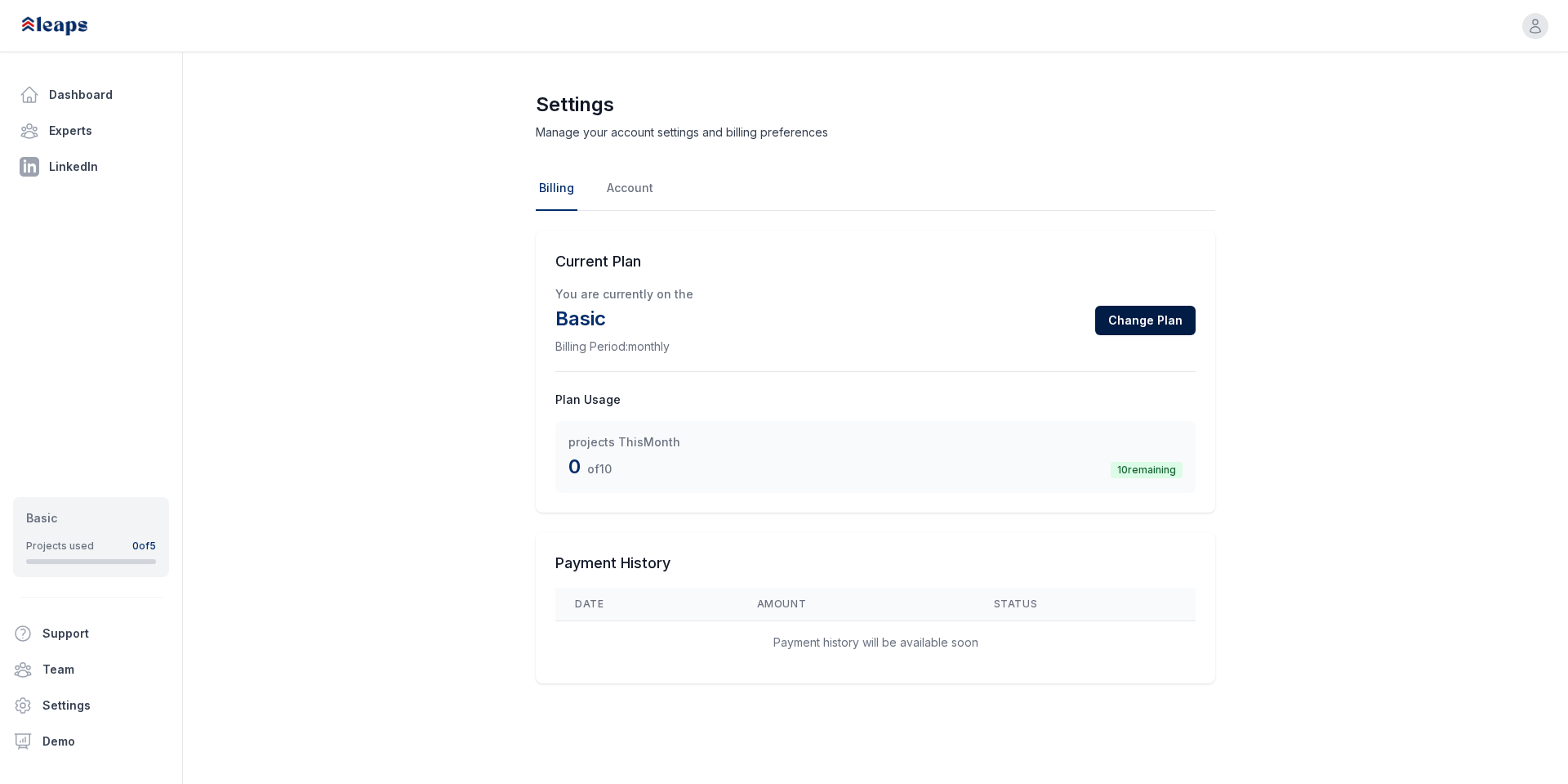
click at [1134, 322] on button "Change Plan" at bounding box center [1145, 320] width 100 height 30
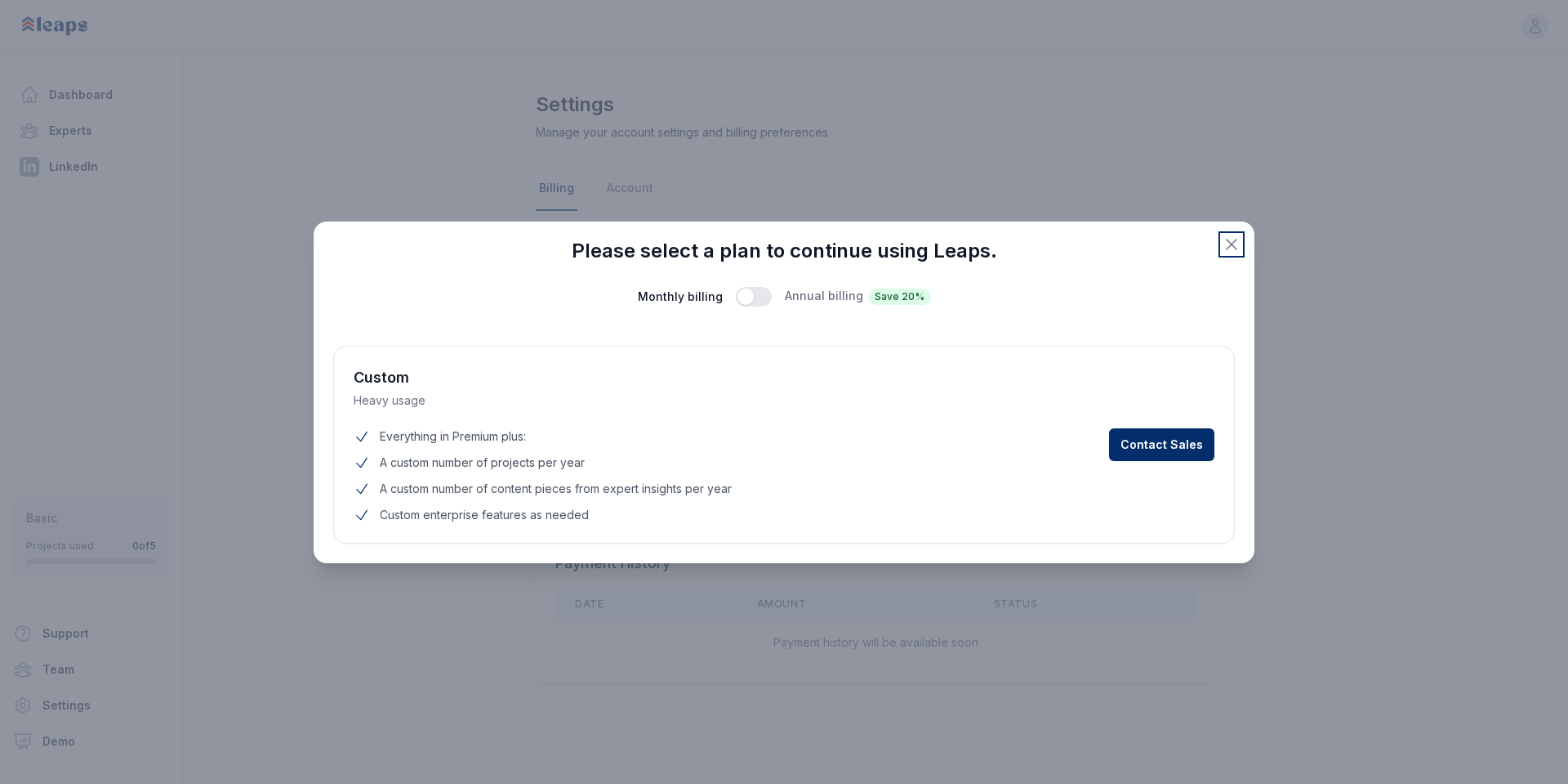
click at [1235, 252] on icon "button" at bounding box center [1231, 244] width 20 height 20
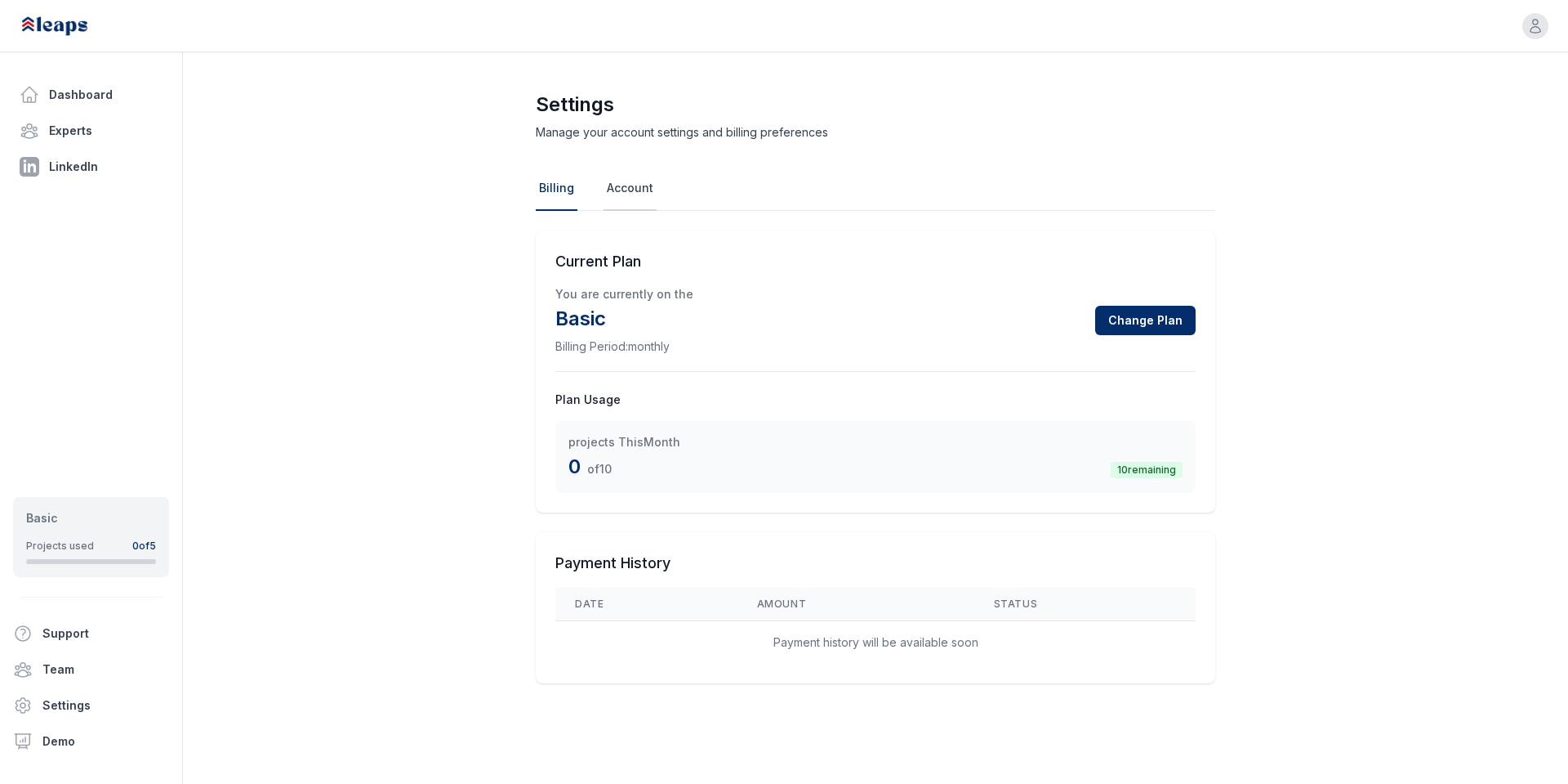
click at [628, 179] on link "Account" at bounding box center [630, 188] width 53 height 44
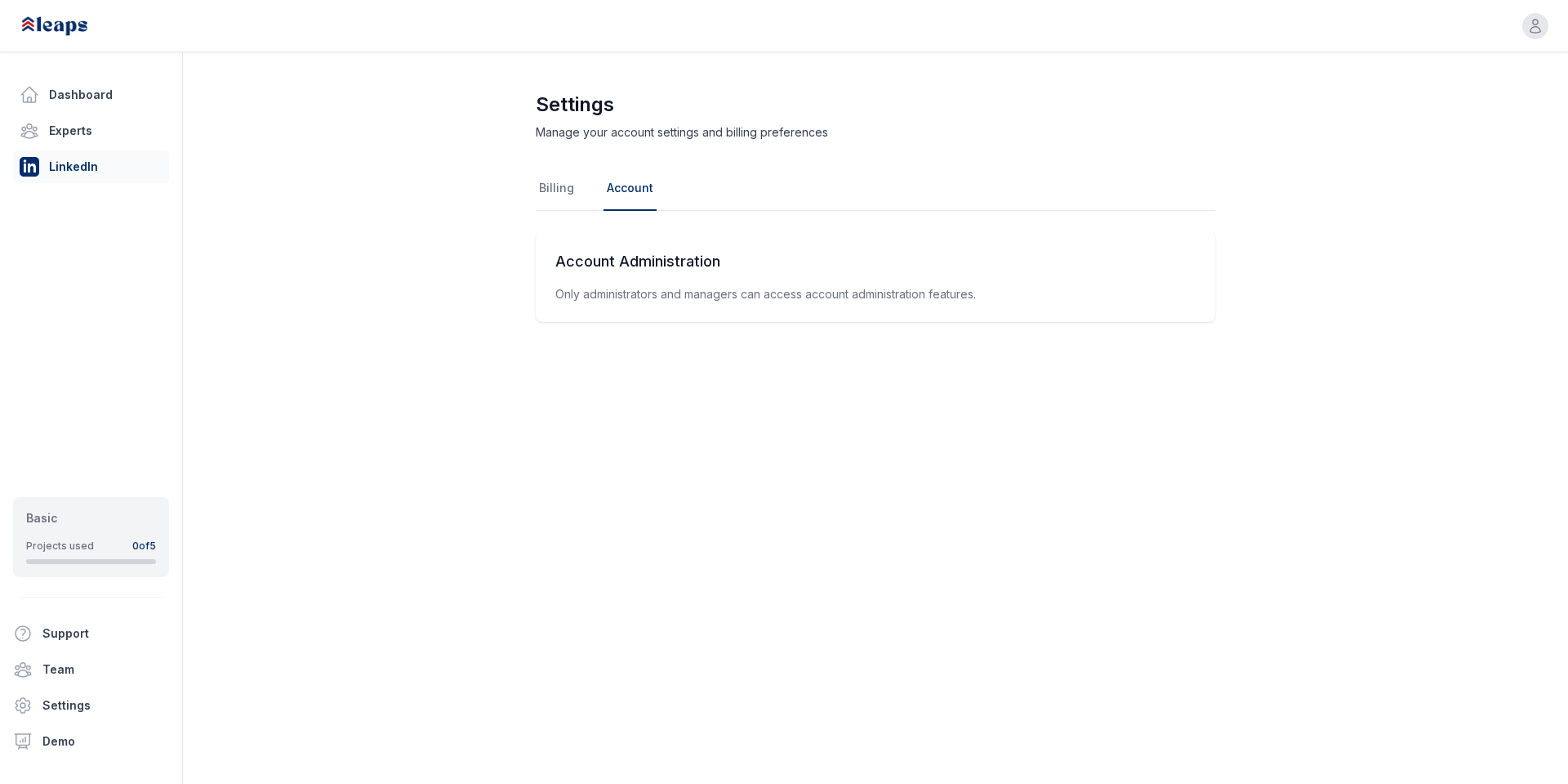
click at [66, 165] on link "LinkedIn" at bounding box center [91, 166] width 156 height 33
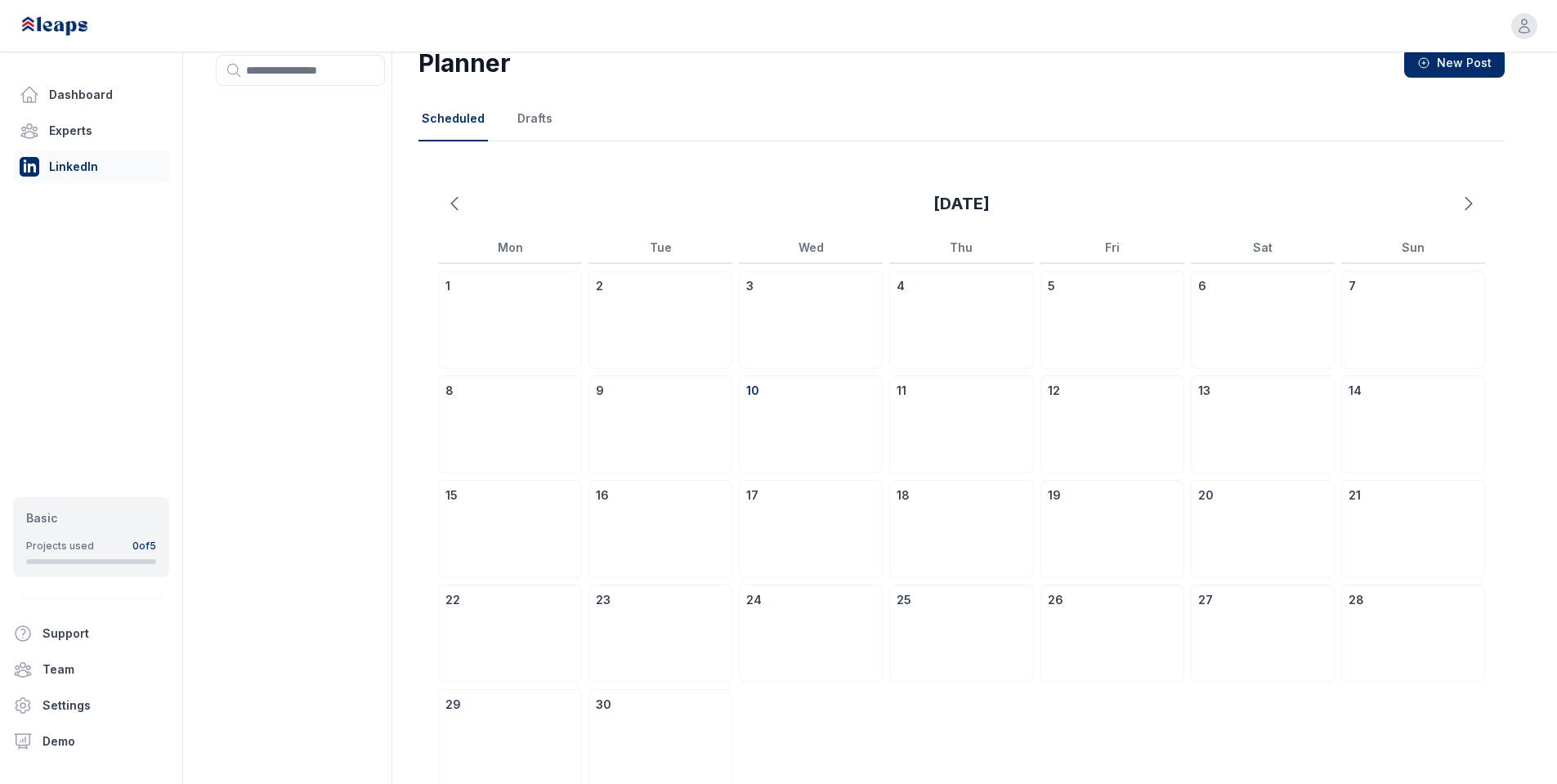
scroll to position [119, 0]
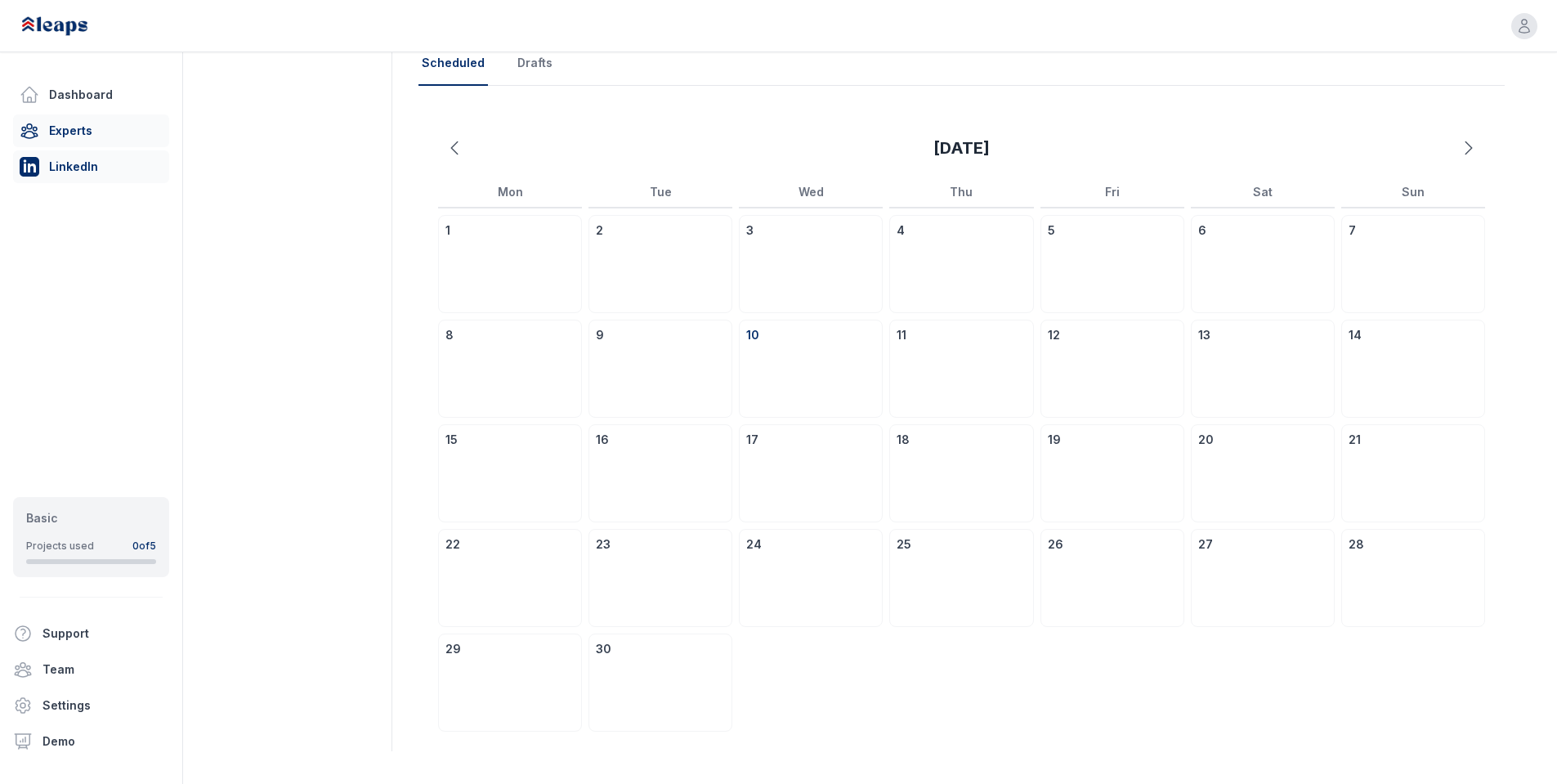
click at [120, 137] on link "Experts" at bounding box center [91, 131] width 156 height 33
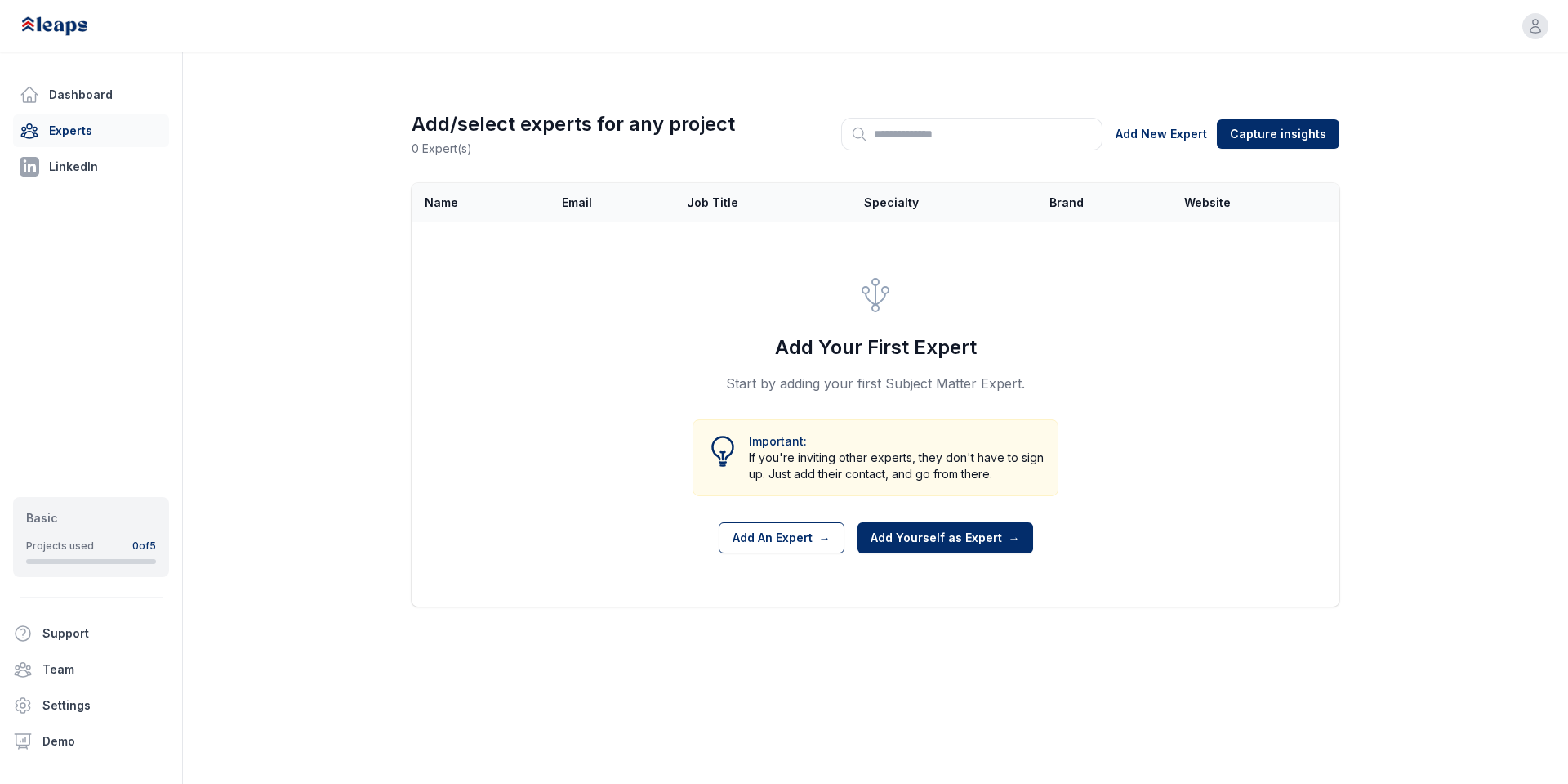
click at [1526, 11] on button "Open user menu" at bounding box center [1535, 26] width 36 height 36
click at [1425, 55] on div "[EMAIL_ADDRESS][DOMAIN_NAME]" at bounding box center [1444, 66] width 209 height 24
click at [1548, 21] on button "Open user menu" at bounding box center [1535, 26] width 36 height 36
click at [1424, 123] on button "Sign out" at bounding box center [1444, 116] width 209 height 26
